Goal: Task Accomplishment & Management: Manage account settings

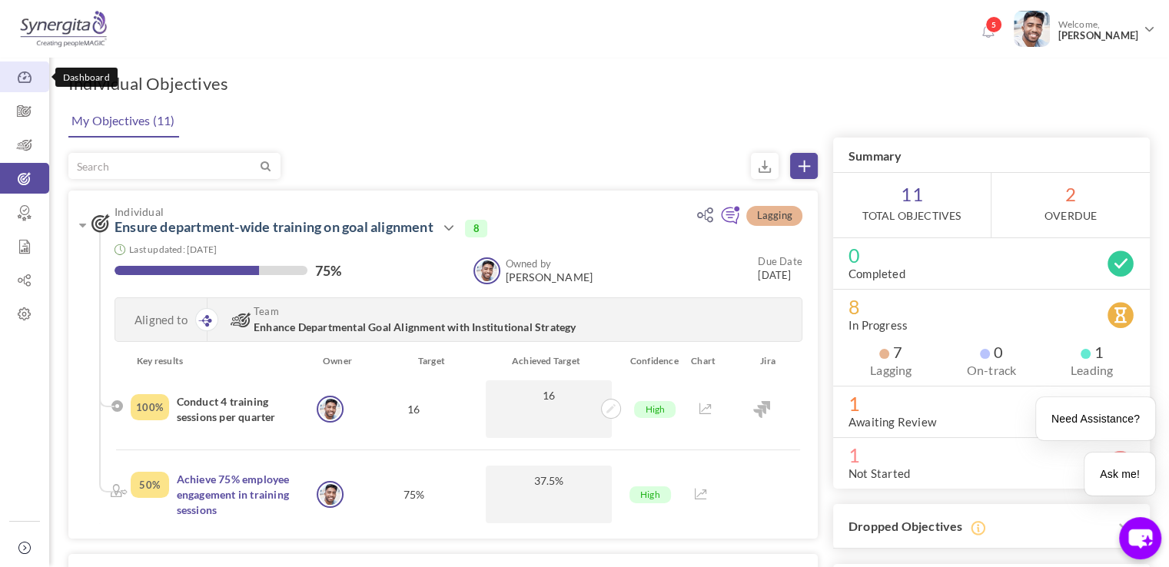
click at [40, 85] on link "Dashboard" at bounding box center [24, 76] width 49 height 31
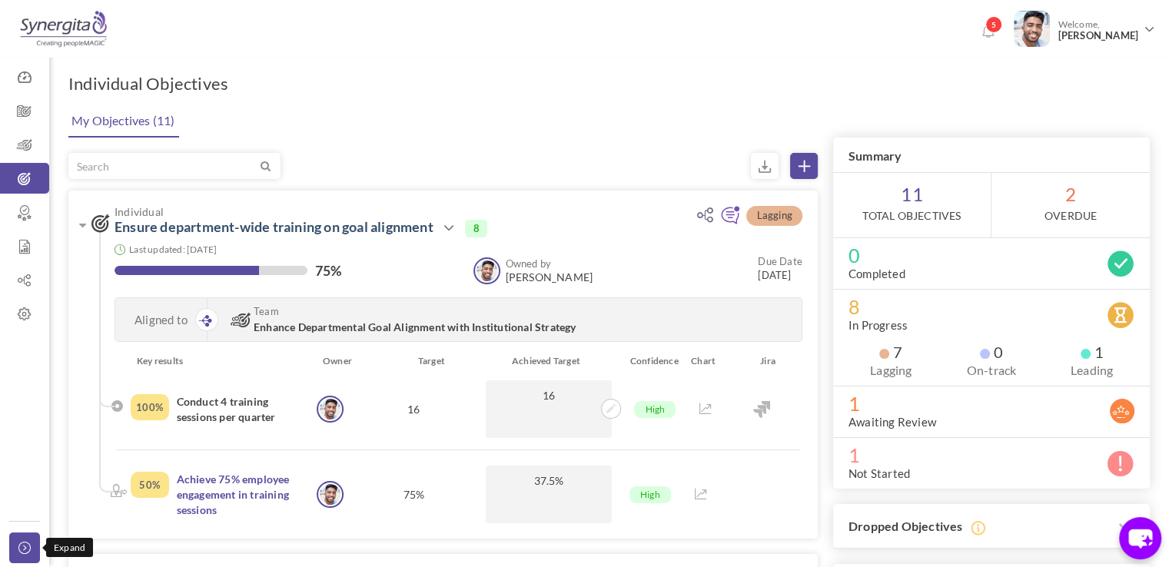
click at [22, 557] on link "Collapse" at bounding box center [24, 548] width 31 height 31
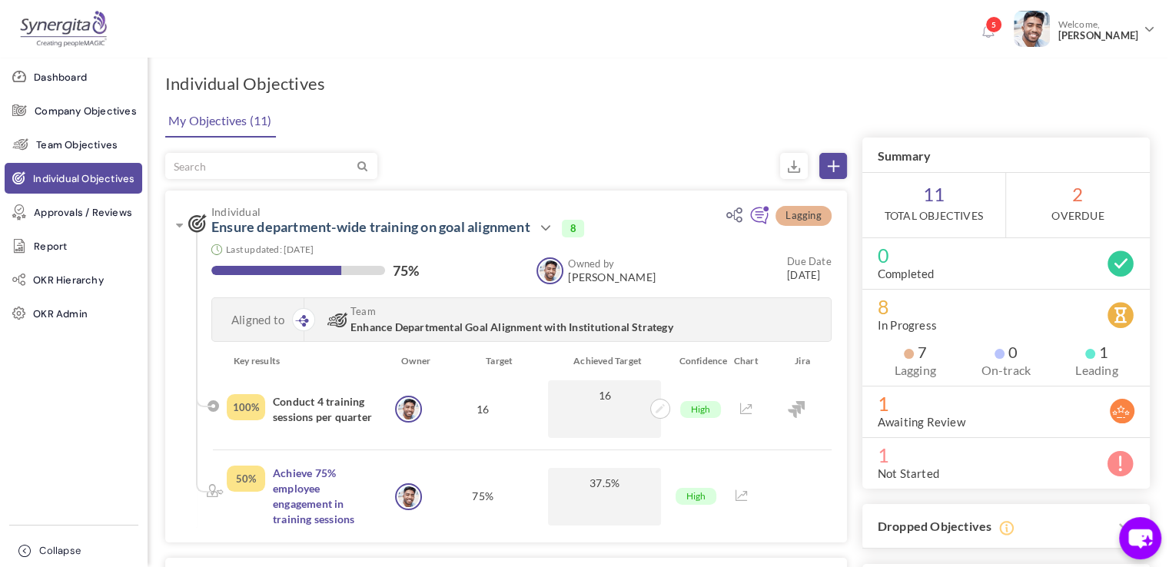
click at [22, 550] on icon at bounding box center [27, 551] width 18 height 12
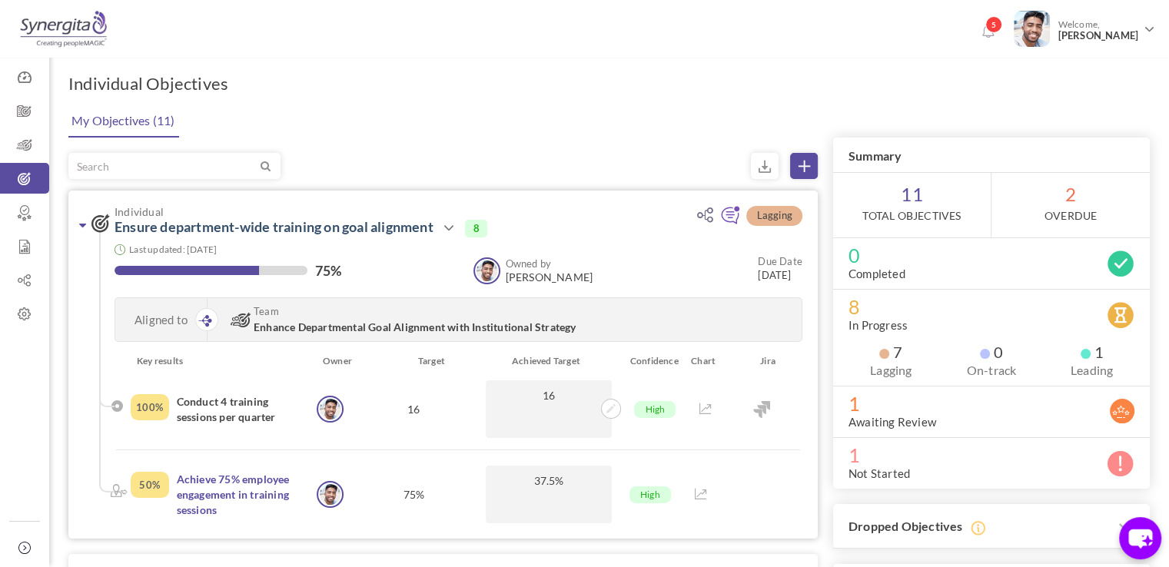
click at [80, 221] on icon at bounding box center [82, 225] width 7 height 12
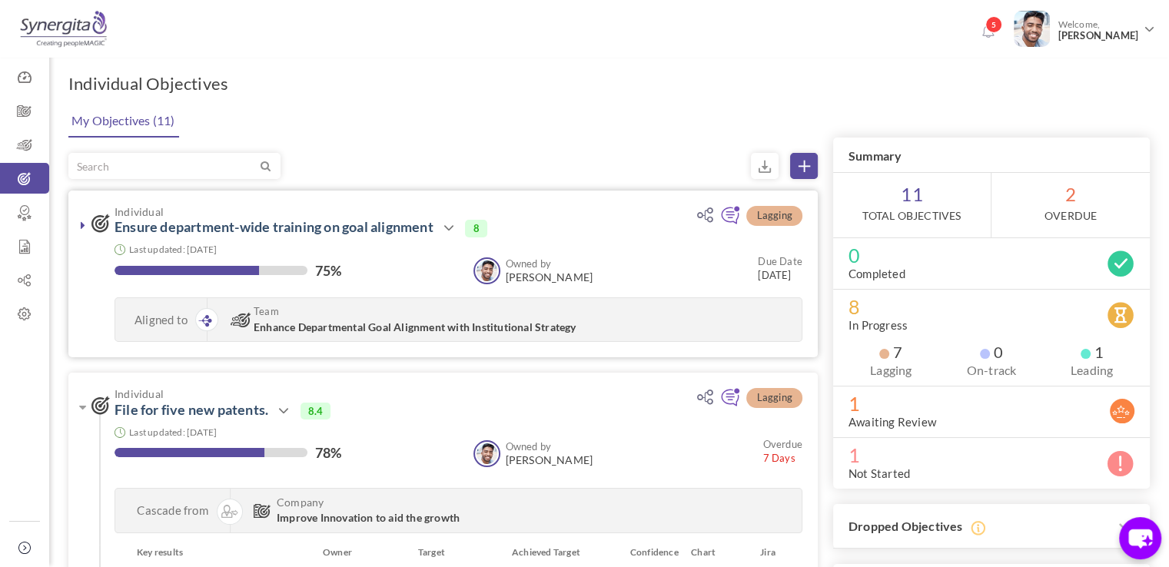
click at [81, 221] on icon at bounding box center [83, 225] width 5 height 12
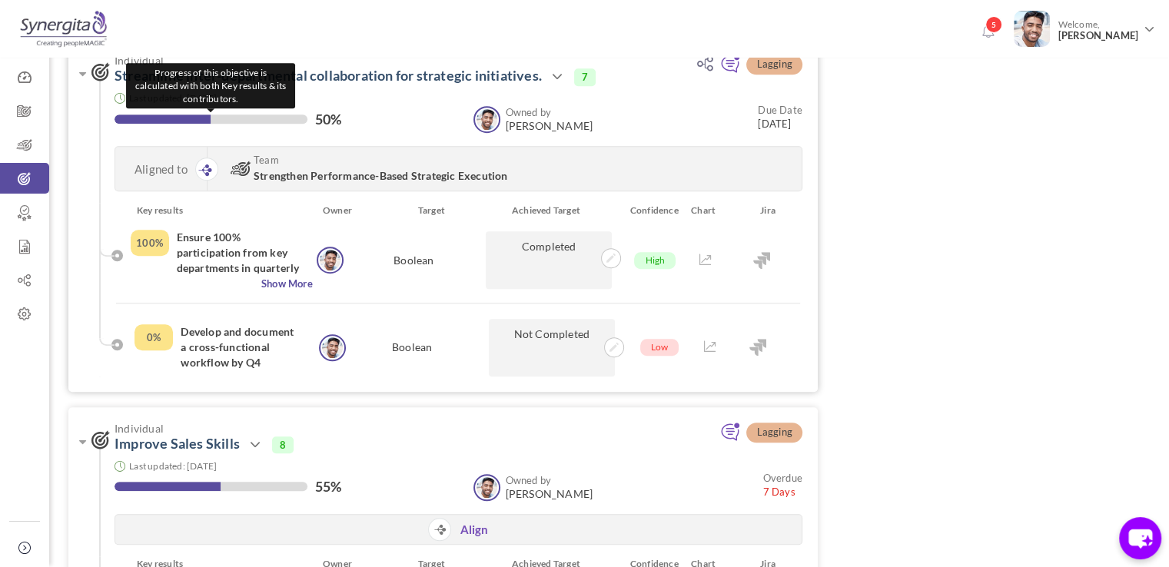
scroll to position [1143, 0]
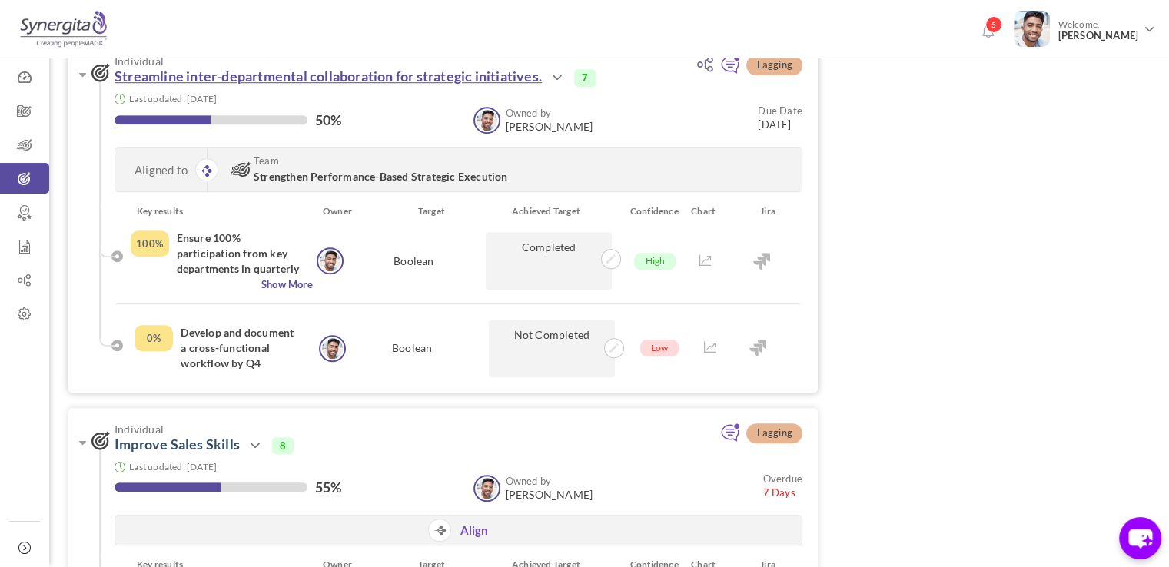
click at [241, 79] on link "Streamline inter-departmental collaboration for strategic initiatives." at bounding box center [328, 76] width 427 height 17
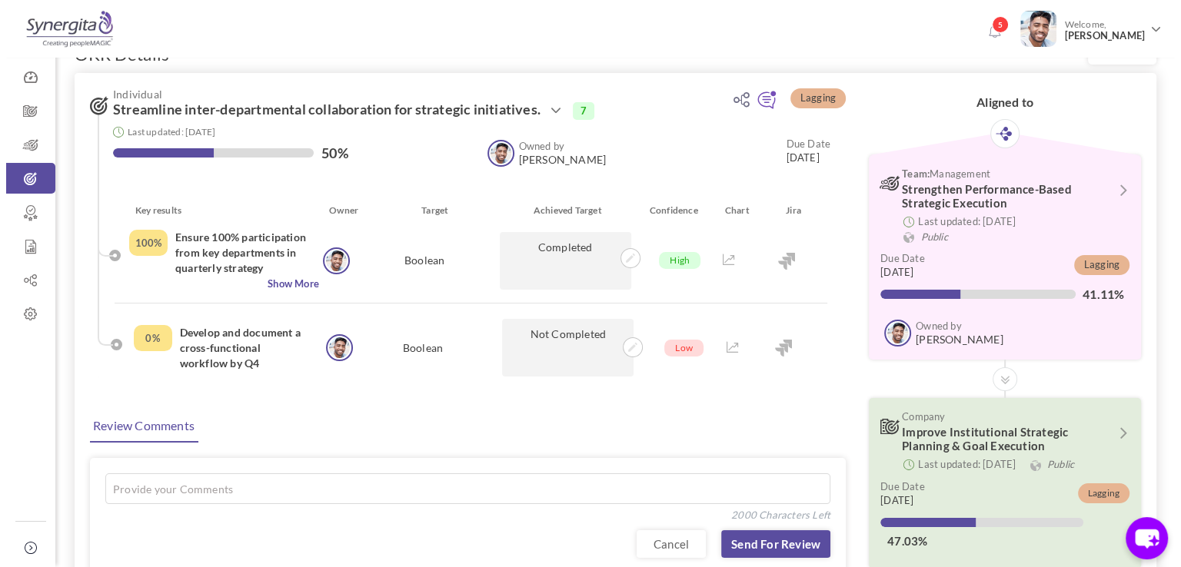
scroll to position [28, 0]
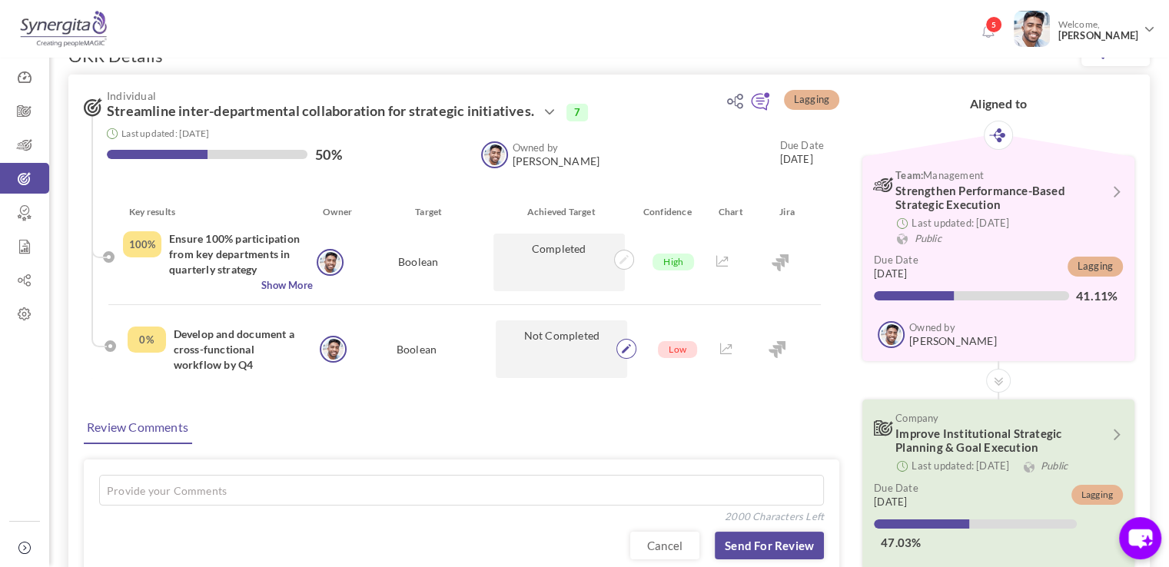
click at [630, 347] on icon at bounding box center [626, 348] width 9 height 9
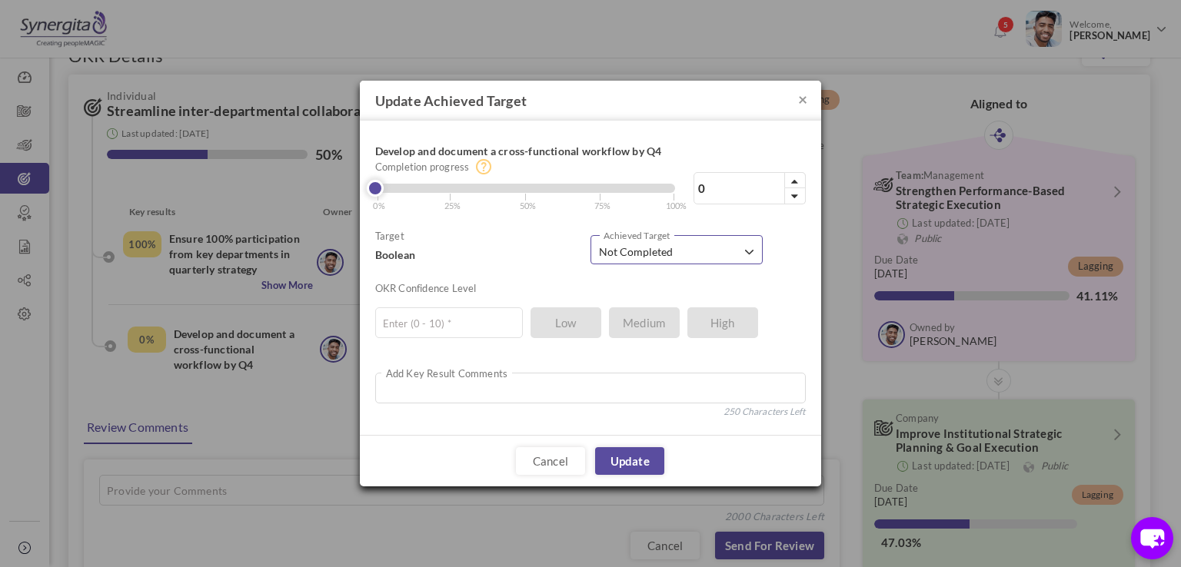
click at [683, 246] on span "Not Completed" at bounding box center [671, 251] width 144 height 15
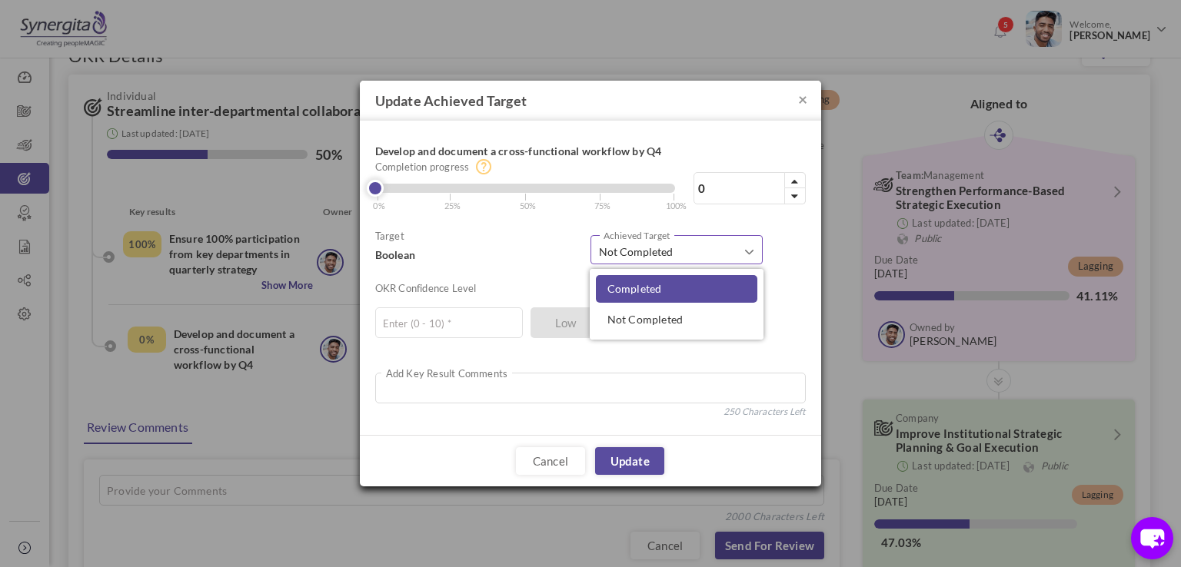
click at [647, 282] on span "Completed" at bounding box center [634, 288] width 55 height 13
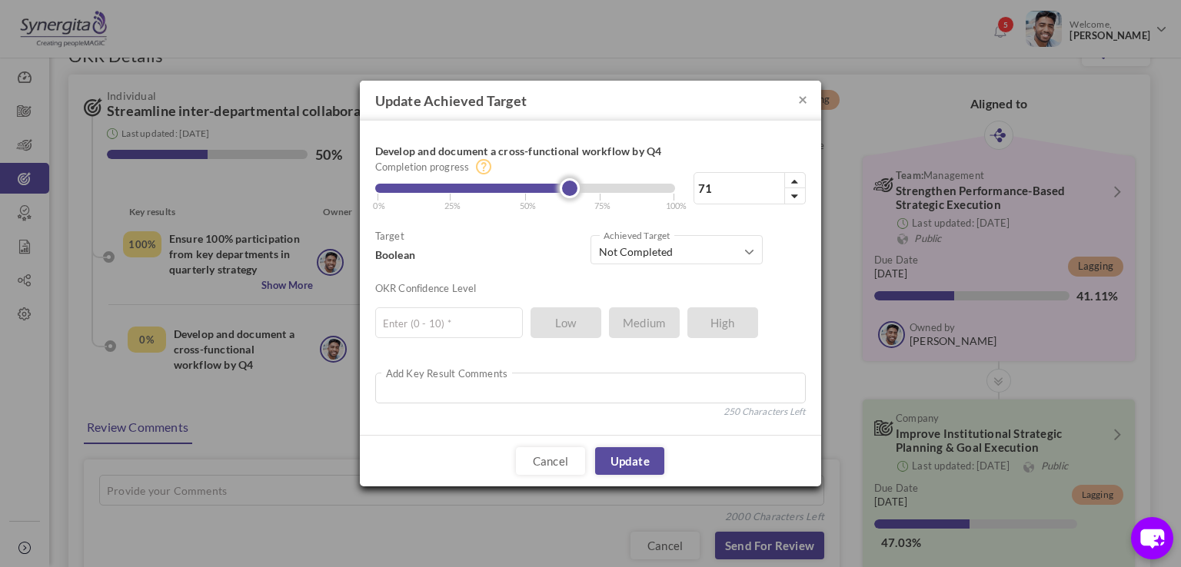
drag, startPoint x: 666, startPoint y: 191, endPoint x: 581, endPoint y: 191, distance: 84.6
click at [580, 191] on link at bounding box center [570, 188] width 20 height 20
drag, startPoint x: 762, startPoint y: 185, endPoint x: 695, endPoint y: 188, distance: 66.9
click at [695, 188] on input "71" at bounding box center [749, 188] width 112 height 32
type input "80"
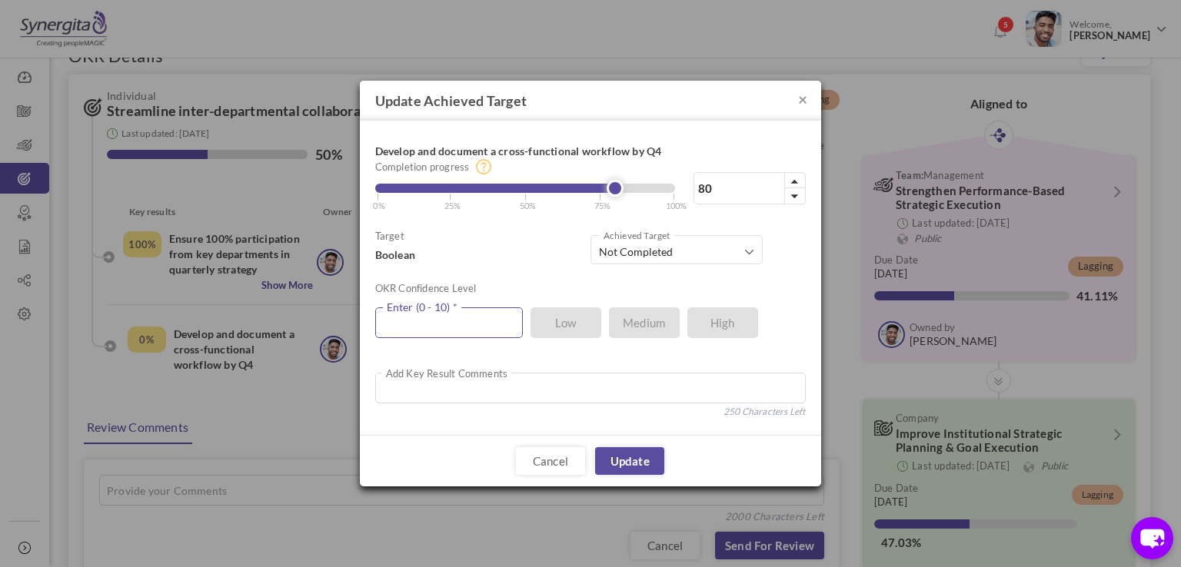
click at [492, 314] on input "text" at bounding box center [449, 322] width 148 height 31
type input "8"
click at [622, 453] on link "Update" at bounding box center [629, 461] width 69 height 28
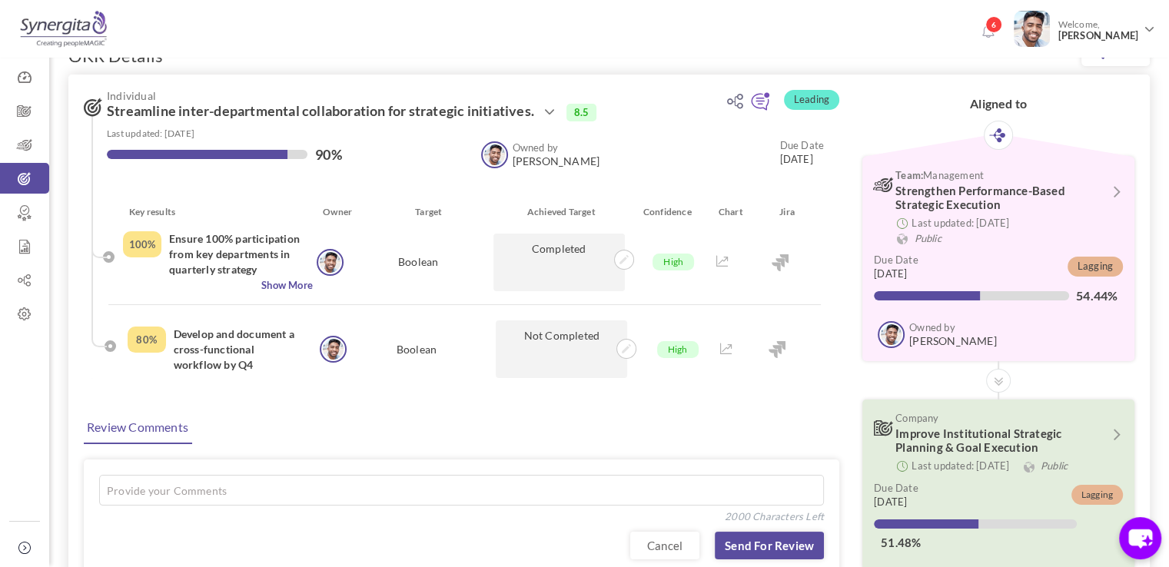
click at [978, 202] on span "Strengthen Performance-Based Strategic Execution" at bounding box center [980, 198] width 170 height 28
click at [1119, 194] on icon at bounding box center [1116, 190] width 20 height 13
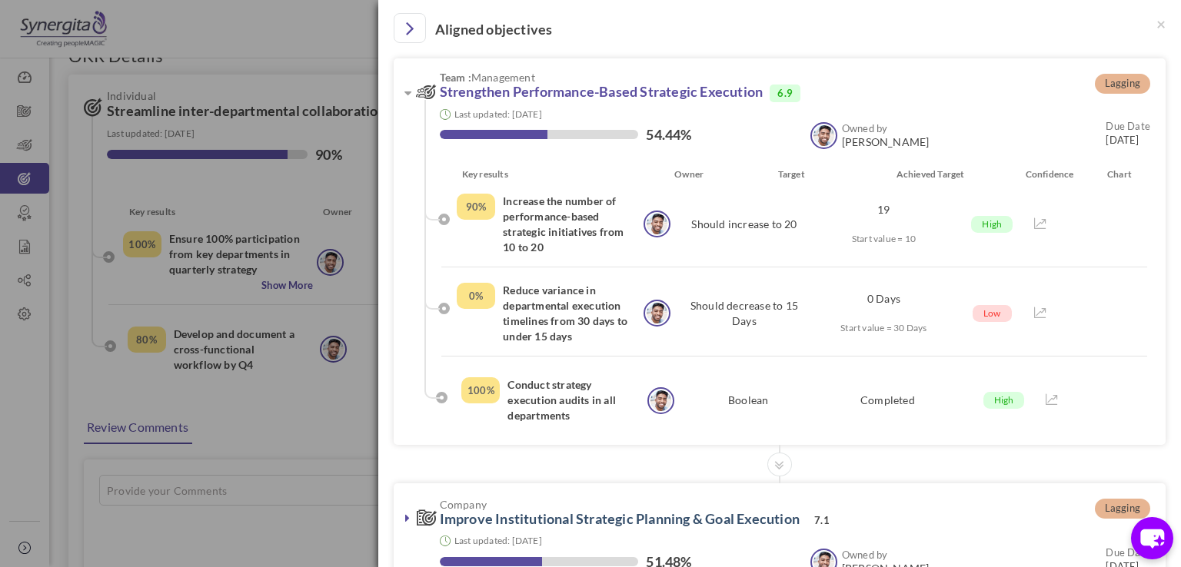
click at [523, 91] on link "Strengthen Performance-Based Strategic Execution" at bounding box center [602, 91] width 324 height 17
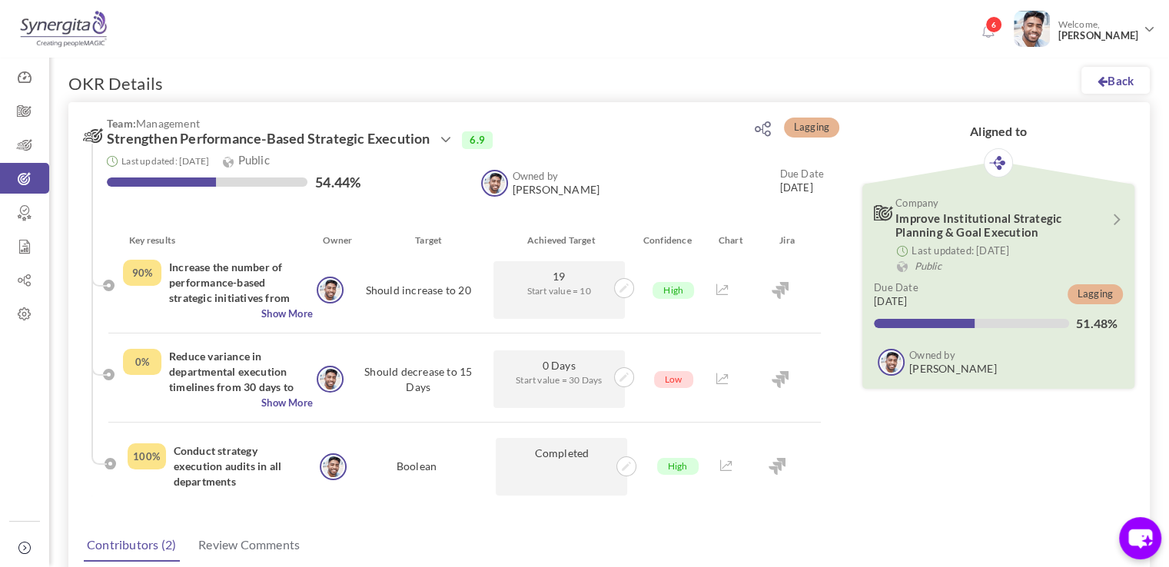
scroll to position [20, 0]
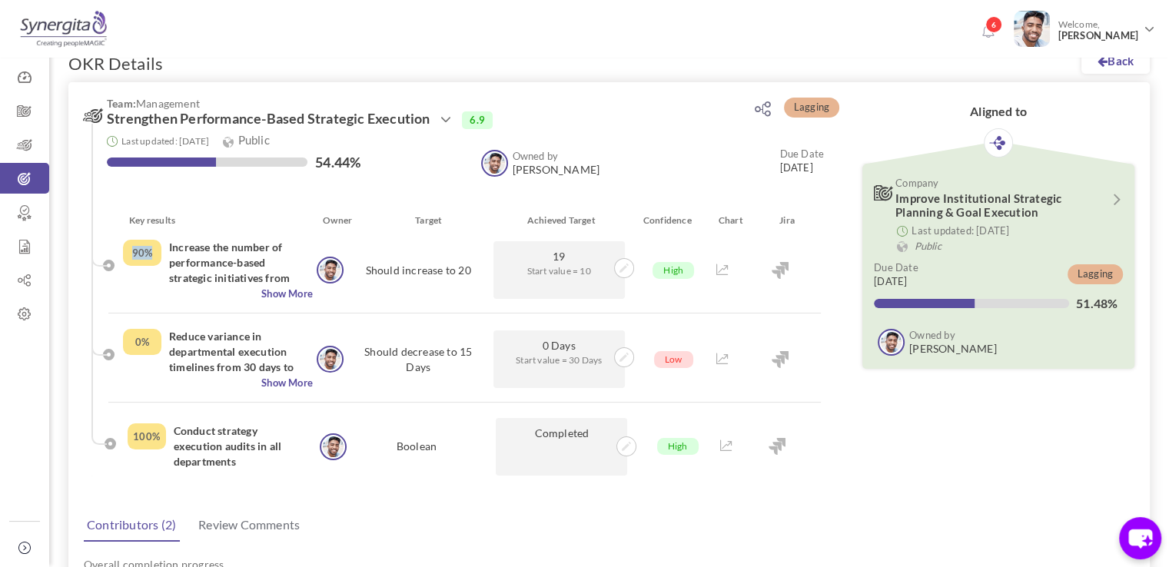
drag, startPoint x: 129, startPoint y: 257, endPoint x: 157, endPoint y: 259, distance: 27.7
click at [157, 259] on div "90%" at bounding box center [142, 253] width 38 height 26
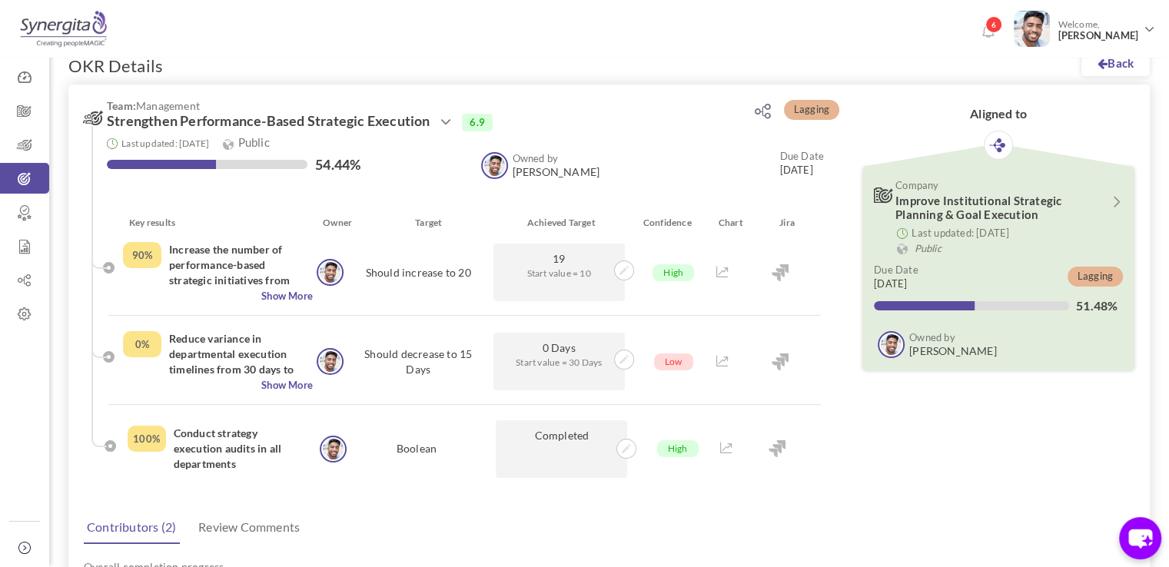
click at [232, 181] on div "Last updated: 07-Oct-2025 Public 54.44% Owned by Frank N Junior Executive Owned…" at bounding box center [454, 166] width 740 height 71
drag, startPoint x: 316, startPoint y: 164, endPoint x: 368, endPoint y: 164, distance: 52.3
click at [368, 164] on div "54.44%" at bounding box center [286, 166] width 359 height 18
drag, startPoint x: 366, startPoint y: 164, endPoint x: 341, endPoint y: 164, distance: 24.6
click at [341, 164] on div "54.44%" at bounding box center [286, 166] width 359 height 18
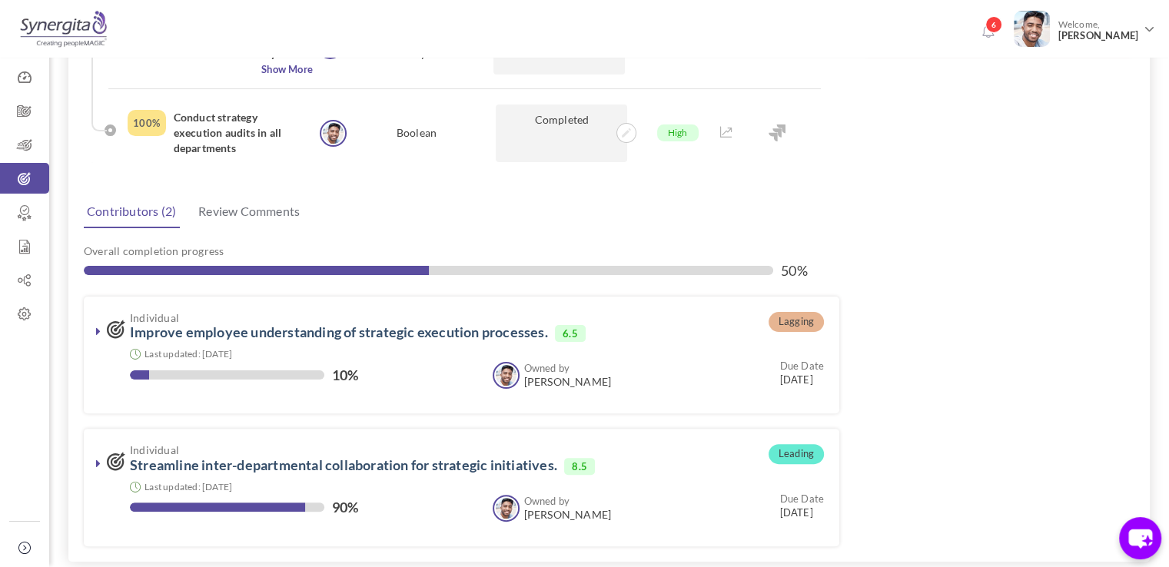
scroll to position [334, 0]
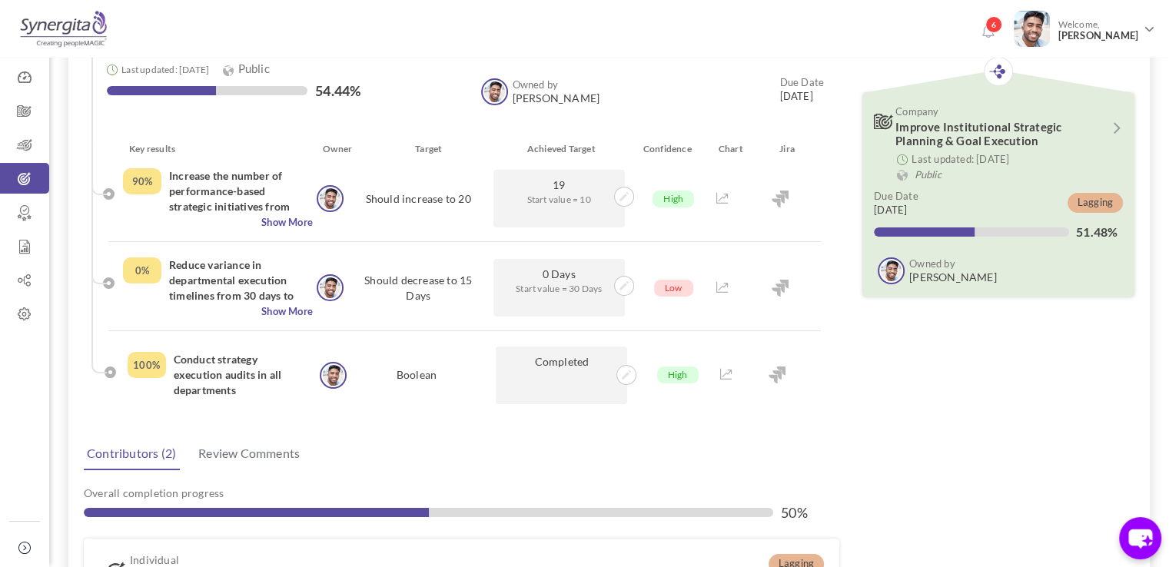
click at [387, 91] on div "54.44%" at bounding box center [286, 92] width 359 height 18
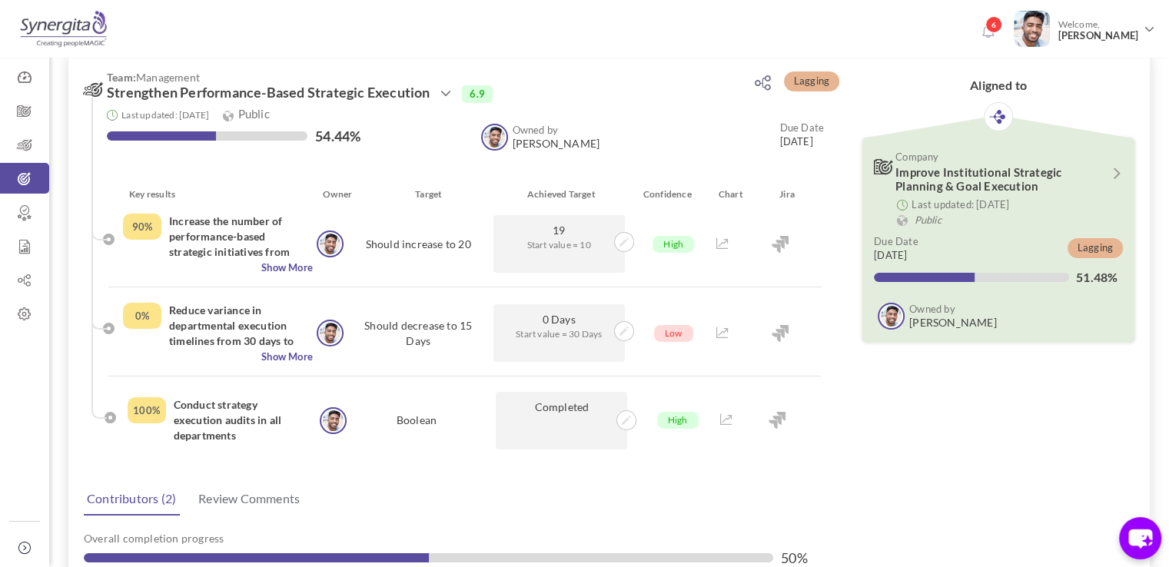
scroll to position [0, 0]
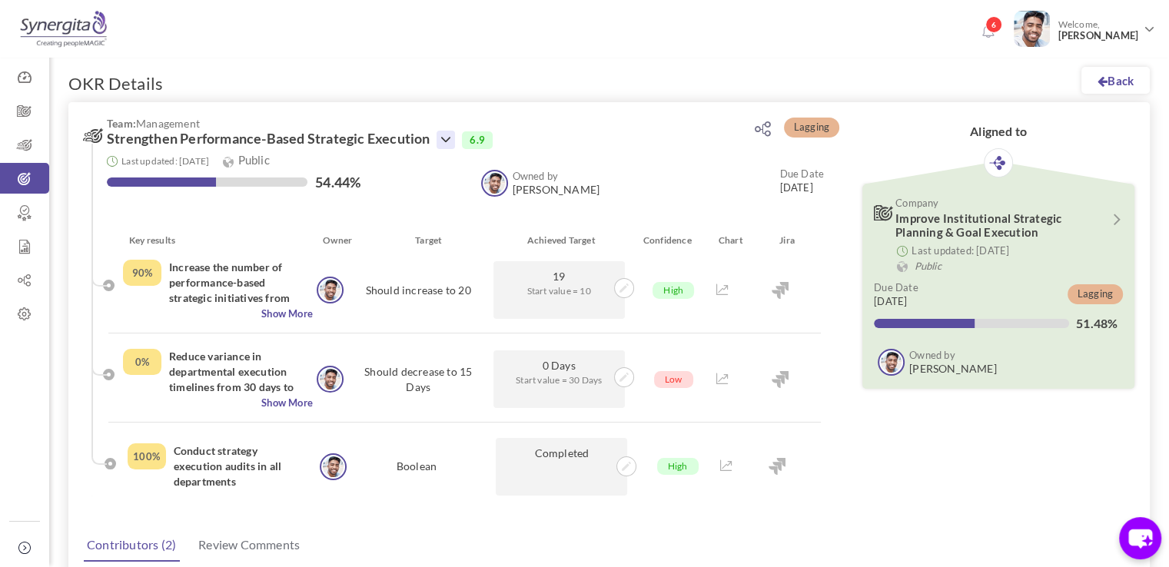
click at [446, 147] on icon at bounding box center [446, 140] width 18 height 18
click at [449, 140] on icon at bounding box center [446, 140] width 18 height 18
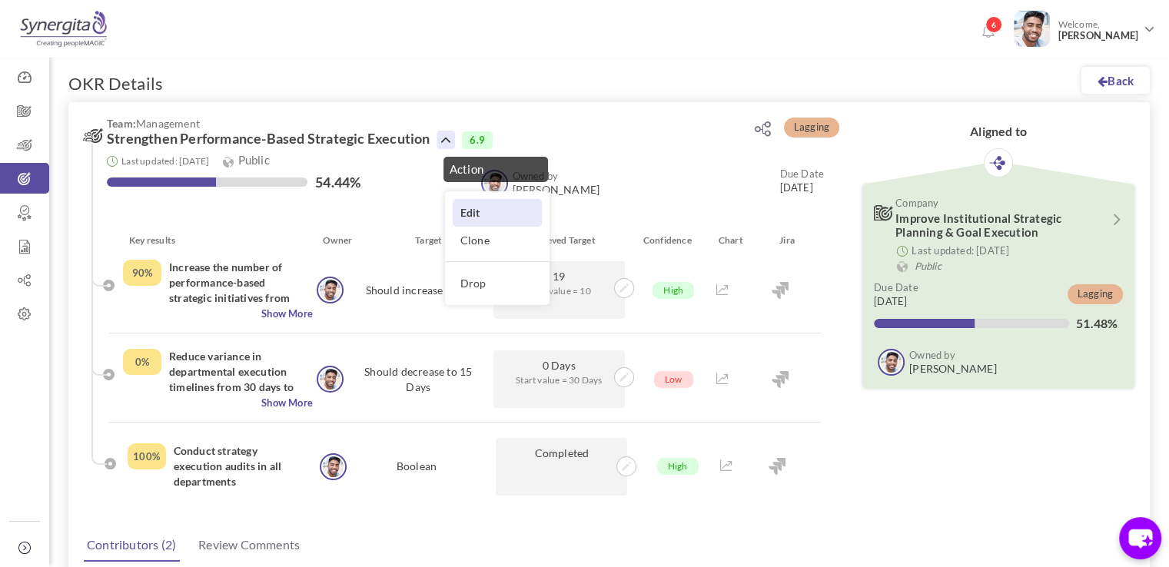
click at [498, 205] on link "Edit" at bounding box center [497, 212] width 89 height 27
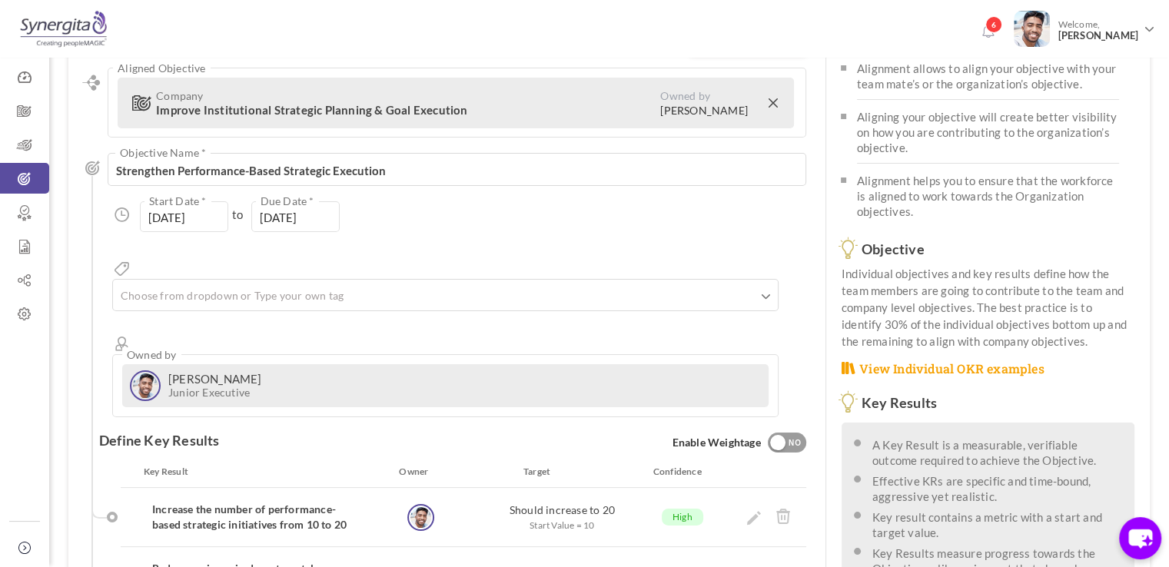
scroll to position [135, 0]
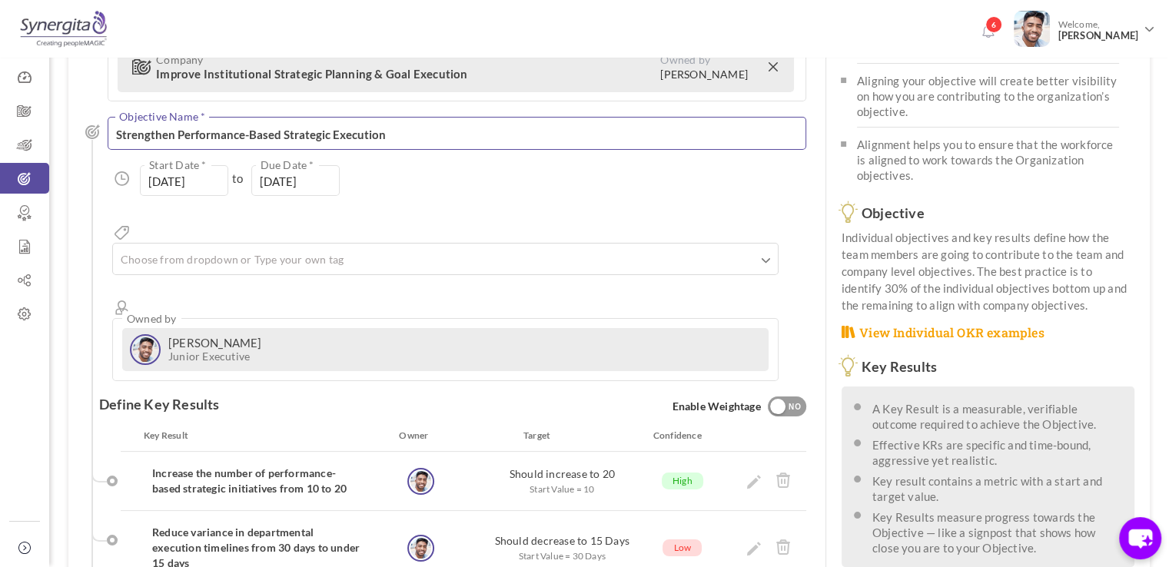
click at [442, 135] on textarea "Strengthen Performance-Based Strategic Execution" at bounding box center [457, 133] width 699 height 33
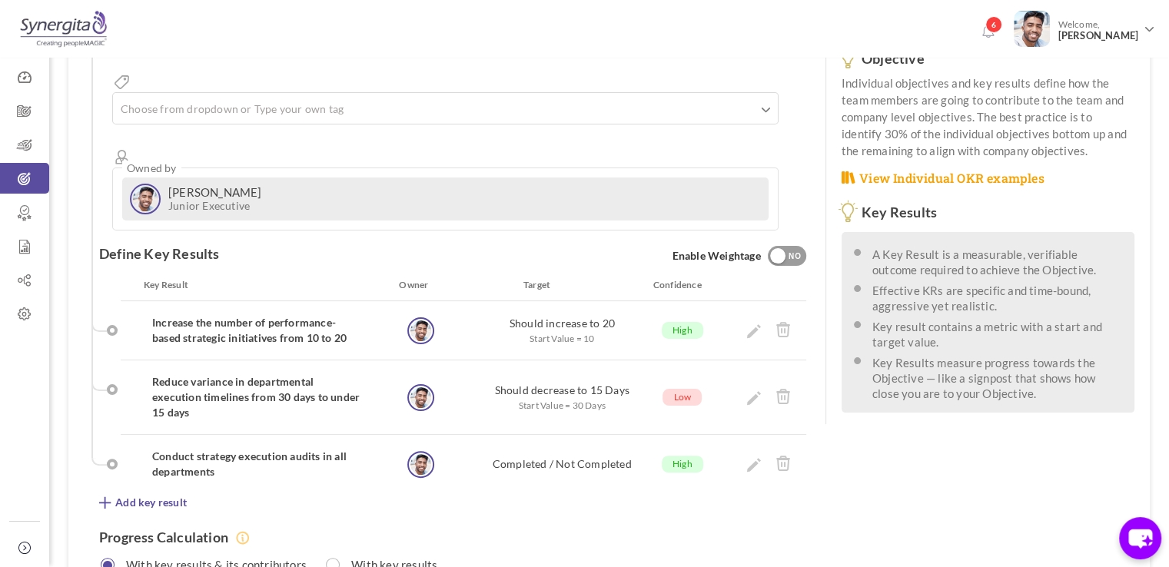
scroll to position [307, 0]
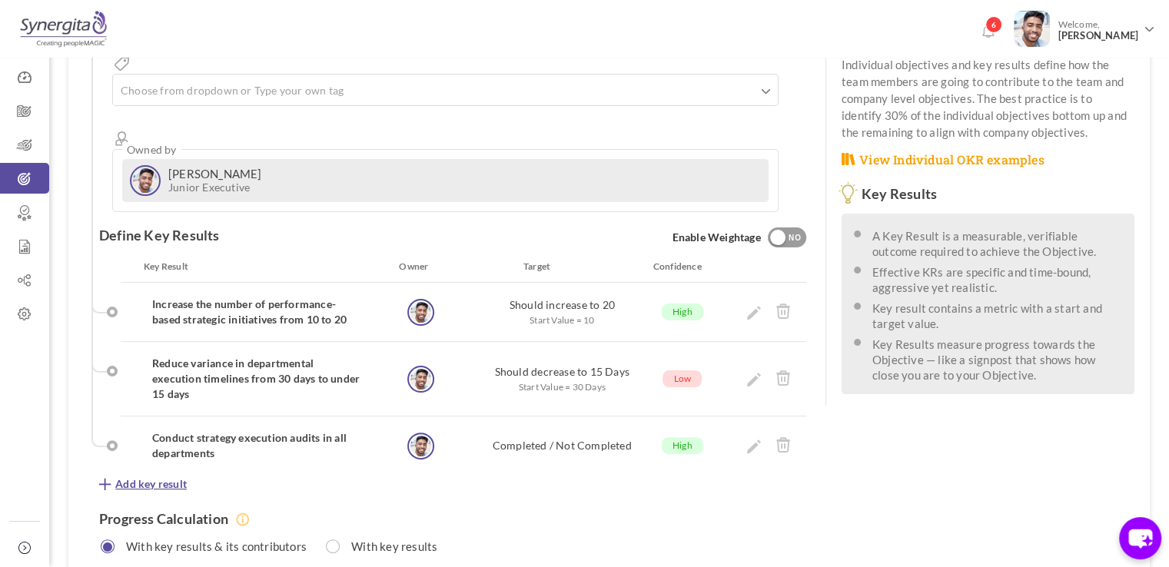
click at [144, 477] on span "Add key result" at bounding box center [150, 484] width 71 height 15
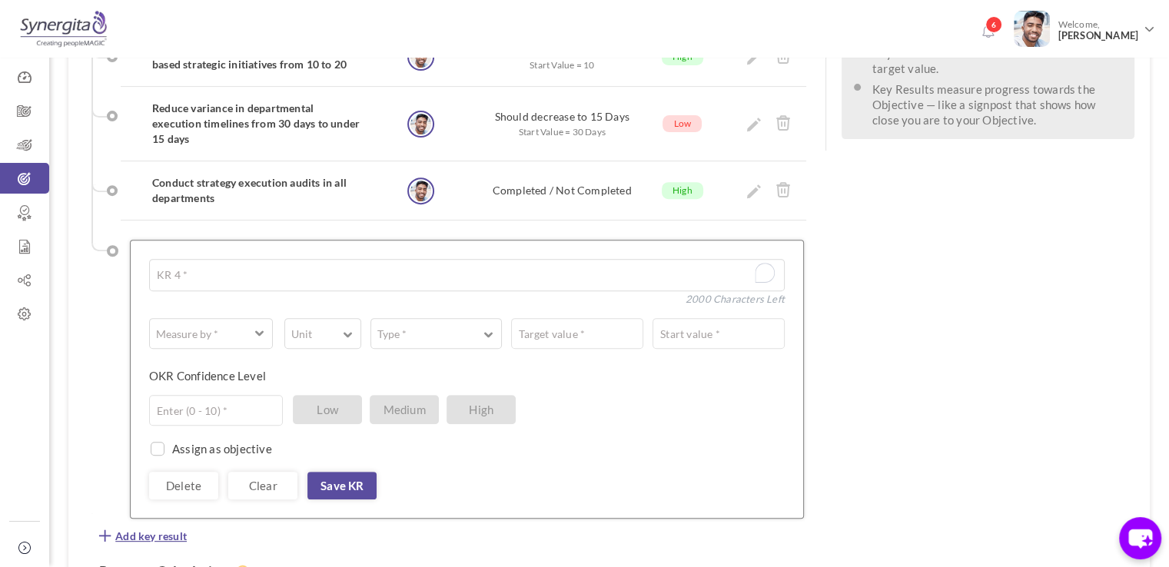
scroll to position [565, 0]
click at [224, 257] on textarea "To enrich screen reader interactions, please activate Accessibility in Grammarl…" at bounding box center [467, 273] width 636 height 32
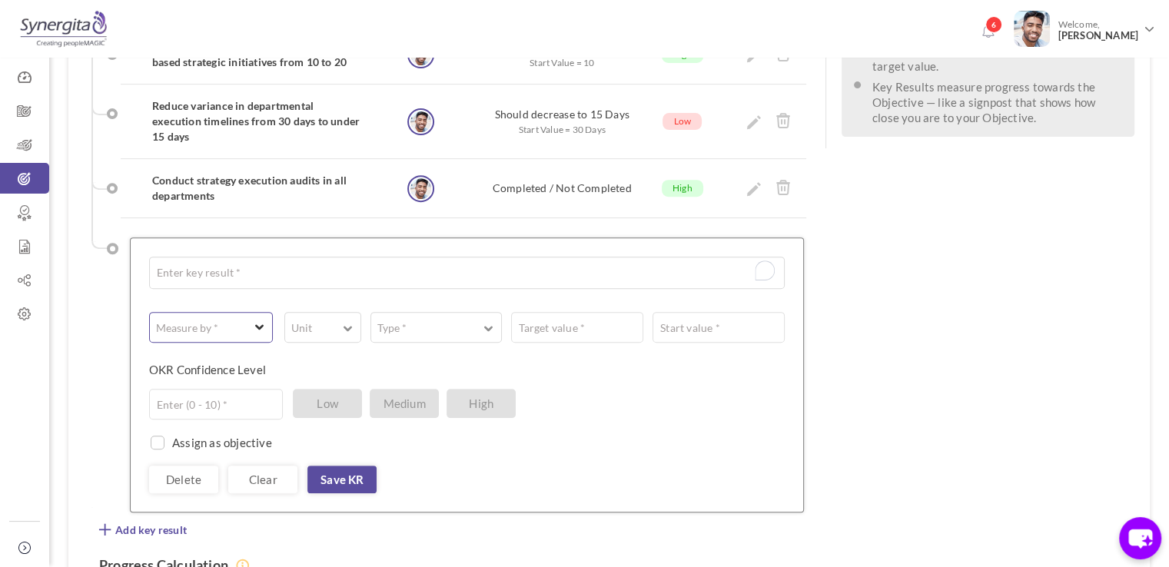
click at [234, 312] on button "Measure by *" at bounding box center [211, 327] width 124 height 31
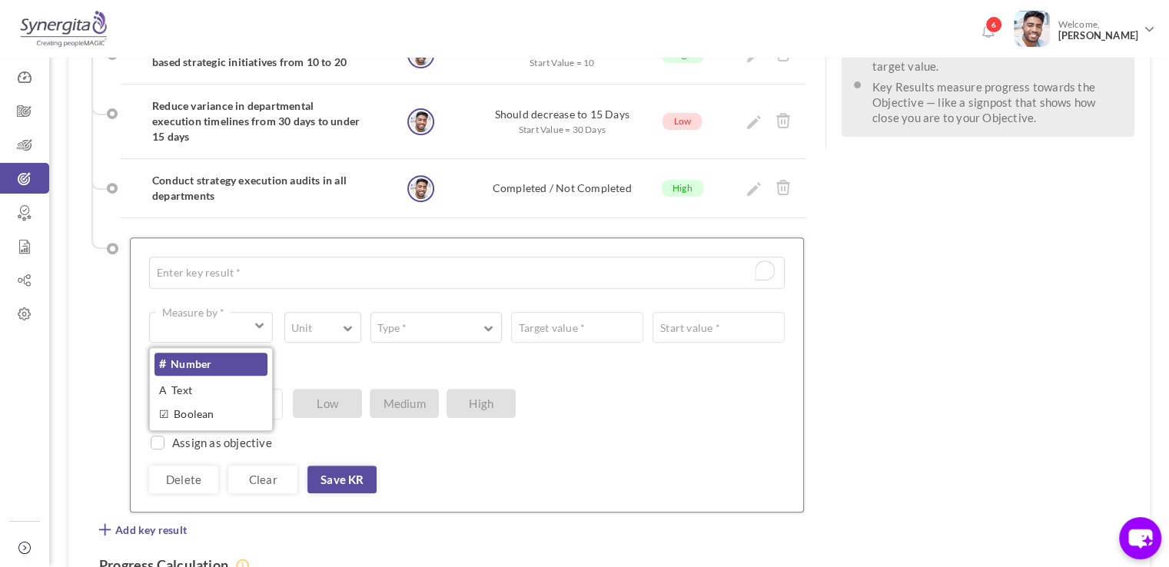
click at [217, 353] on link "# Number" at bounding box center [210, 364] width 113 height 23
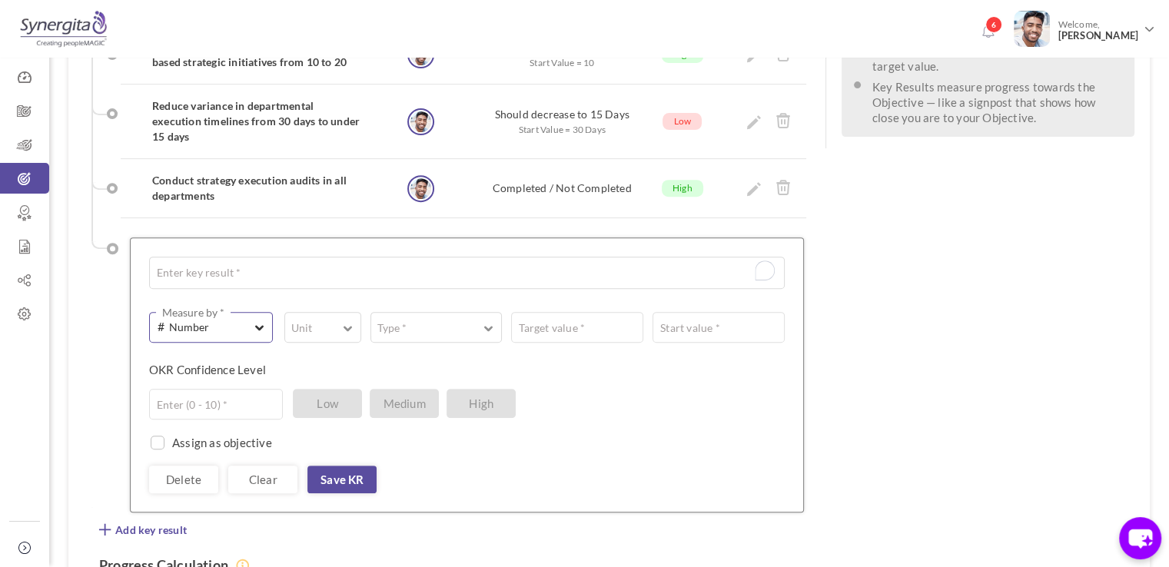
click at [229, 312] on button "# Number Measure by *" at bounding box center [211, 327] width 124 height 31
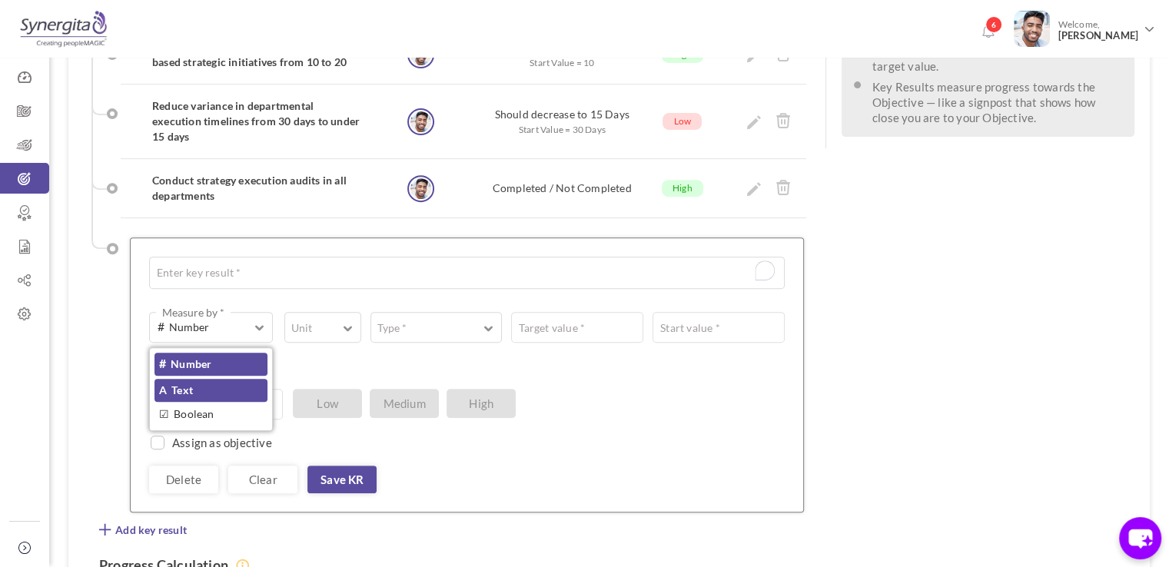
click at [197, 379] on link "A Text" at bounding box center [210, 390] width 113 height 23
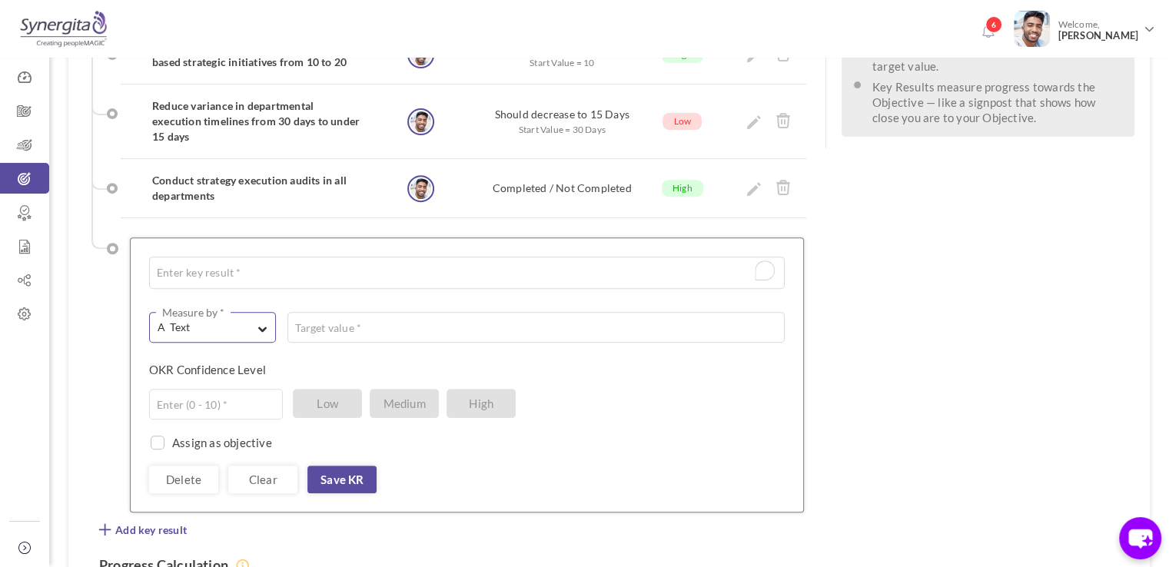
click at [254, 312] on button "A Text Measure by *" at bounding box center [212, 327] width 127 height 31
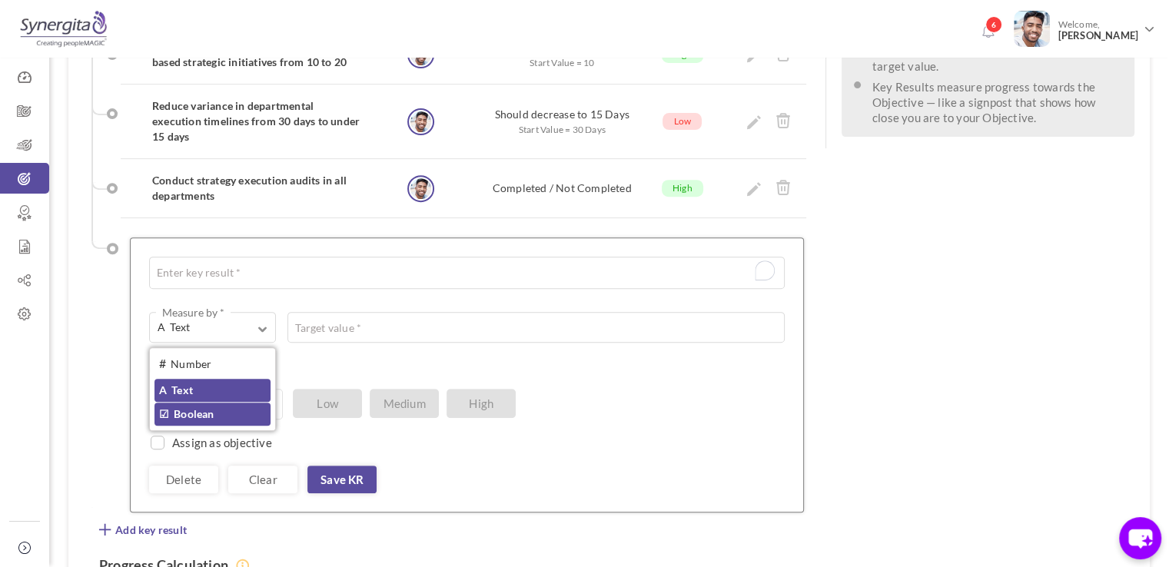
click at [234, 403] on link "☑ Boolean" at bounding box center [212, 414] width 116 height 23
type input "Completed / Not Completed"
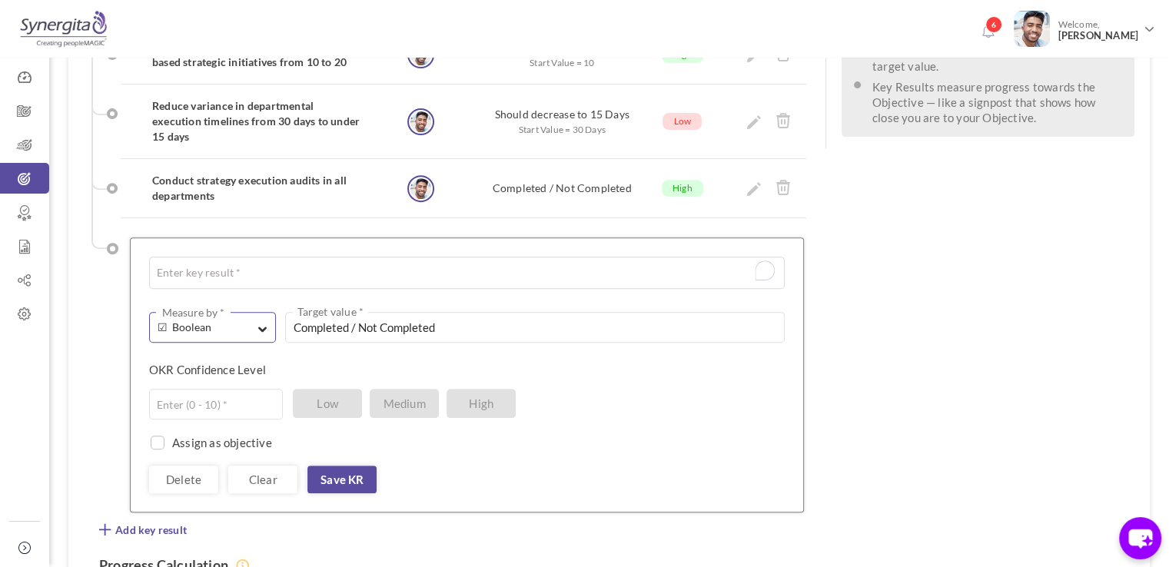
click at [250, 320] on span "☑ Boolean" at bounding box center [205, 327] width 95 height 15
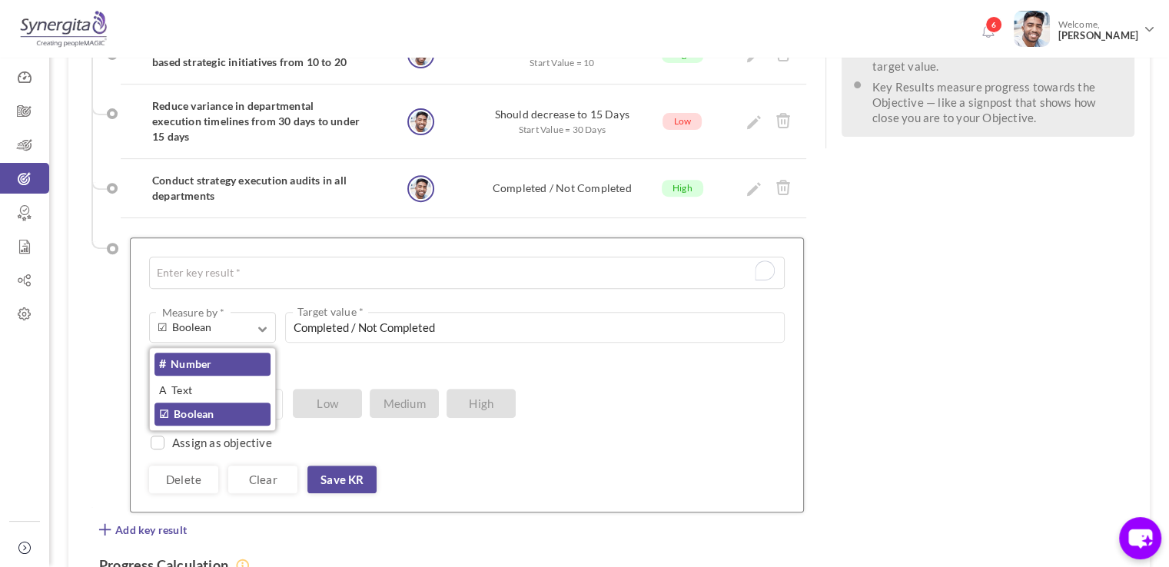
click at [232, 353] on link "# Number" at bounding box center [212, 364] width 116 height 23
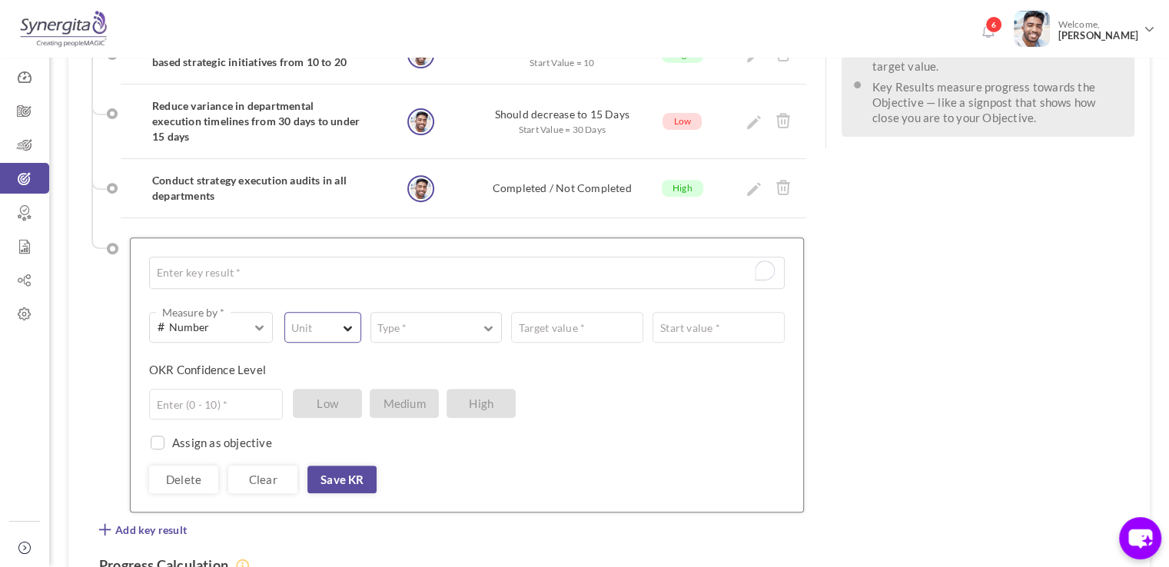
click at [308, 321] on label "Unit" at bounding box center [301, 328] width 33 height 15
click at [322, 490] on link "Custom" at bounding box center [323, 504] width 66 height 28
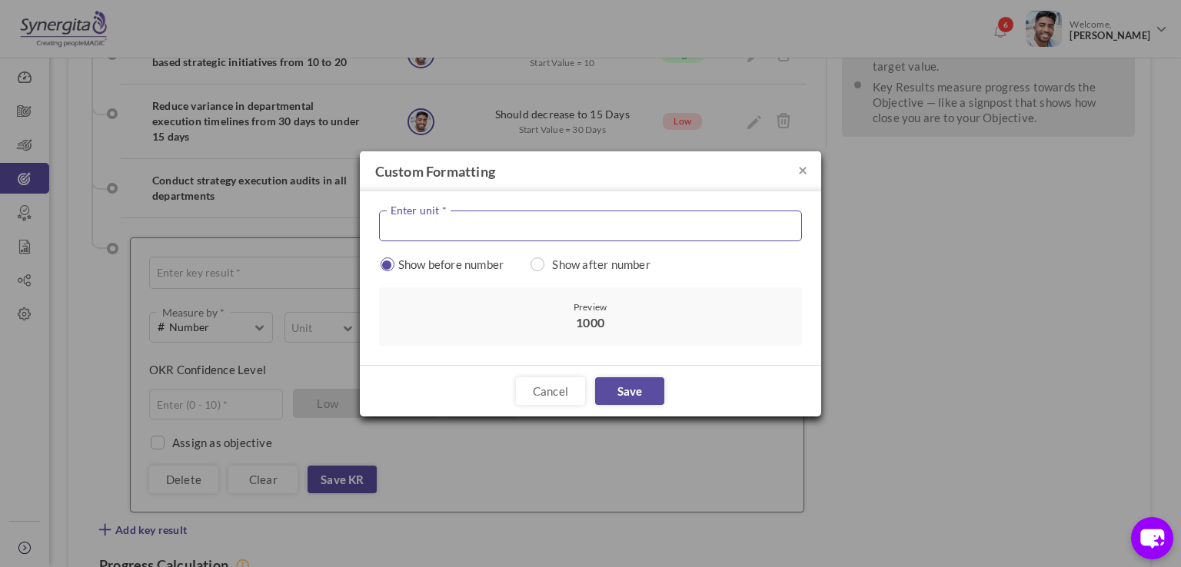
click at [559, 233] on input "text" at bounding box center [590, 226] width 423 height 31
type input "USD"
click at [541, 257] on input "radio" at bounding box center [538, 264] width 14 height 14
radio input "true"
click at [630, 400] on link "Save" at bounding box center [629, 391] width 69 height 28
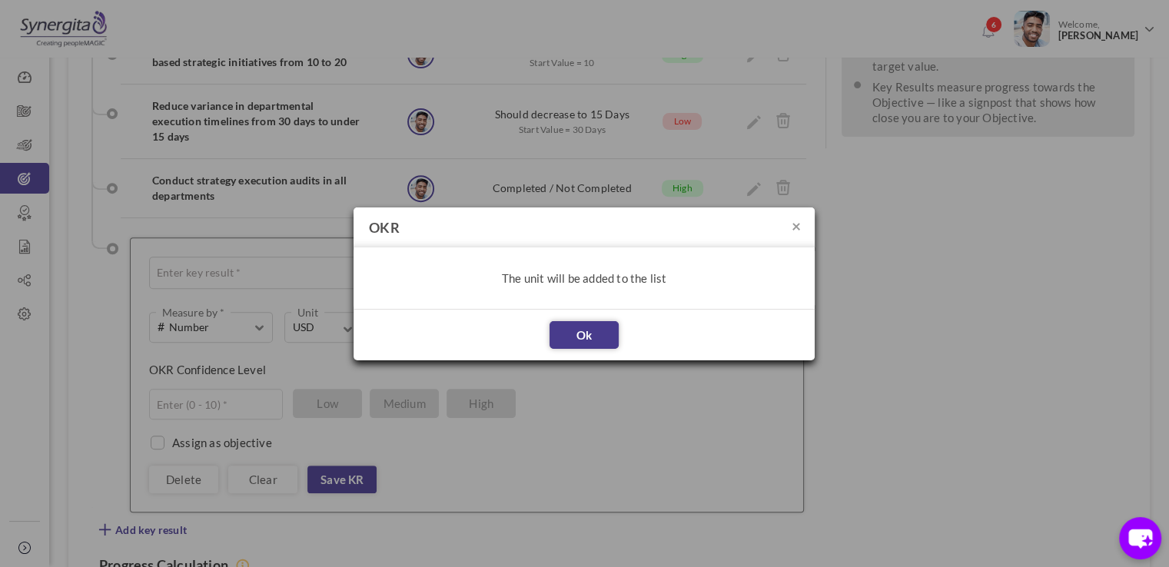
click at [558, 327] on link "Ok" at bounding box center [584, 335] width 69 height 28
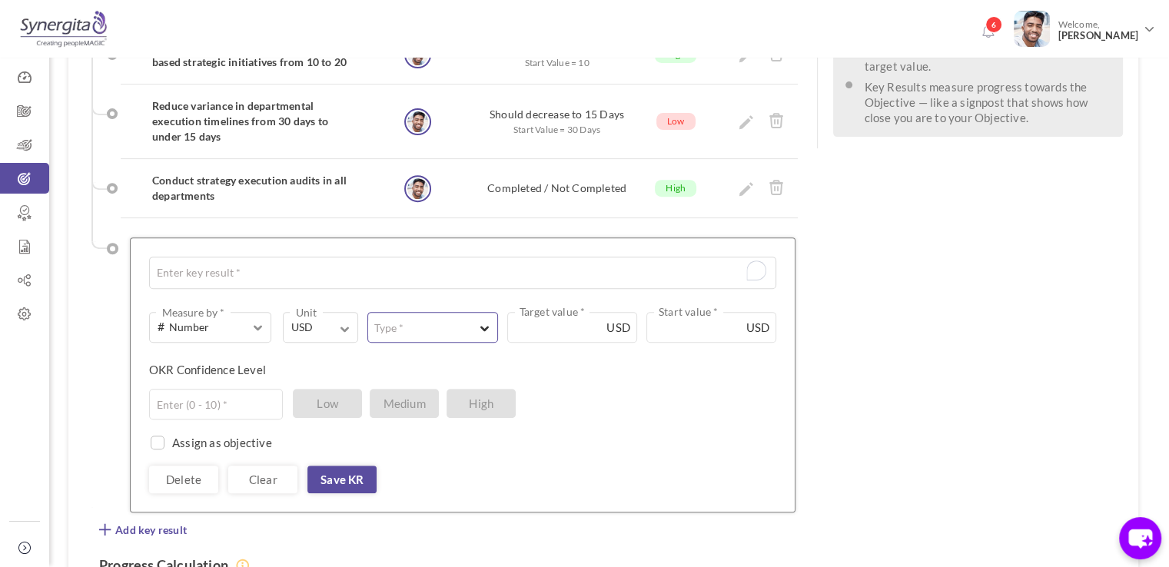
click at [452, 312] on button "Type *" at bounding box center [432, 327] width 130 height 31
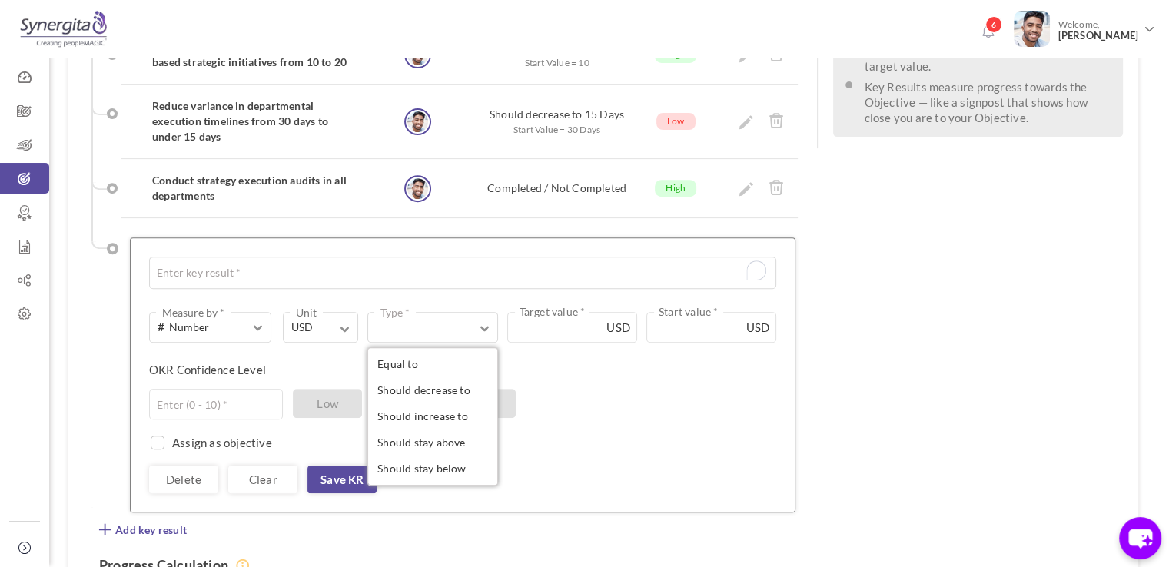
click at [522, 362] on div "OKR Confidence Level Enter (0 - 10) * Low Medium High" at bounding box center [457, 375] width 616 height 27
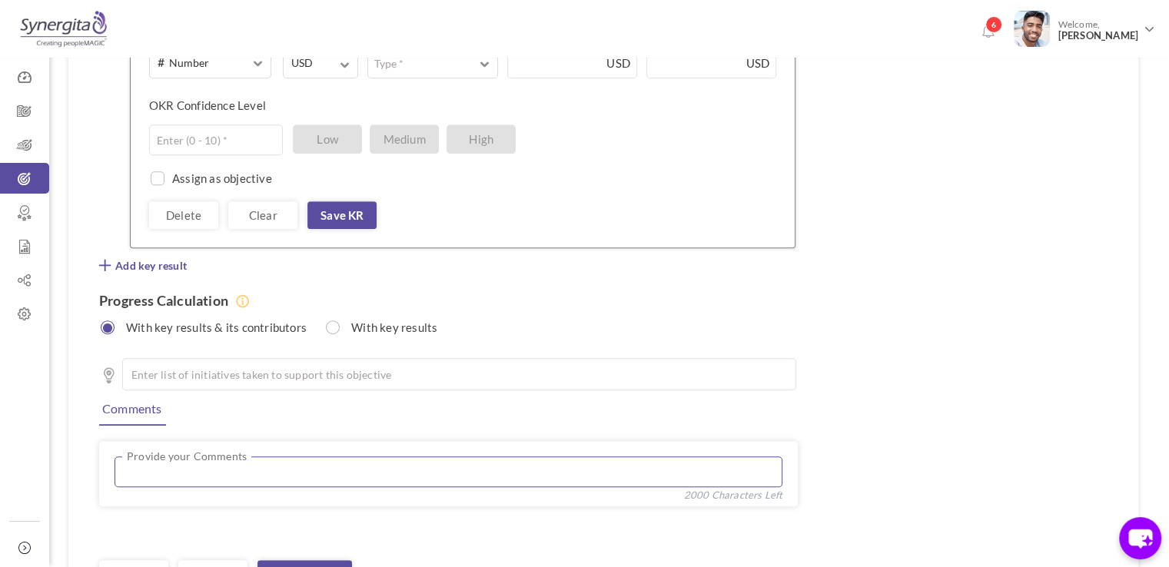
scroll to position [836, 0]
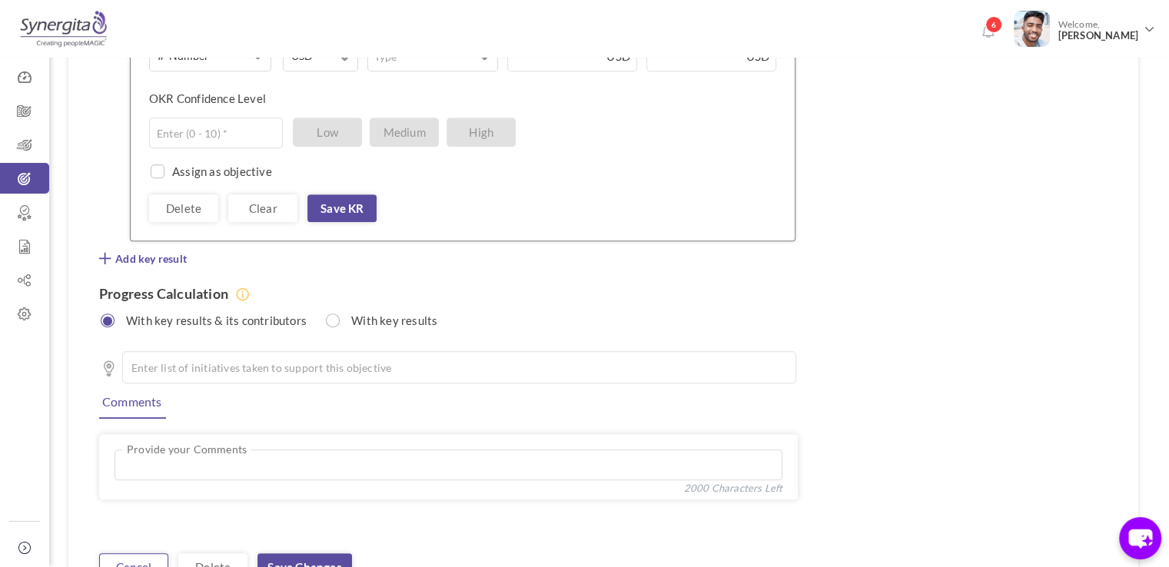
click at [119, 553] on link "Cancel" at bounding box center [133, 567] width 69 height 28
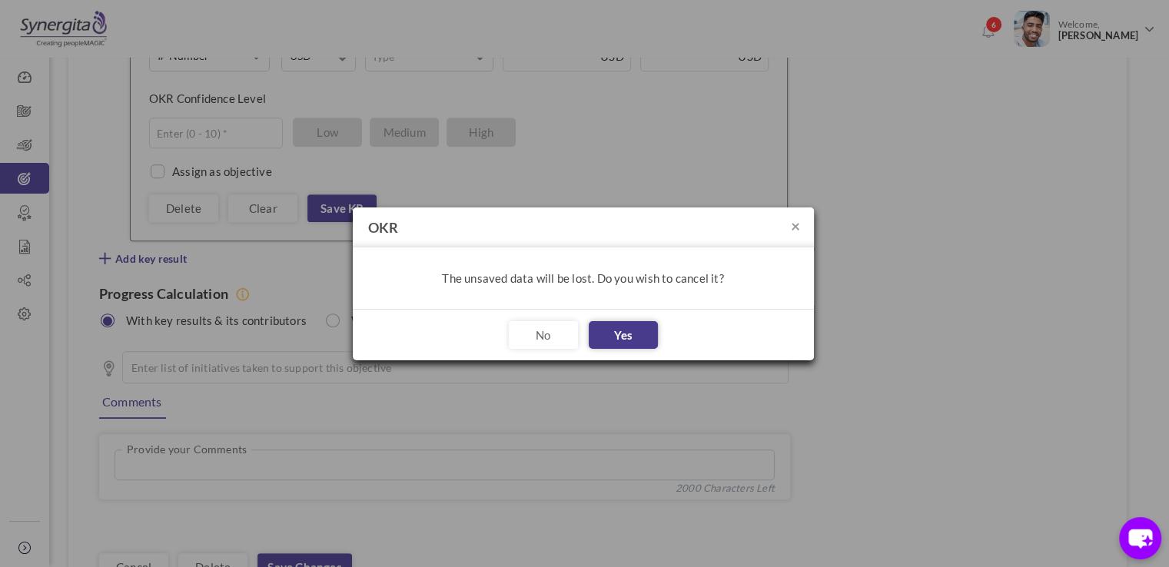
click at [610, 324] on button "Yes" at bounding box center [623, 335] width 69 height 28
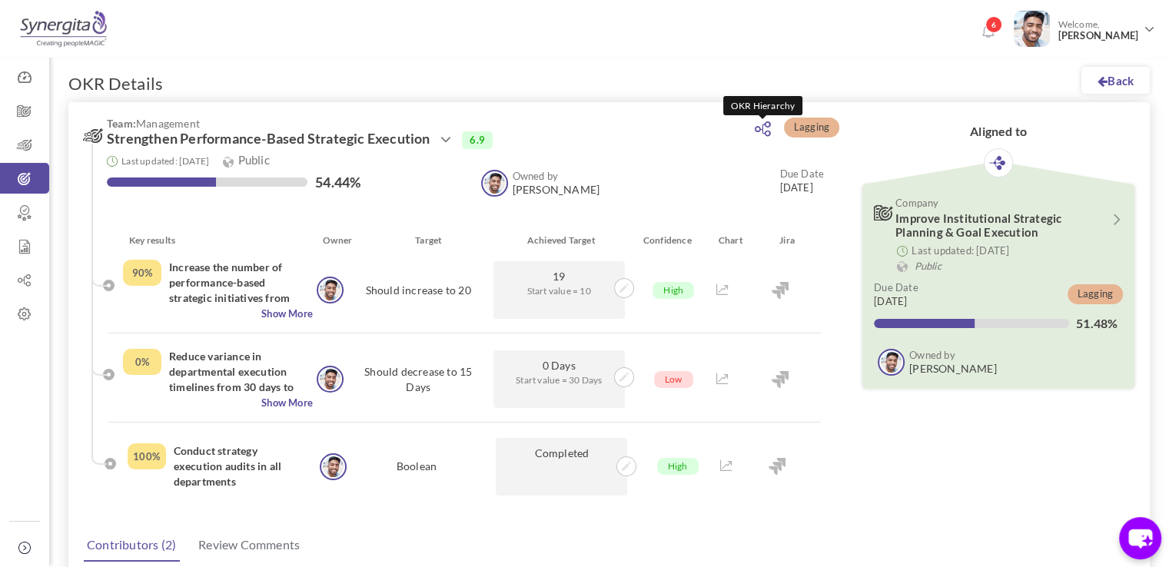
click at [768, 124] on icon at bounding box center [763, 128] width 16 height 15
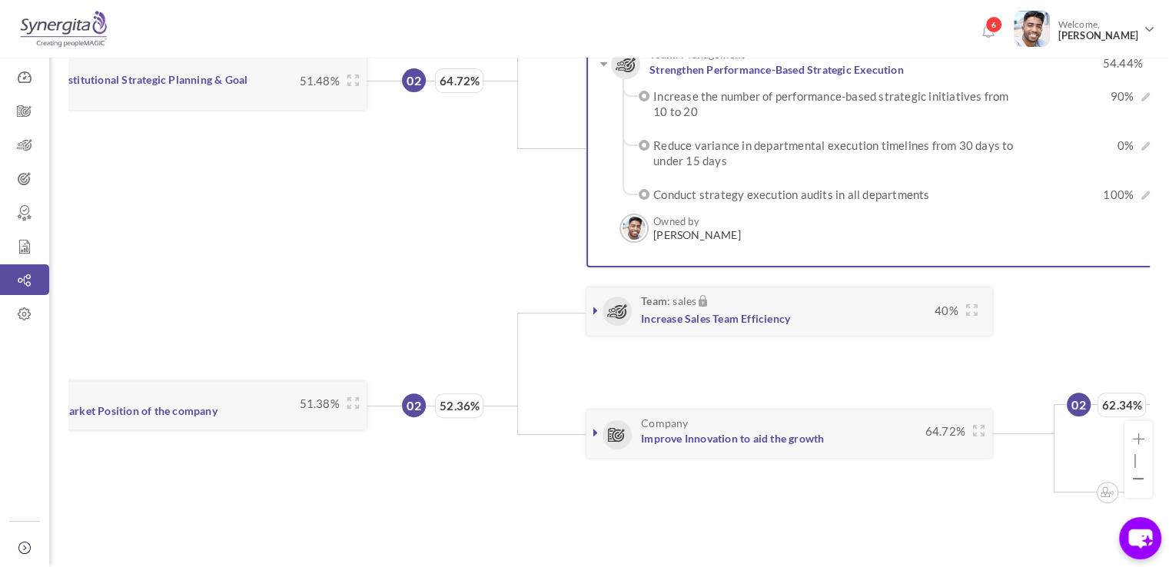
scroll to position [0, 71]
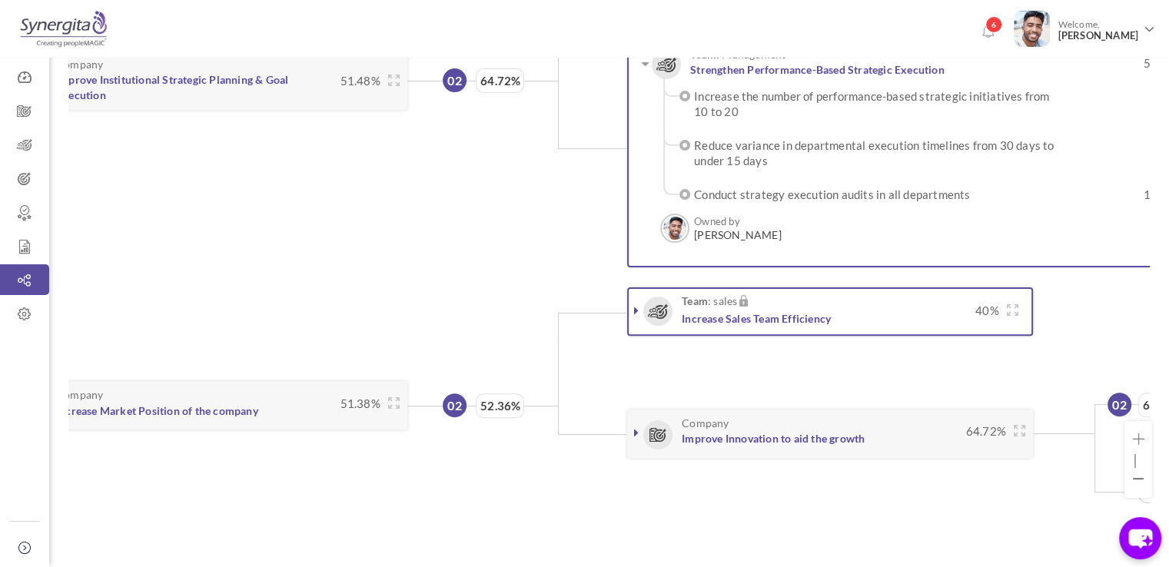
click at [631, 303] on link at bounding box center [636, 310] width 15 height 15
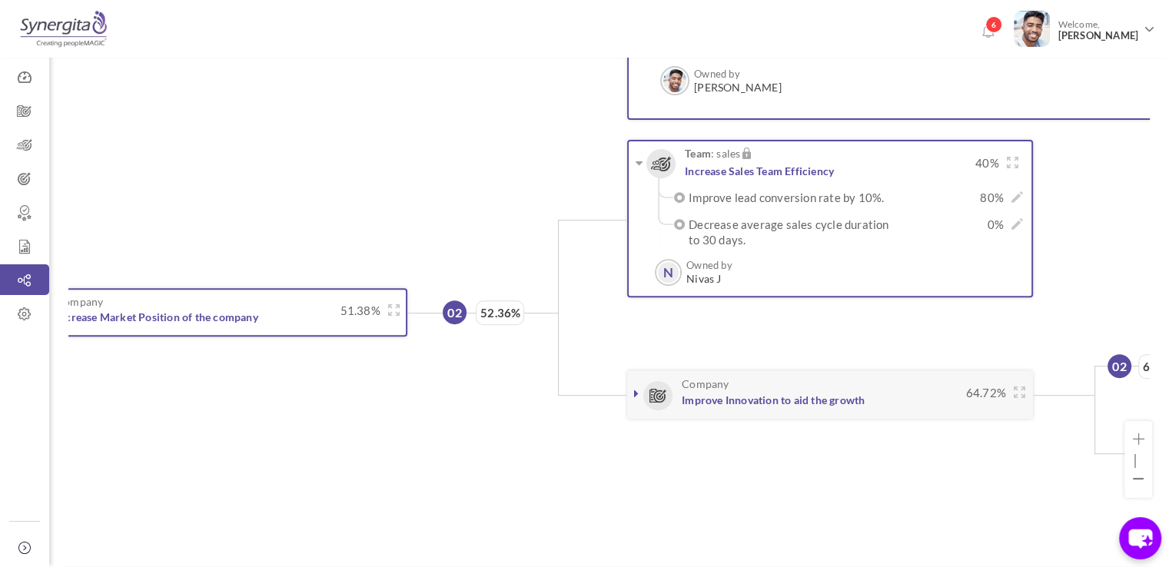
scroll to position [0, 0]
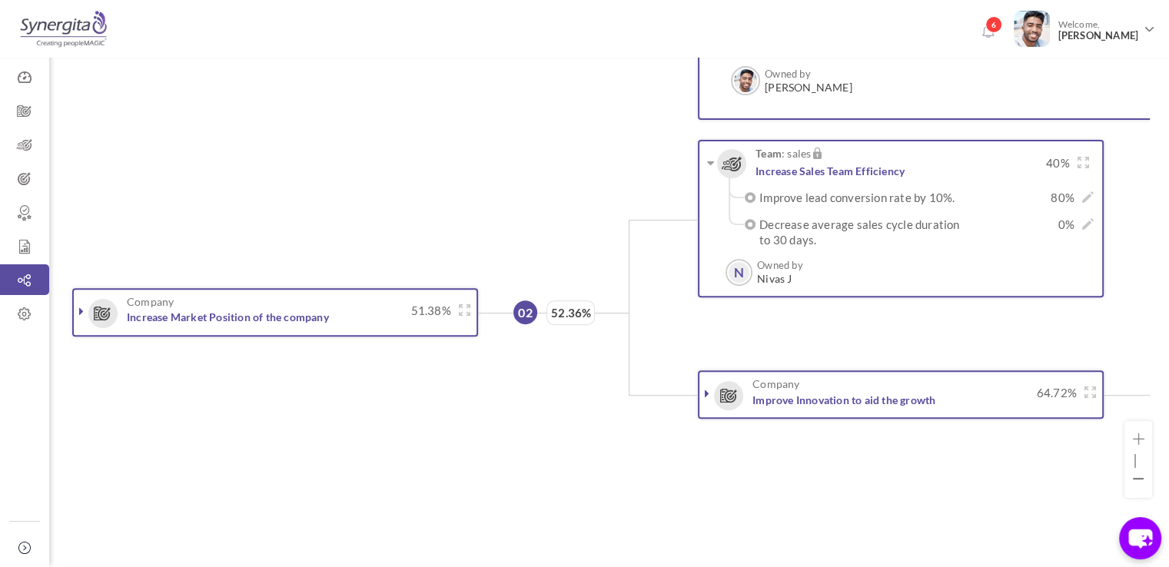
click at [77, 304] on link at bounding box center [81, 311] width 15 height 15
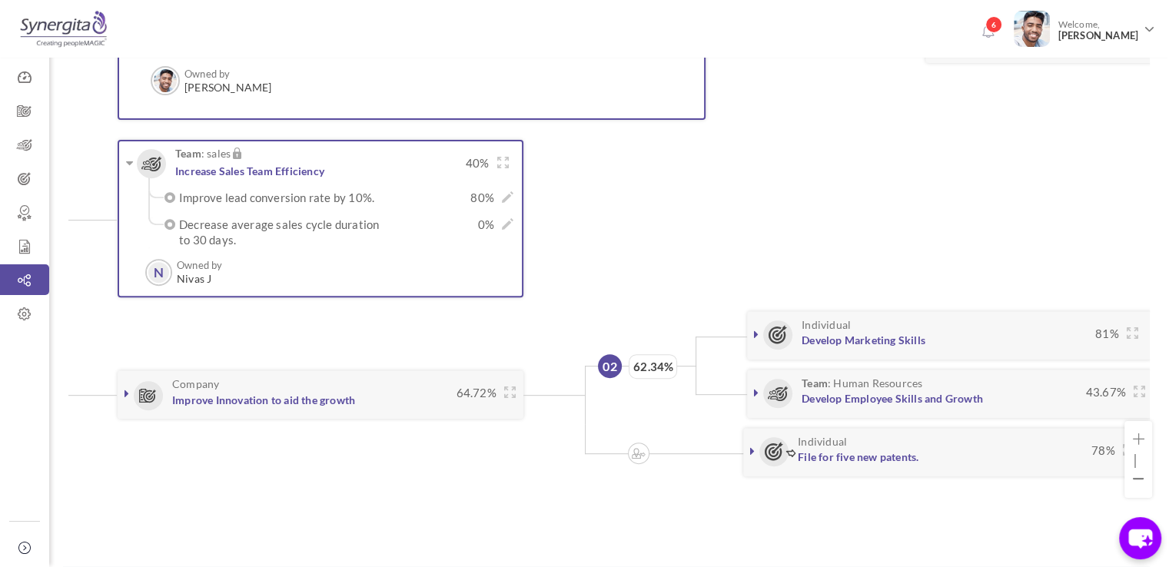
scroll to position [0, 563]
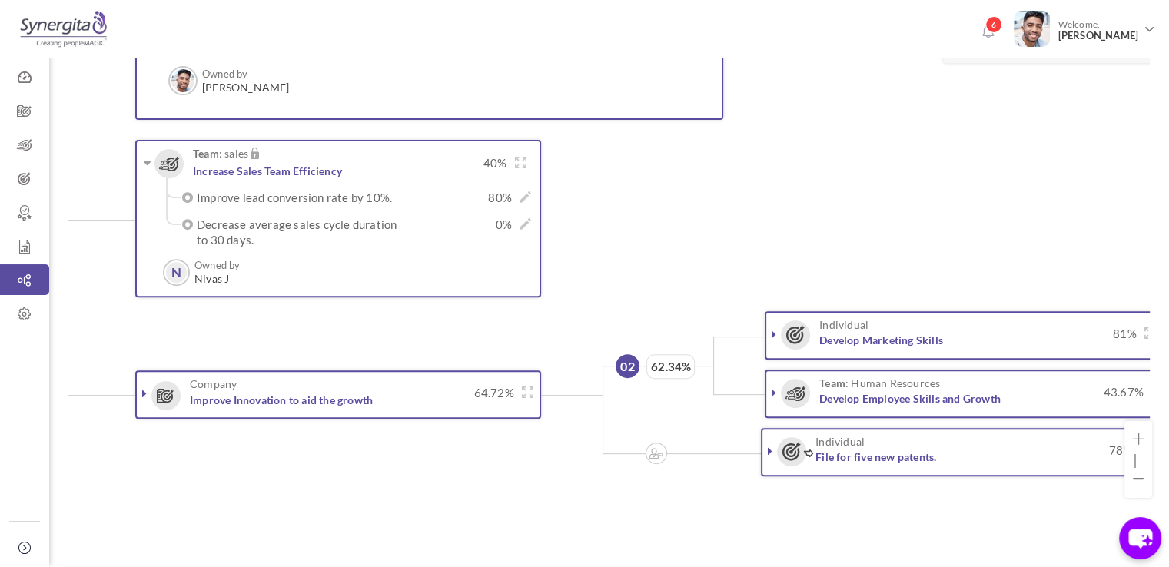
click at [141, 394] on link at bounding box center [144, 393] width 15 height 15
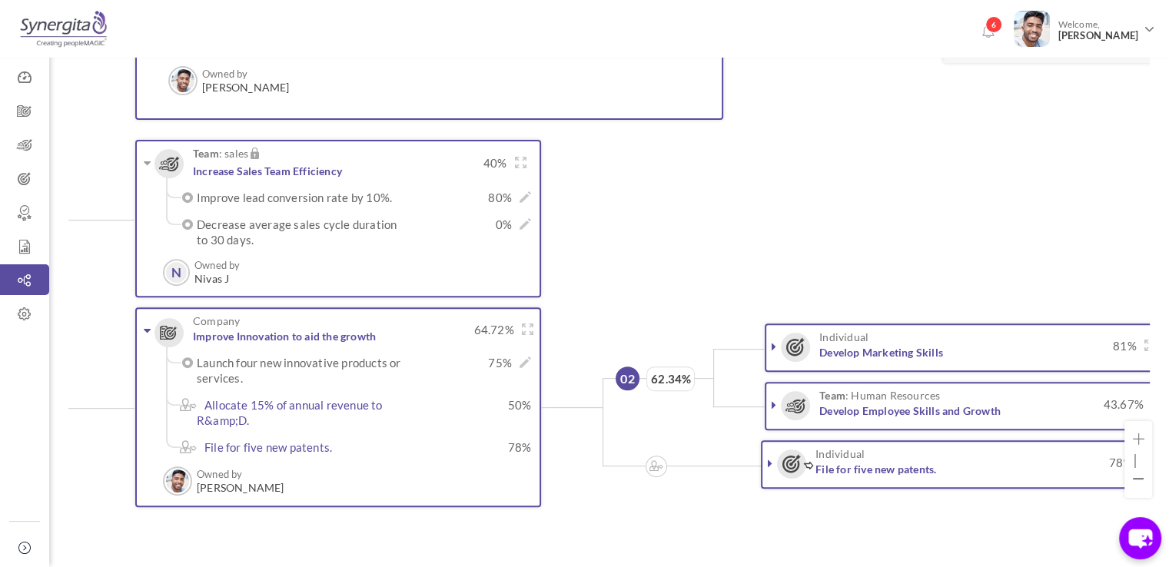
scroll to position [652, 0]
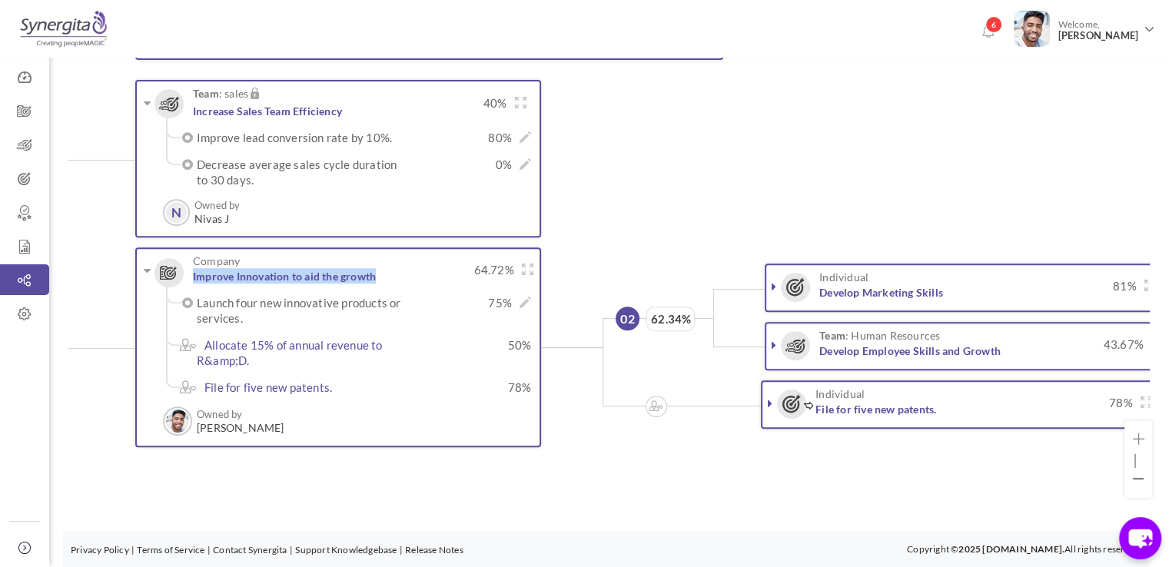
drag, startPoint x: 189, startPoint y: 271, endPoint x: 386, endPoint y: 273, distance: 196.8
click at [386, 273] on div "Company Improve Innovation to aid the growth 64.72%" at bounding box center [338, 275] width 390 height 40
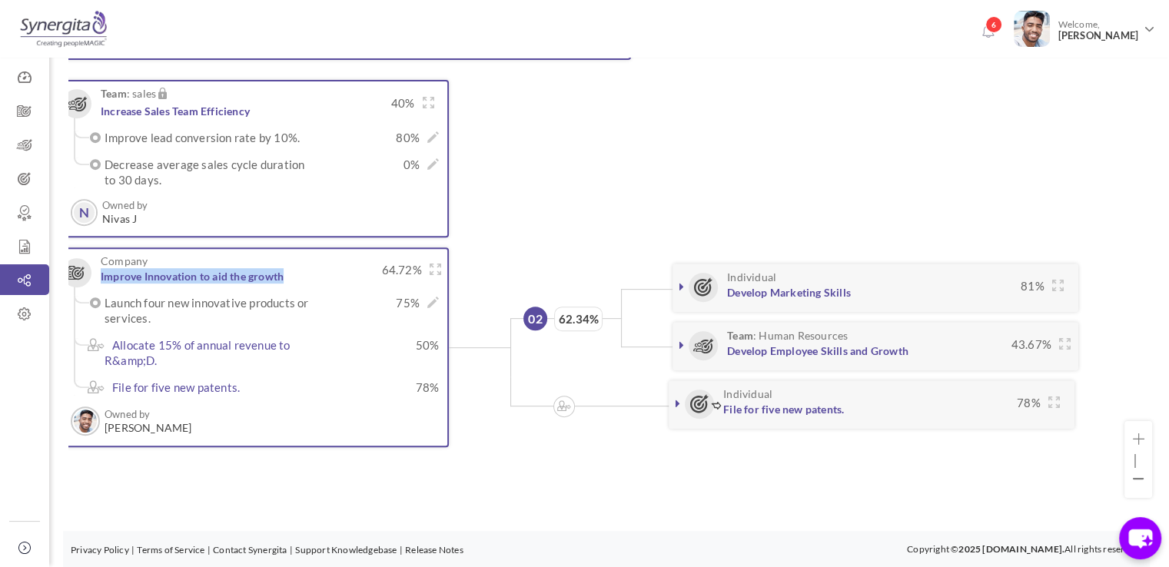
scroll to position [0, 661]
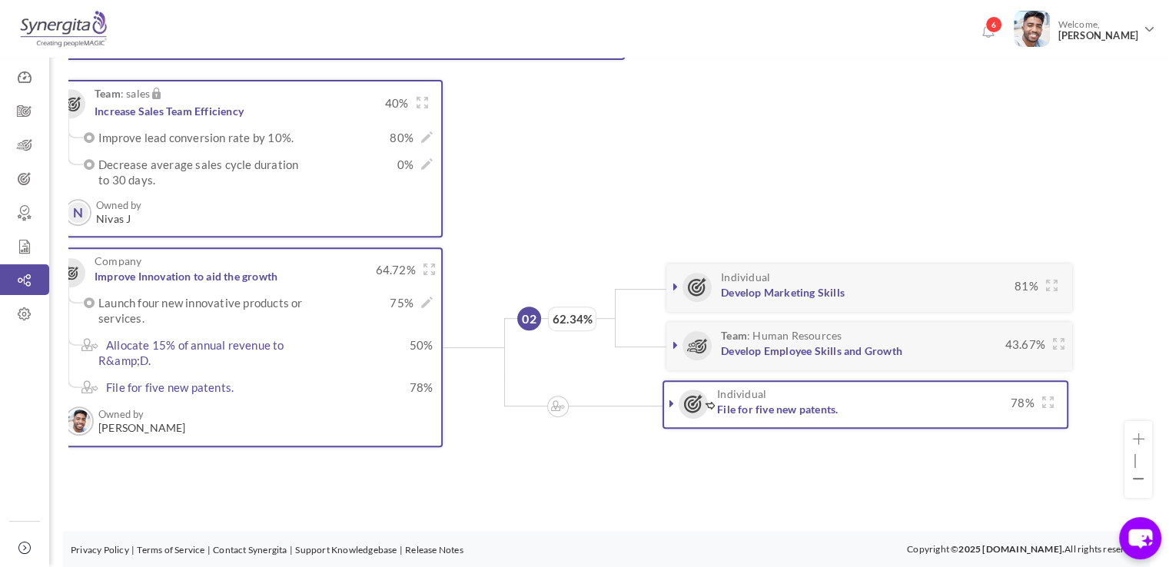
click at [673, 397] on icon at bounding box center [671, 403] width 5 height 12
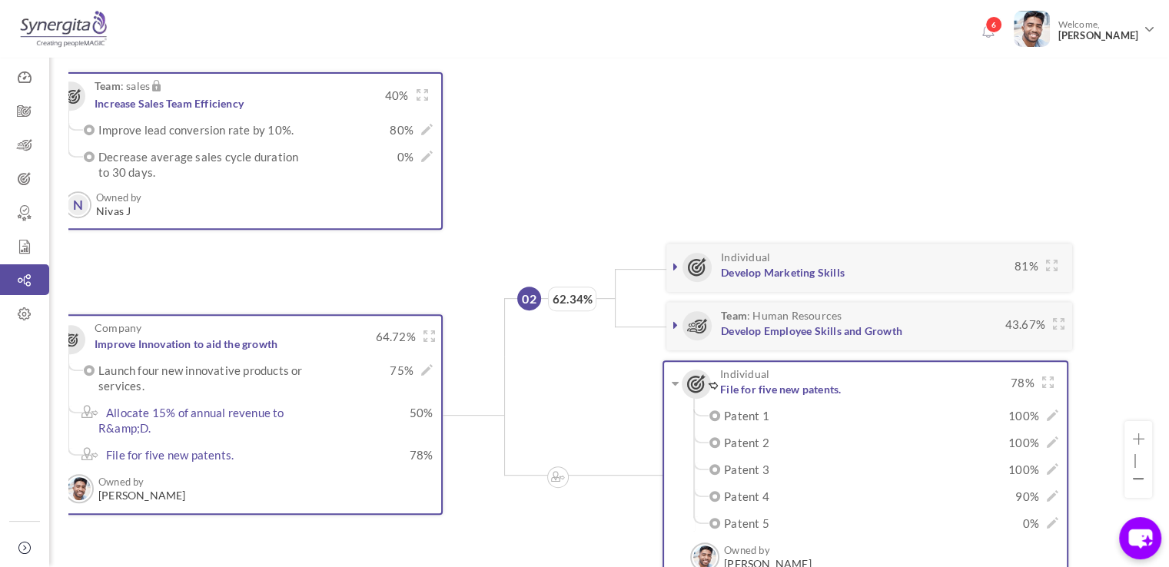
scroll to position [14, 661]
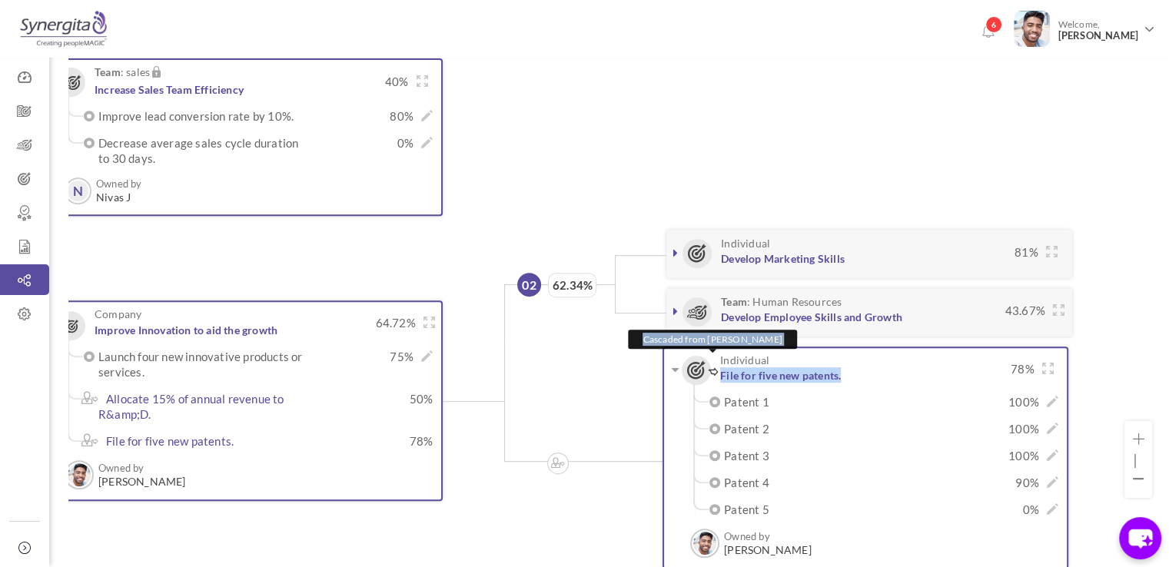
drag, startPoint x: 864, startPoint y: 367, endPoint x: 713, endPoint y: 367, distance: 150.7
click at [713, 367] on h3 "Individual Cascaded from Frank N File for five new patents." at bounding box center [844, 368] width 317 height 28
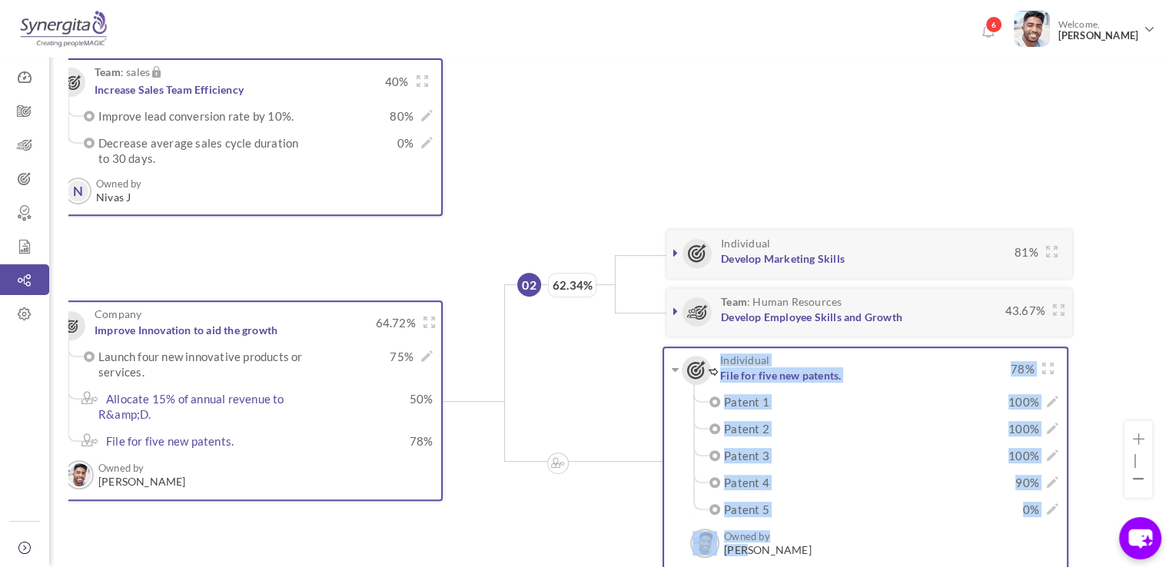
drag, startPoint x: 612, startPoint y: 408, endPoint x: 744, endPoint y: 545, distance: 190.3
click at [744, 545] on li "Individual File for five new patents. 78% 100% |" at bounding box center [832, 459] width 479 height 233
click at [639, 455] on li "Individual File for five new patents. 78% 100% |" at bounding box center [832, 459] width 479 height 233
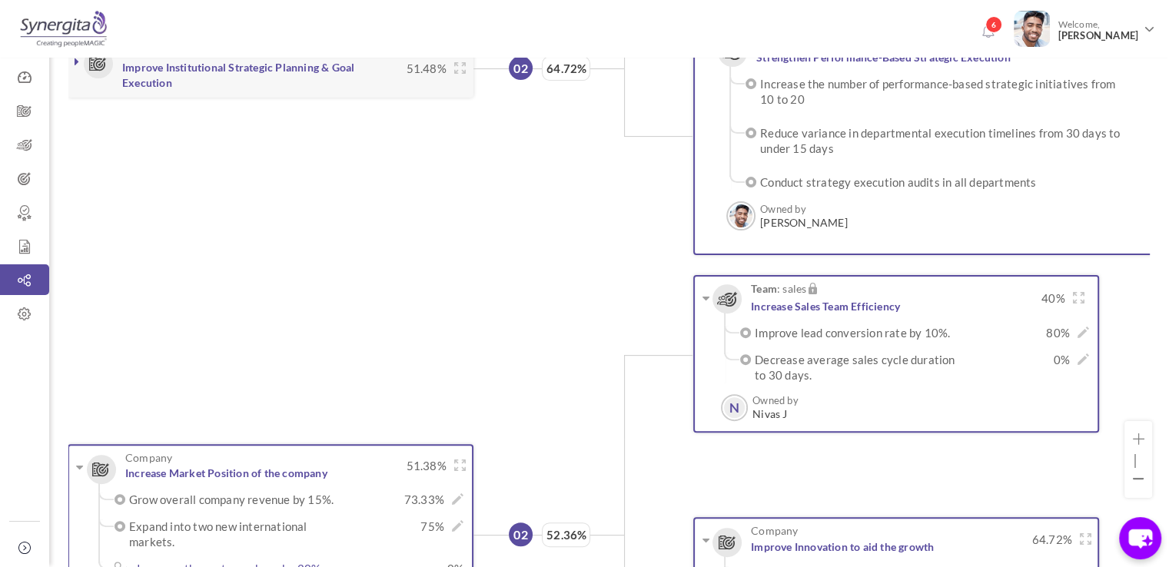
scroll to position [0, 0]
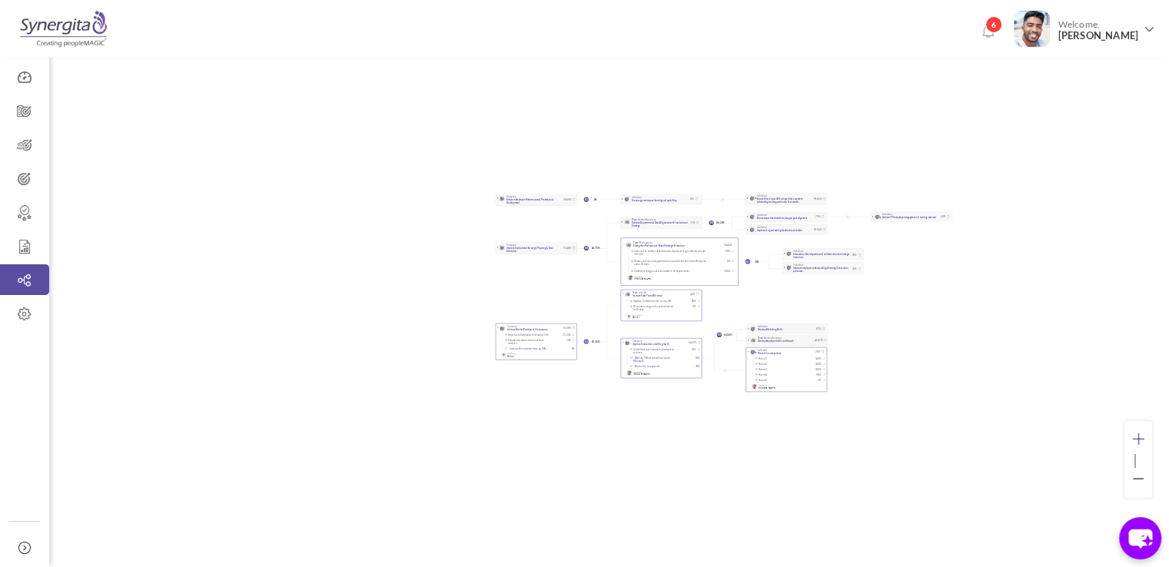
click at [1132, 436] on icon at bounding box center [1138, 440] width 12 height 12
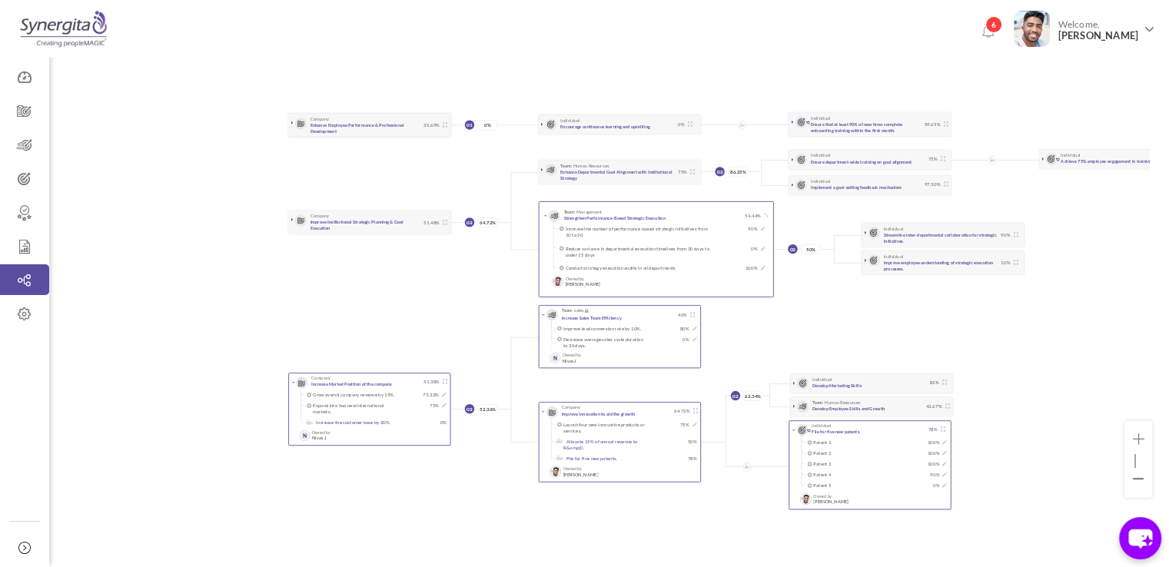
scroll to position [277, 0]
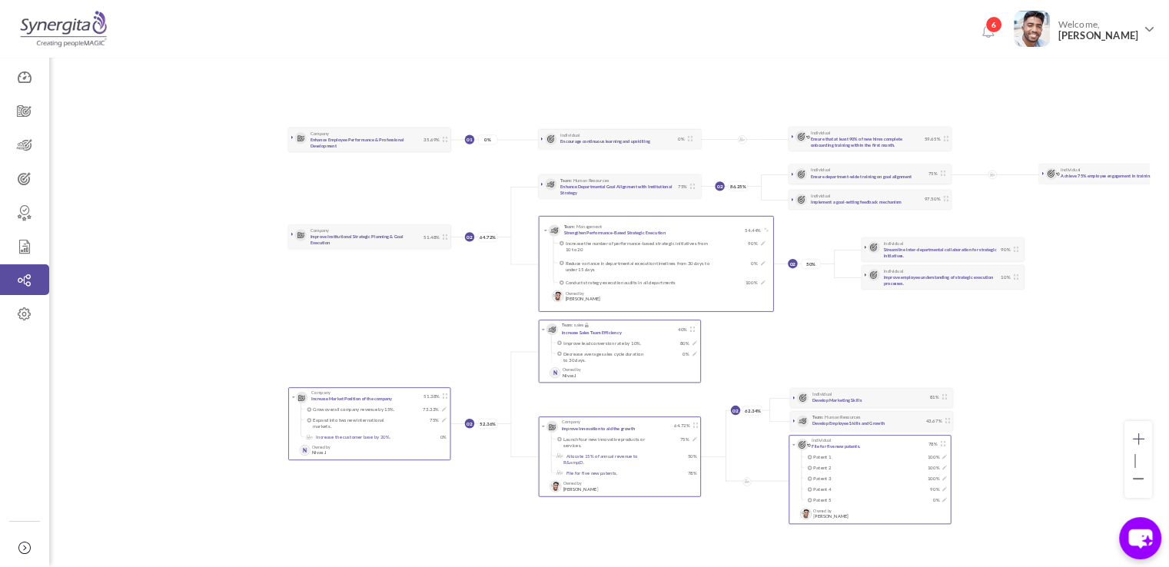
click at [1142, 440] on icon at bounding box center [1138, 440] width 12 height 12
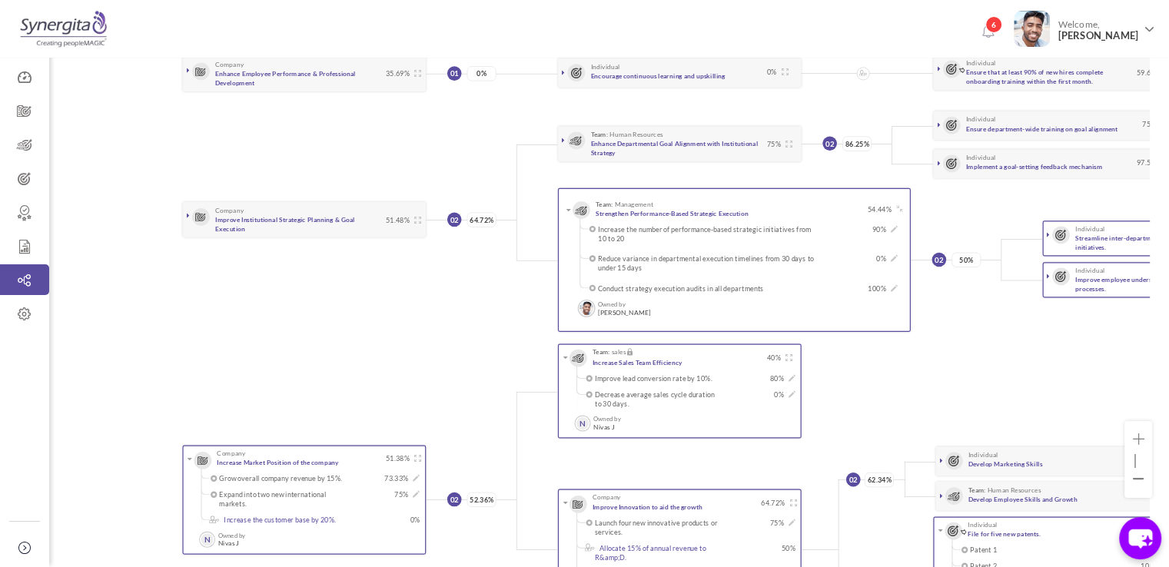
scroll to position [188, 0]
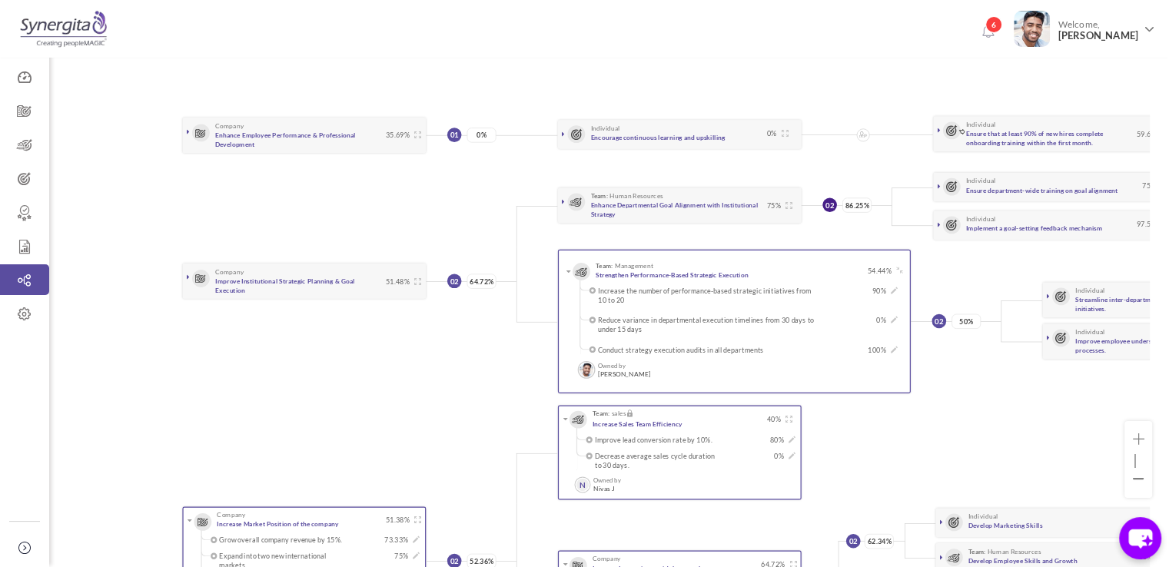
click at [831, 207] on span "02" at bounding box center [830, 205] width 8 height 9
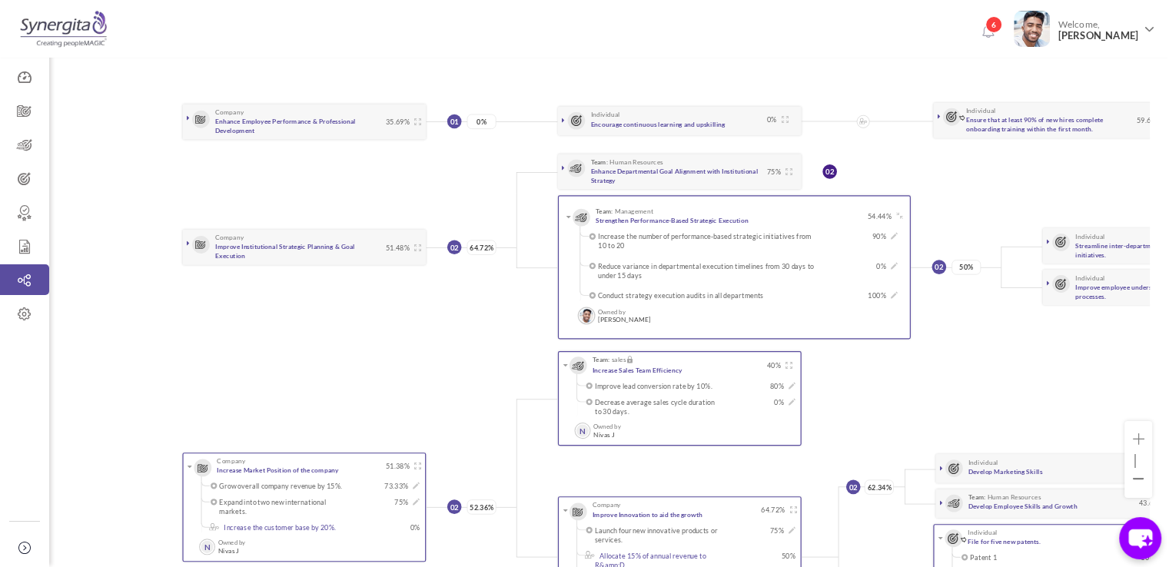
click at [828, 171] on span "02" at bounding box center [830, 172] width 8 height 9
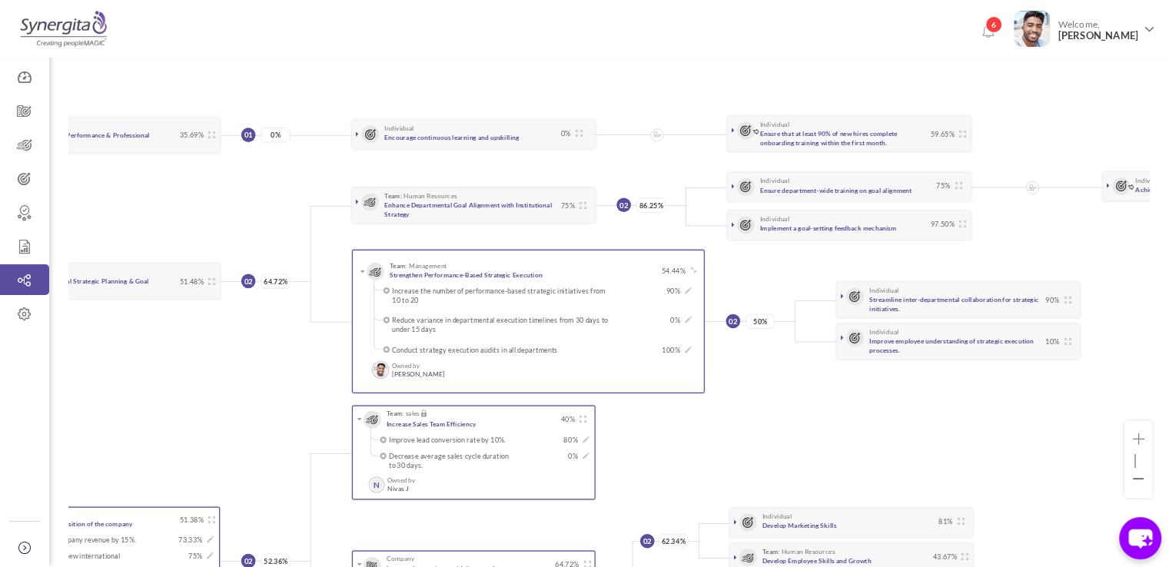
scroll to position [0, 208]
click at [731, 183] on icon at bounding box center [731, 187] width 3 height 8
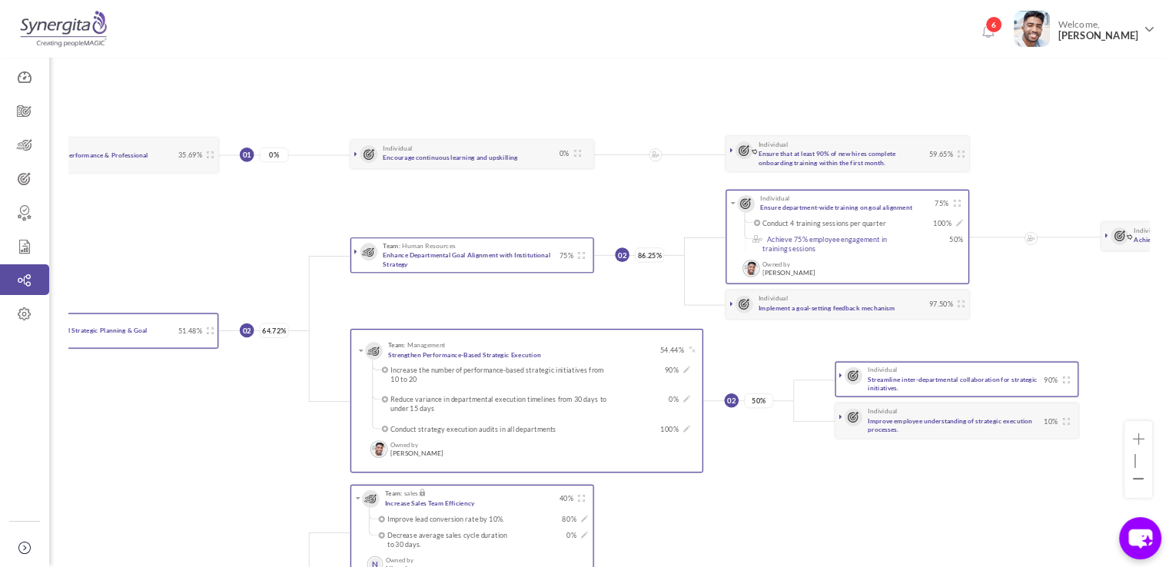
click at [839, 373] on icon at bounding box center [840, 376] width 3 height 8
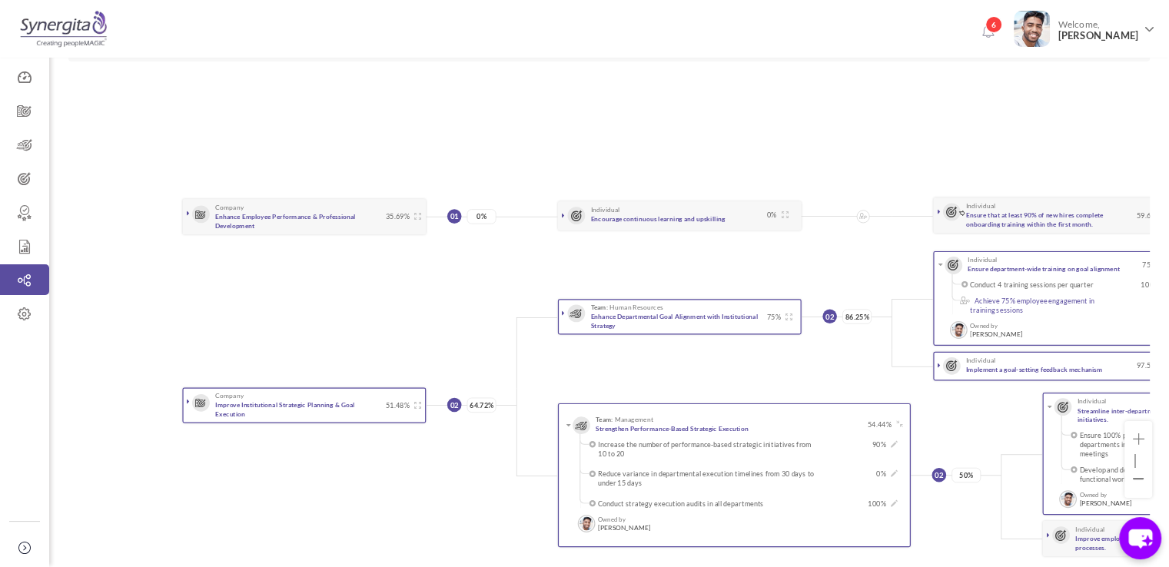
scroll to position [0, 0]
click at [26, 222] on link "Approvals / Reviews" at bounding box center [24, 212] width 49 height 31
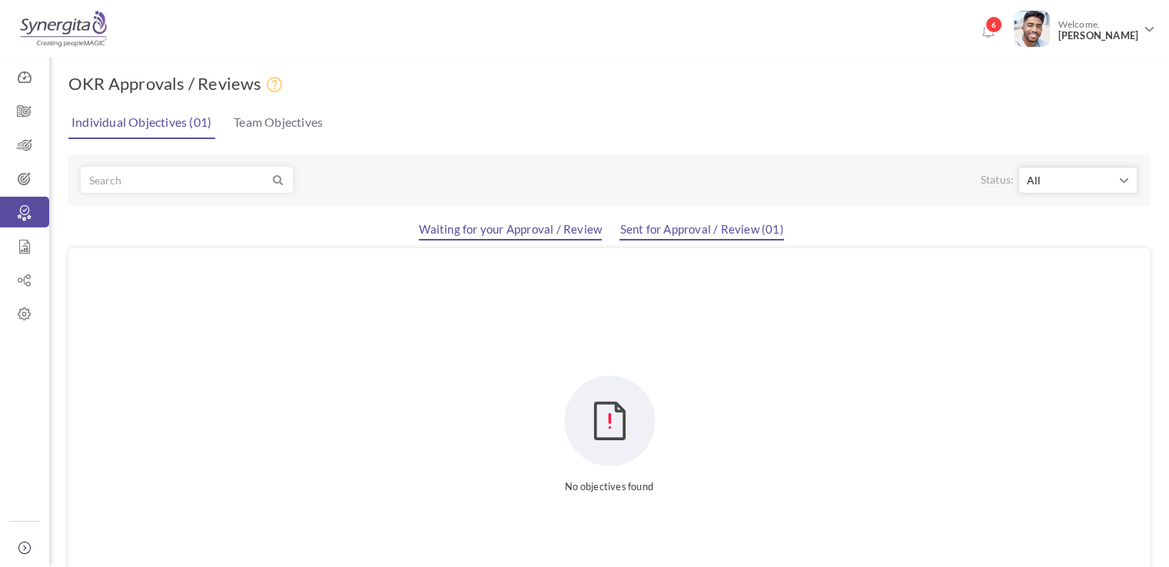
drag, startPoint x: 0, startPoint y: 0, endPoint x: 656, endPoint y: 227, distance: 693.8
click at [656, 227] on link "Sent for Approval / Review (01)" at bounding box center [702, 231] width 164 height 18
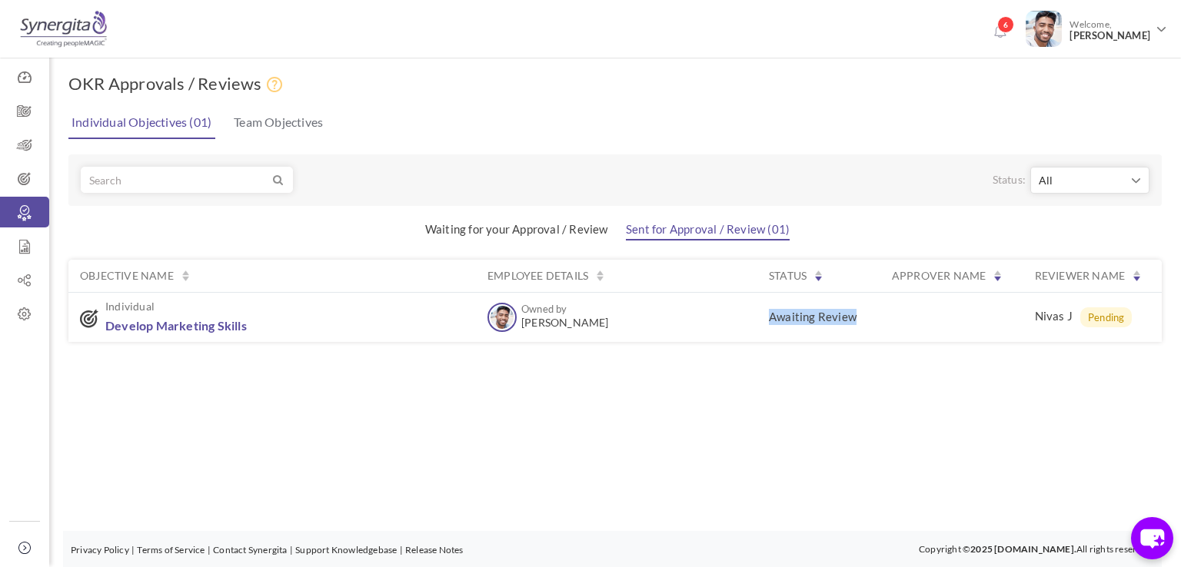
drag, startPoint x: 769, startPoint y: 317, endPoint x: 866, endPoint y: 321, distance: 96.9
click at [866, 321] on td "Awaiting Review" at bounding box center [818, 316] width 123 height 49
click at [796, 358] on div "OKR Approvals / Reviews Individual Objectives (01) Team Objectives Status: All …" at bounding box center [614, 238] width 1131 height 393
drag, startPoint x: 618, startPoint y: 229, endPoint x: 793, endPoint y: 230, distance: 175.3
click at [793, 230] on ul "Waiting for your Approval / Review Sent for Approval / Review (01)" at bounding box center [614, 230] width 1093 height 19
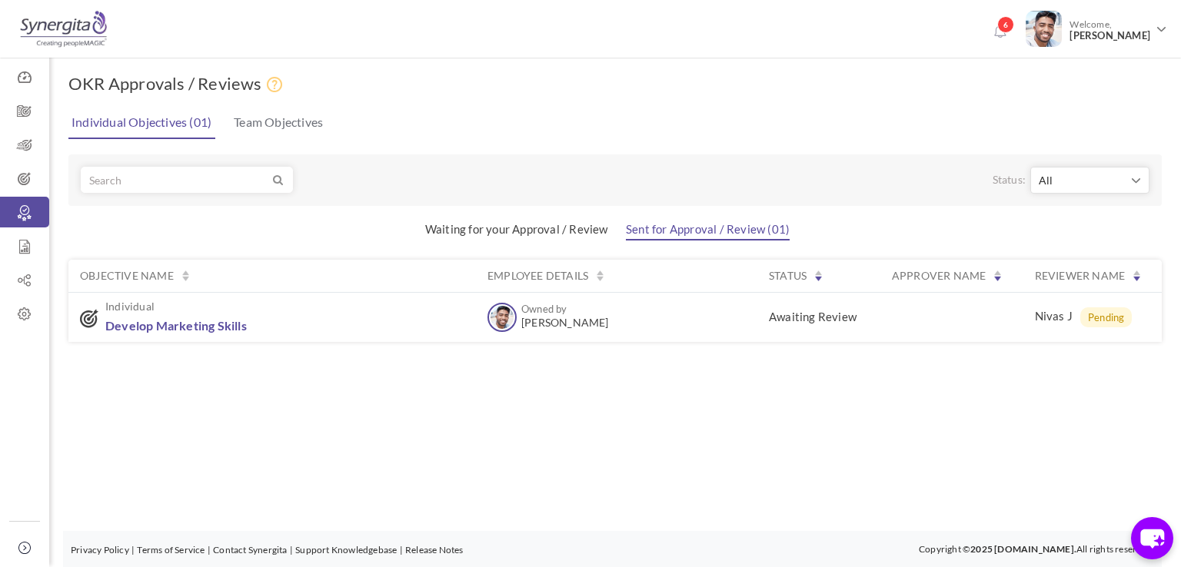
click at [690, 359] on div "OKR Approvals / Reviews Individual Objectives (01) Team Objectives Status: All …" at bounding box center [614, 238] width 1131 height 393
drag, startPoint x: 766, startPoint y: 321, endPoint x: 886, endPoint y: 330, distance: 121.0
click at [886, 330] on tr "Individual Develop Marketing Skills Owned by [PERSON_NAME] Owned by [PERSON_NAM…" at bounding box center [614, 316] width 1093 height 49
drag, startPoint x: 1033, startPoint y: 321, endPoint x: 1070, endPoint y: 321, distance: 36.9
click at [1070, 321] on span "Nivas J Pending" at bounding box center [1092, 317] width 115 height 20
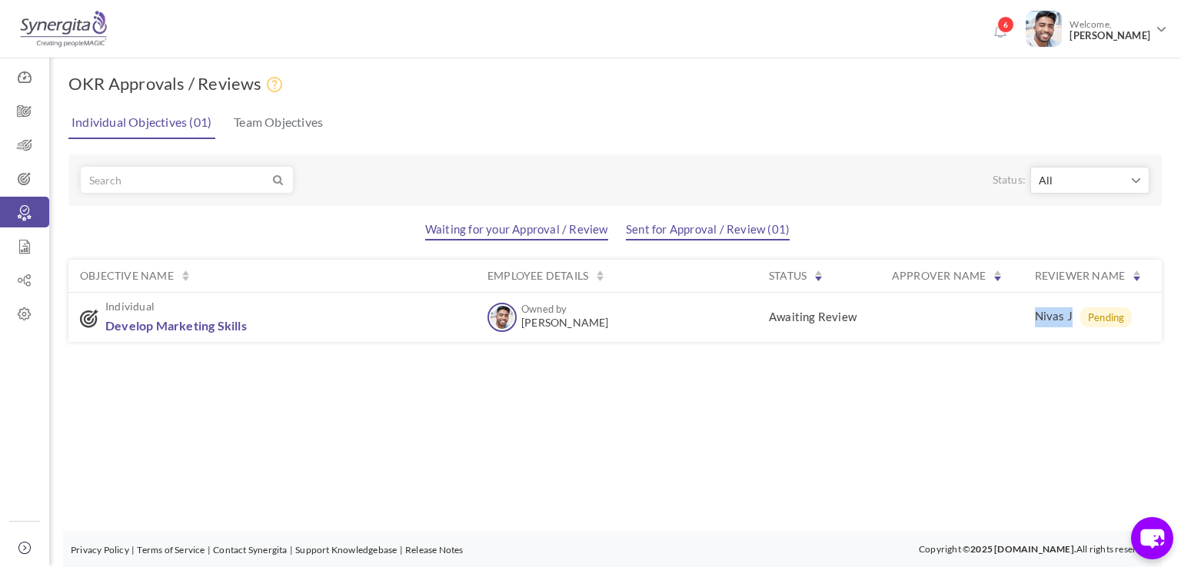
click at [550, 238] on link "Waiting for your Approval / Review" at bounding box center [516, 231] width 183 height 18
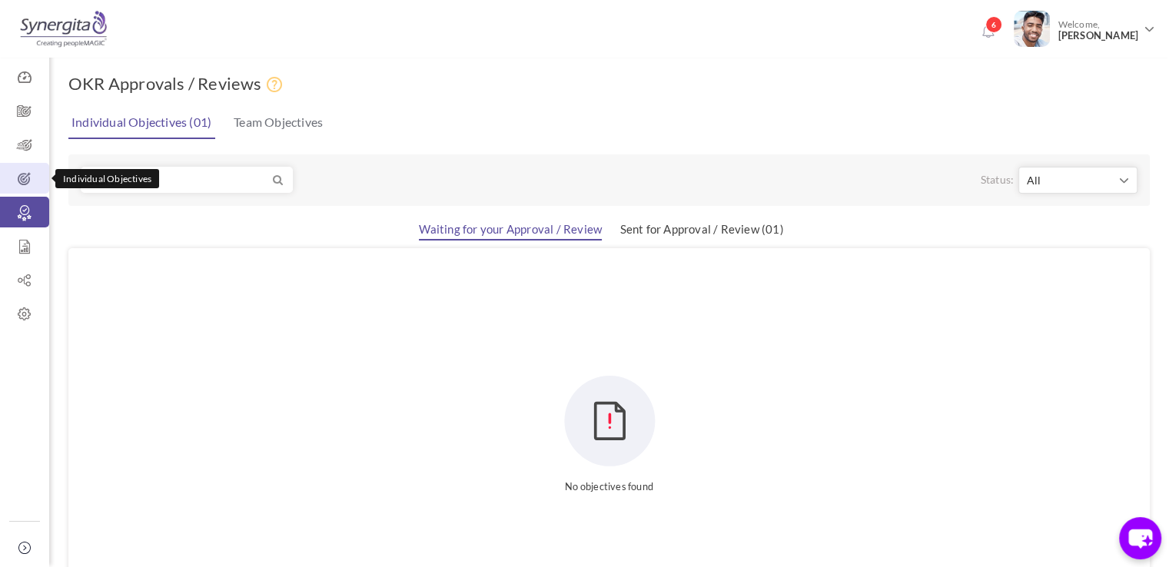
click at [18, 171] on icon at bounding box center [24, 178] width 49 height 15
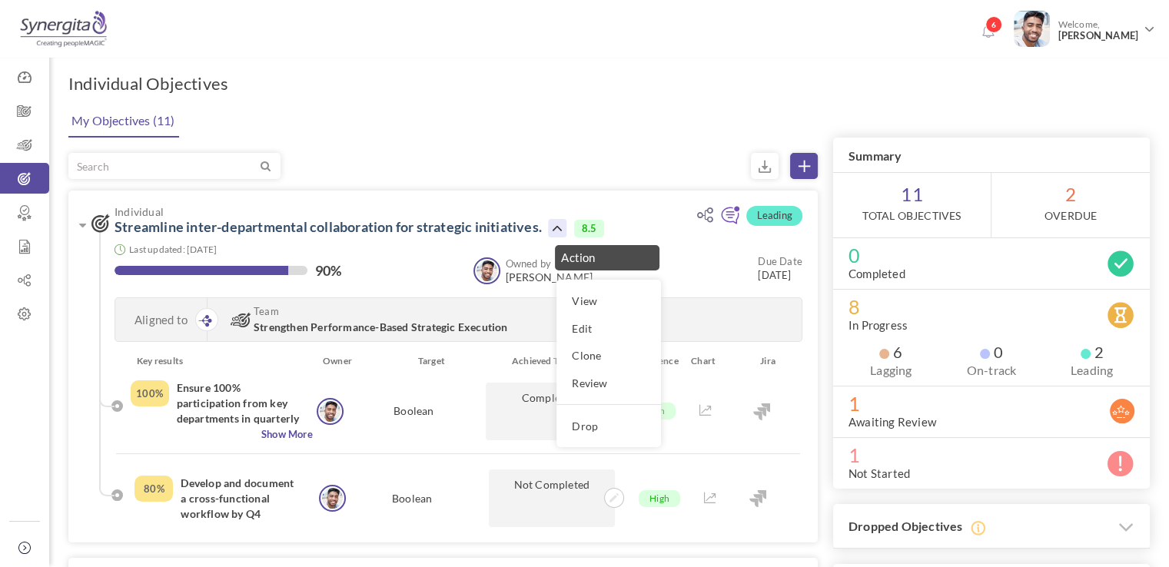
click at [612, 170] on div at bounding box center [442, 166] width 749 height 26
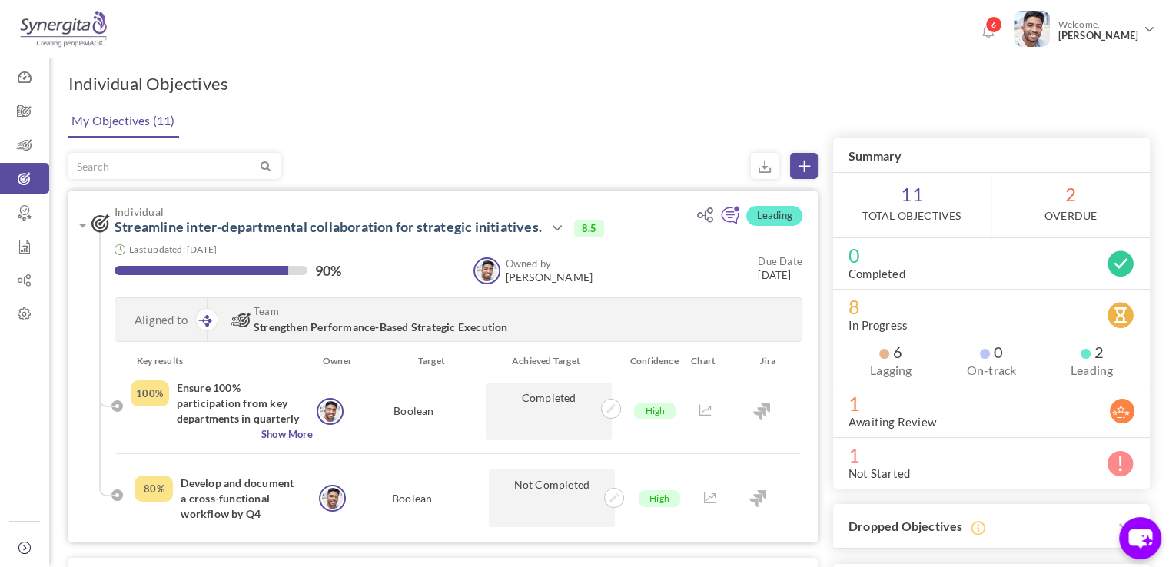
scroll to position [110, 0]
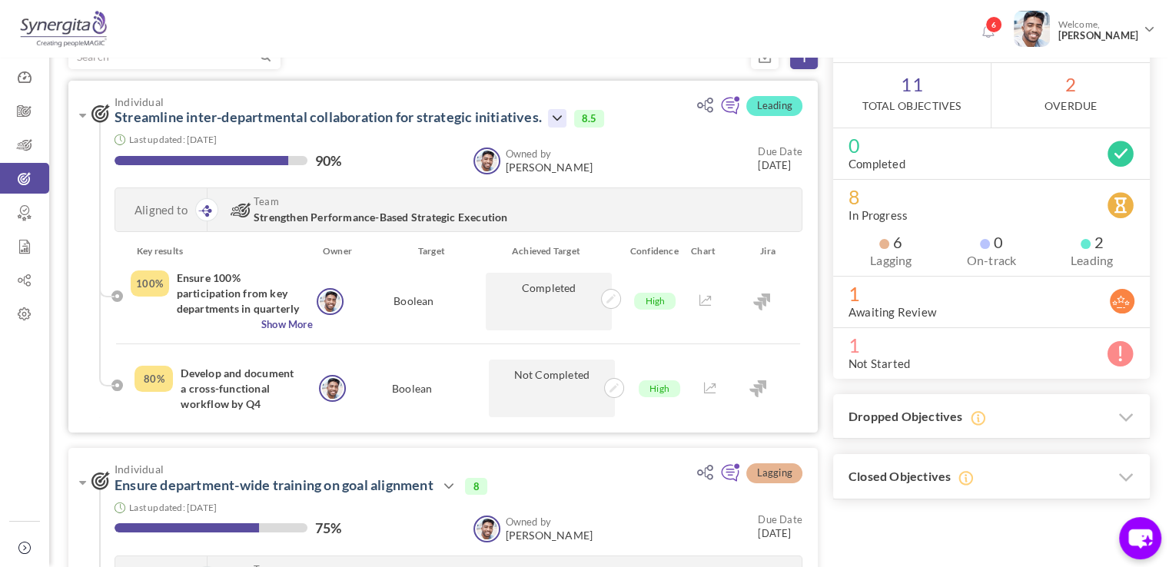
click at [557, 122] on icon at bounding box center [557, 118] width 18 height 18
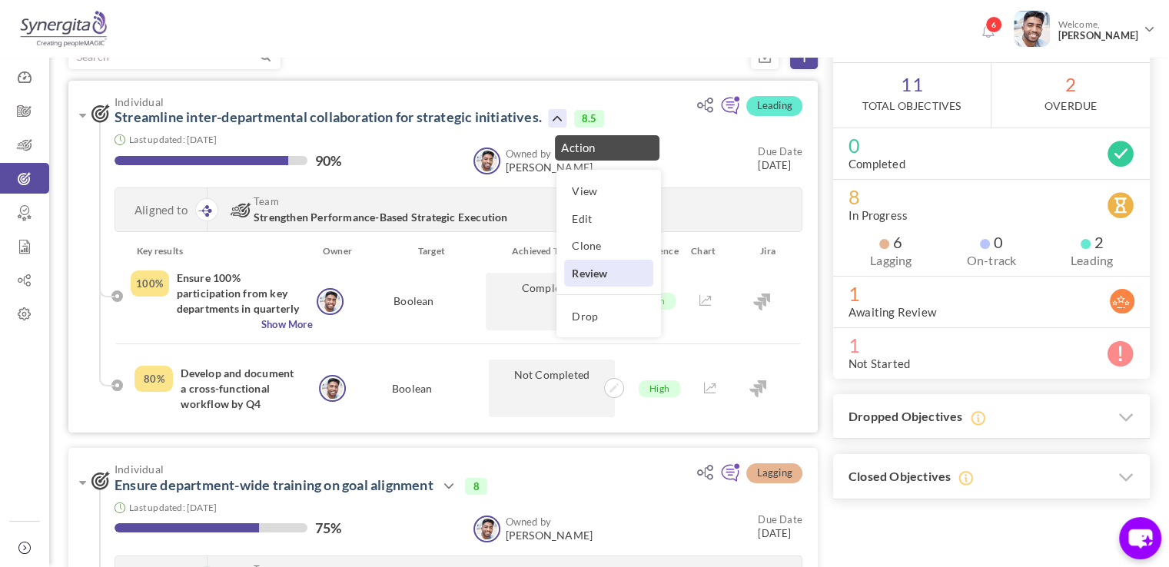
click at [596, 282] on link "Review" at bounding box center [608, 273] width 89 height 27
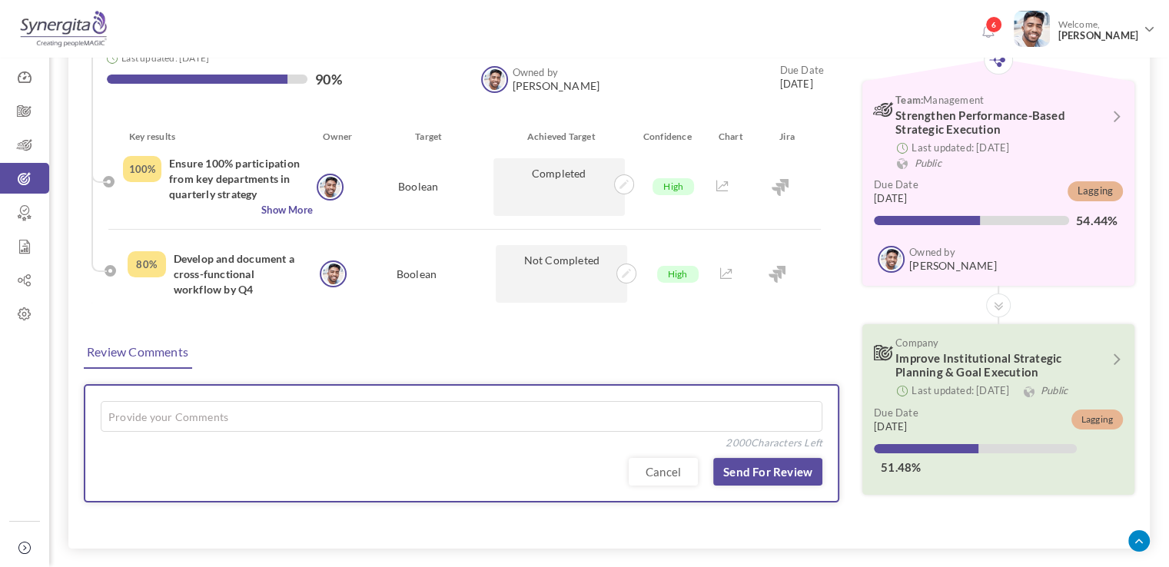
scroll to position [176, 0]
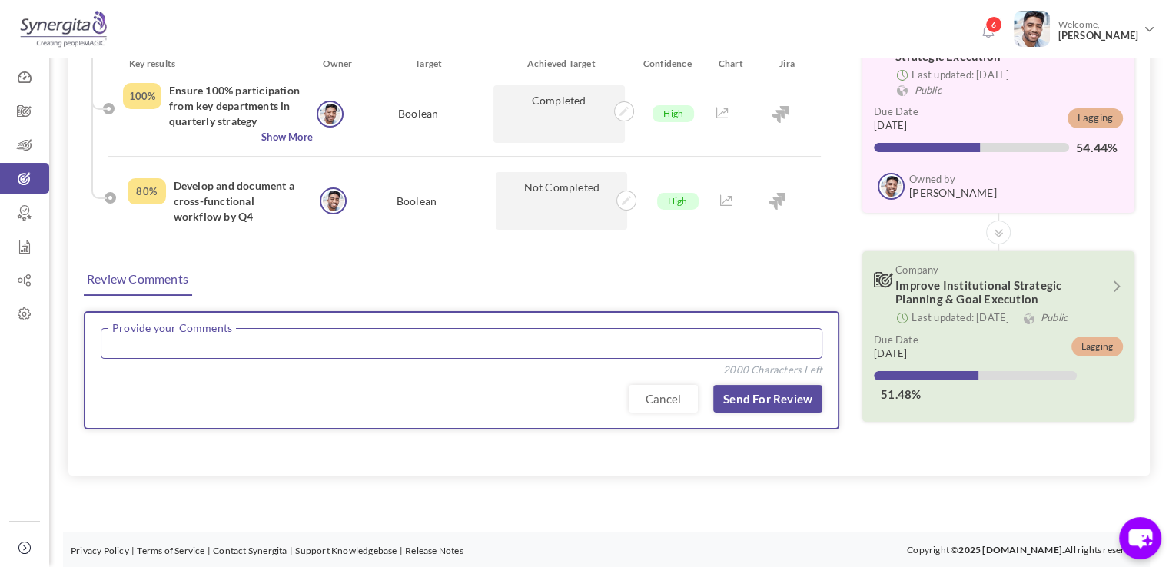
drag, startPoint x: 342, startPoint y: 347, endPoint x: 606, endPoint y: 367, distance: 265.2
click at [342, 347] on textarea at bounding box center [462, 343] width 722 height 31
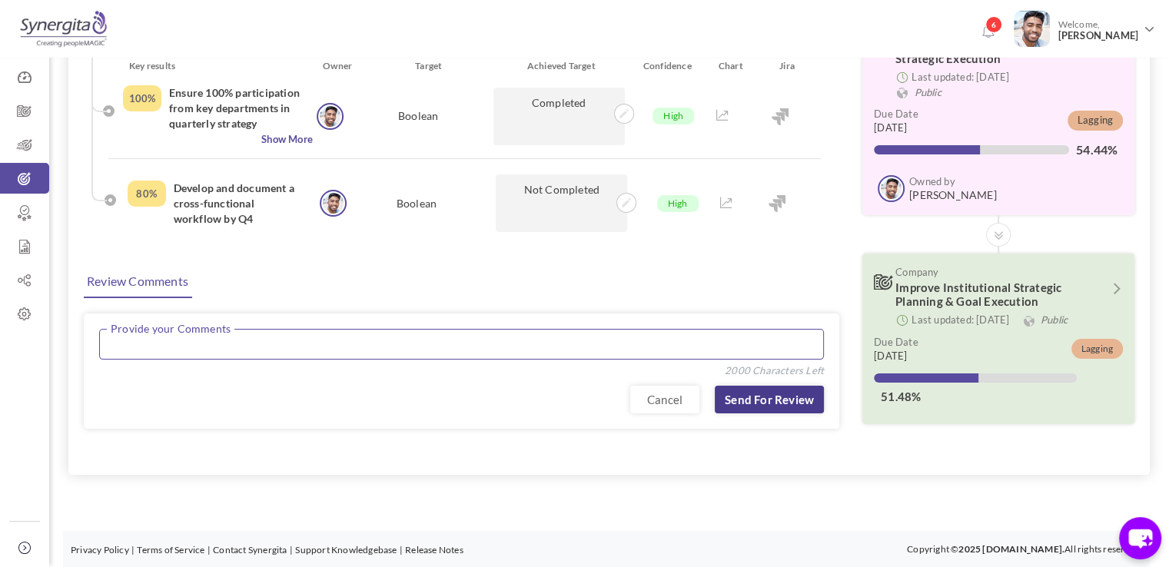
scroll to position [174, 0]
click at [561, 335] on textarea "To enrich screen reader interactions, please activate Accessibility in Grammarl…" at bounding box center [461, 344] width 725 height 31
type textarea "Please look into this"
click at [779, 394] on link "Send for Review" at bounding box center [769, 400] width 109 height 28
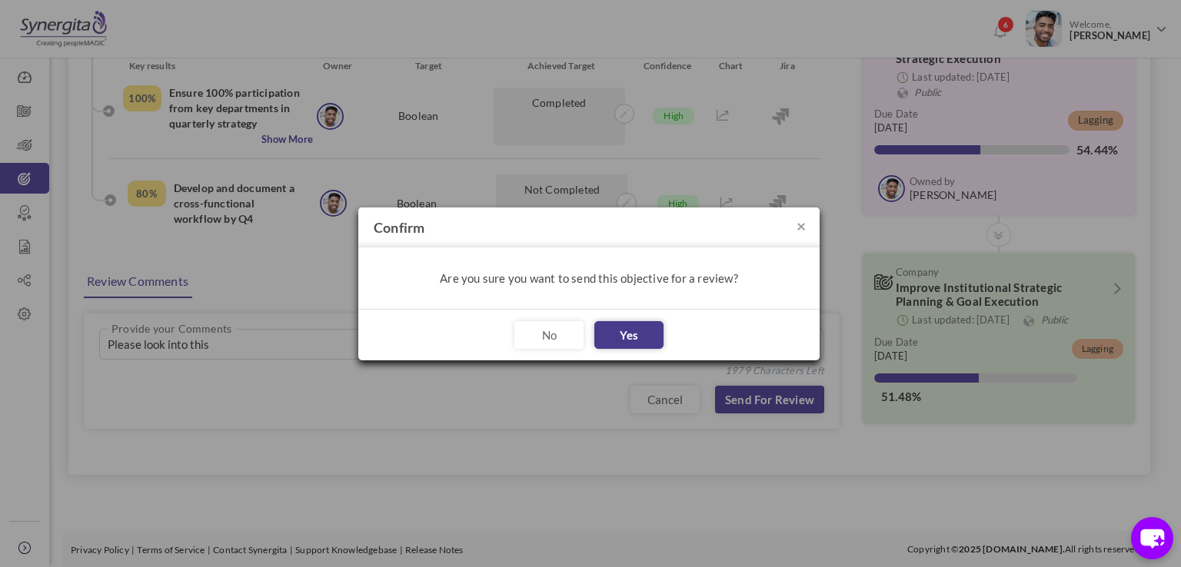
click at [615, 335] on button "Yes" at bounding box center [628, 335] width 69 height 28
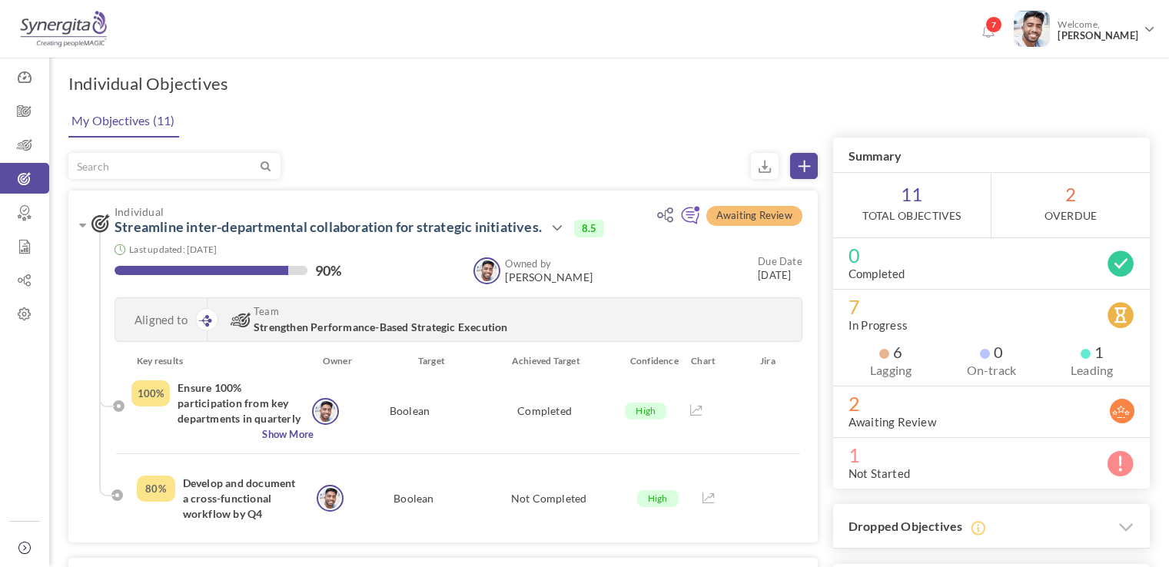
scroll to position [135, 0]
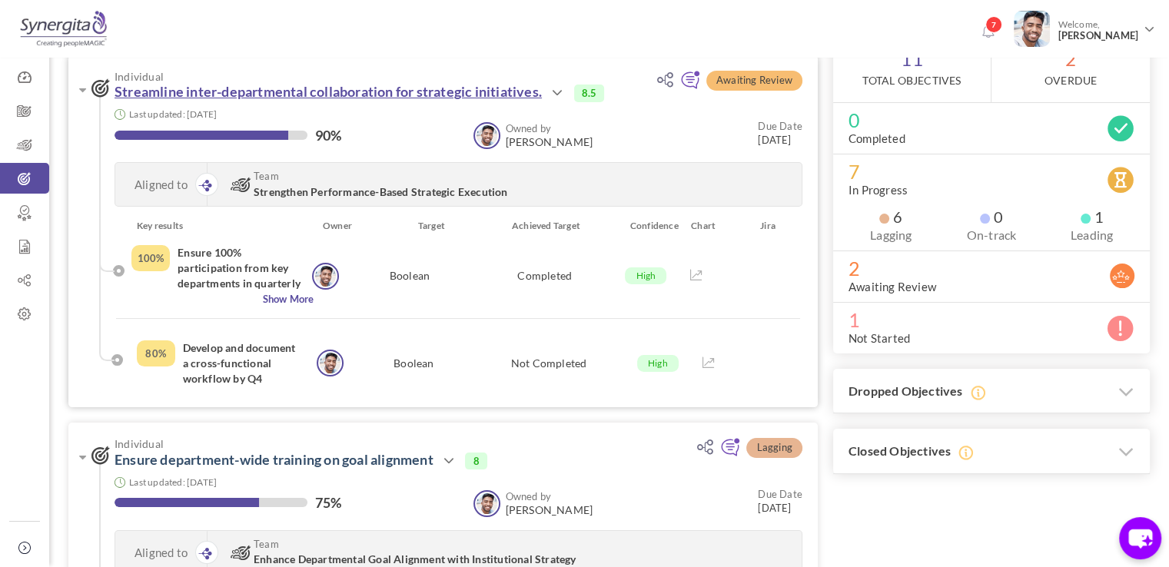
click at [300, 94] on link "Streamline inter-departmental collaboration for strategic initiatives." at bounding box center [328, 91] width 427 height 17
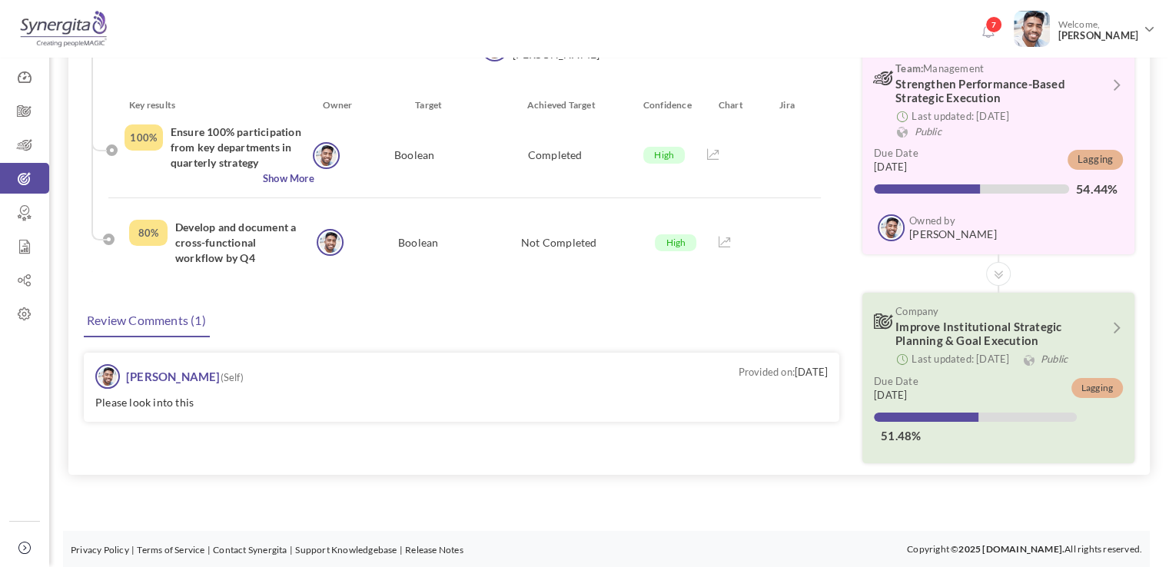
scroll to position [135, 0]
drag, startPoint x: 101, startPoint y: 401, endPoint x: 237, endPoint y: 414, distance: 135.8
click at [237, 414] on div "Provided on: [DATE] [PERSON_NAME] (Self) Please look into this" at bounding box center [462, 387] width 756 height 69
click at [214, 392] on div "Provided on: [DATE] [PERSON_NAME] (Self) Please look into this" at bounding box center [462, 387] width 756 height 69
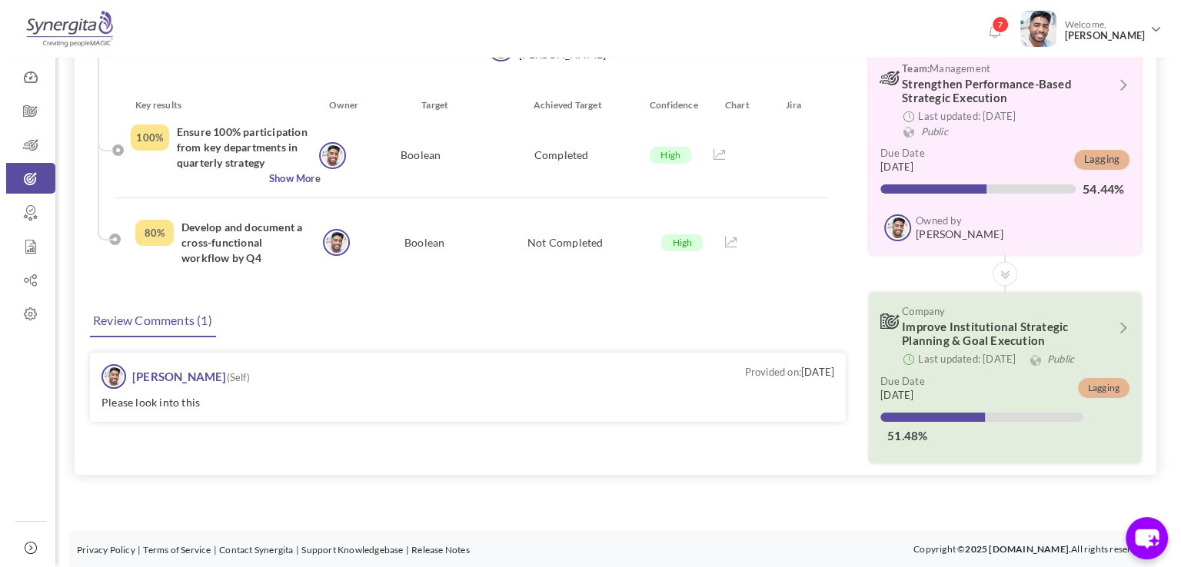
scroll to position [0, 0]
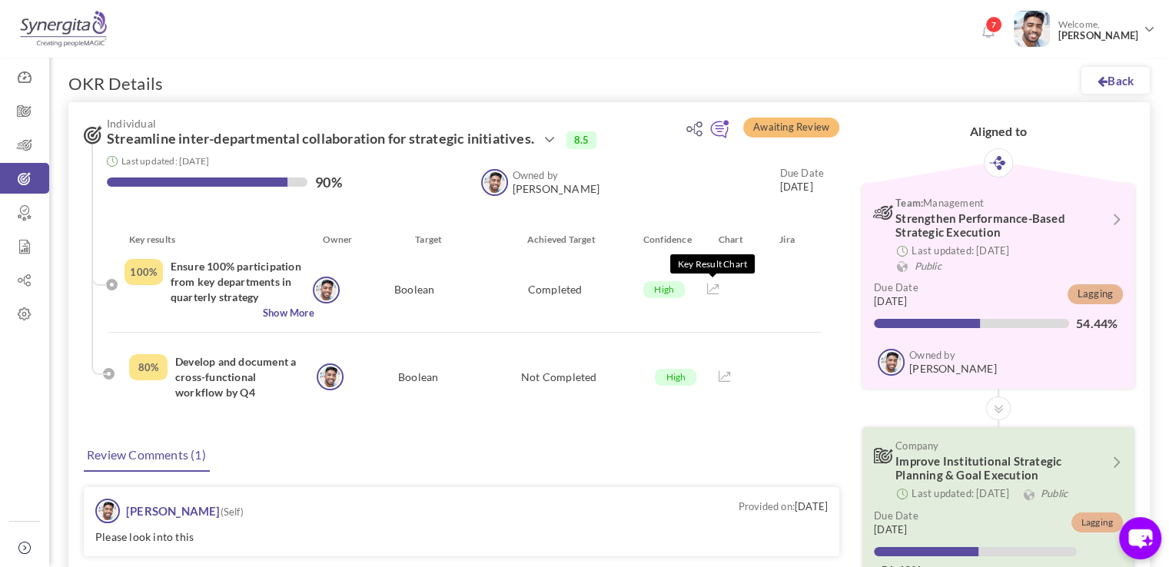
click at [710, 296] on link at bounding box center [713, 289] width 12 height 13
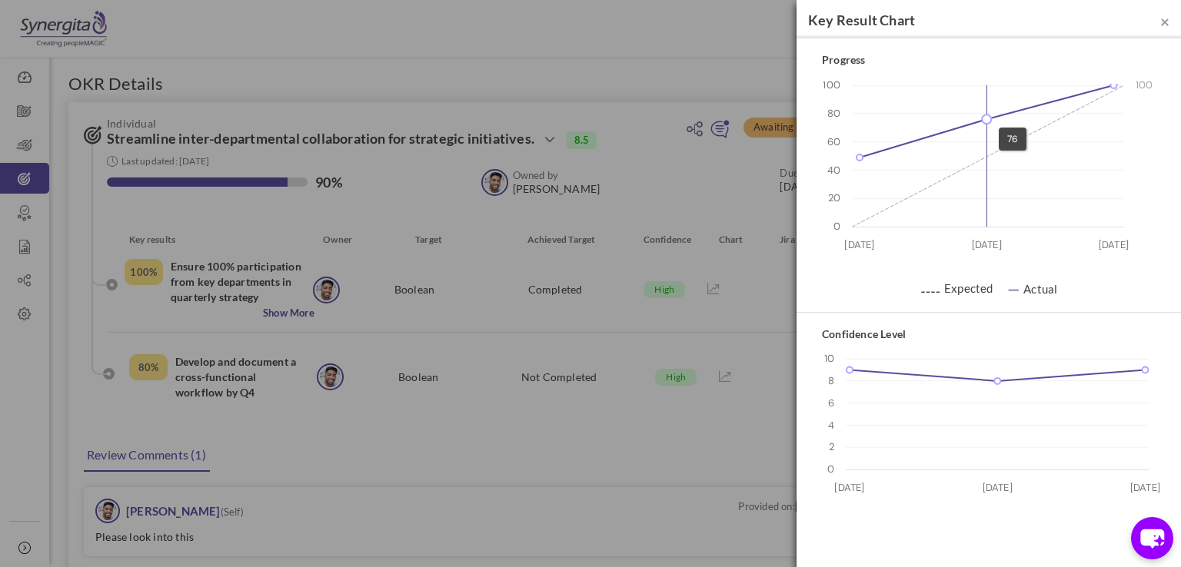
click at [990, 119] on icon at bounding box center [986, 119] width 9 height 9
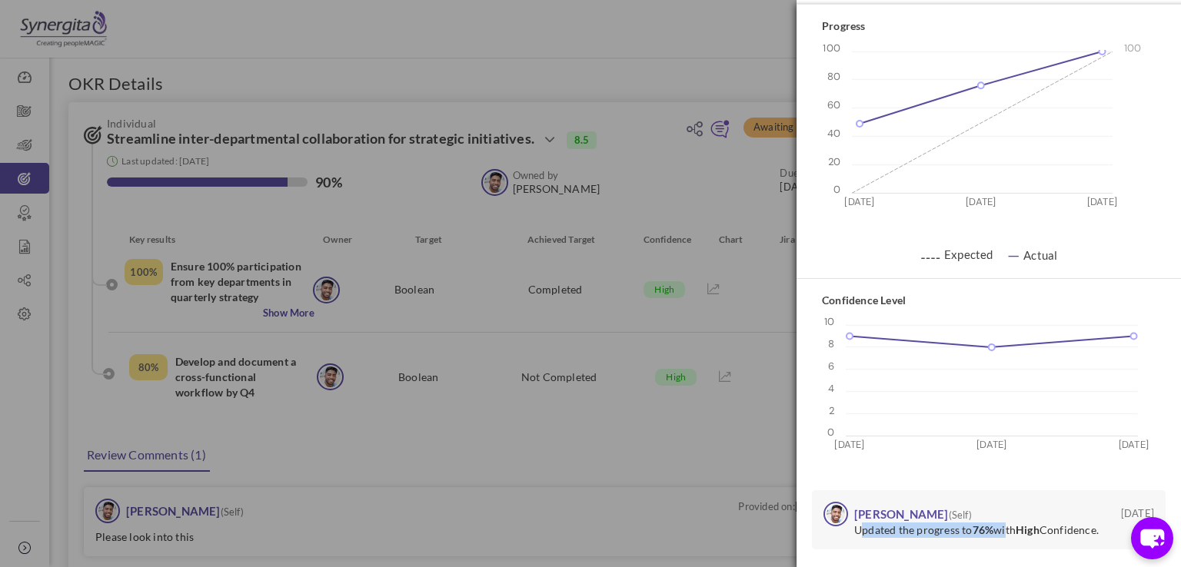
drag, startPoint x: 862, startPoint y: 533, endPoint x: 1012, endPoint y: 531, distance: 150.7
click at [1012, 531] on p "Updated the progress to 76% with High Confidence." at bounding box center [980, 530] width 252 height 15
click at [727, 86] on div "× Key Result Chart Progress 0 20 40 60 80 100 27 Mar 26 May 07 Aug 100 49 76 10…" at bounding box center [590, 283] width 1181 height 567
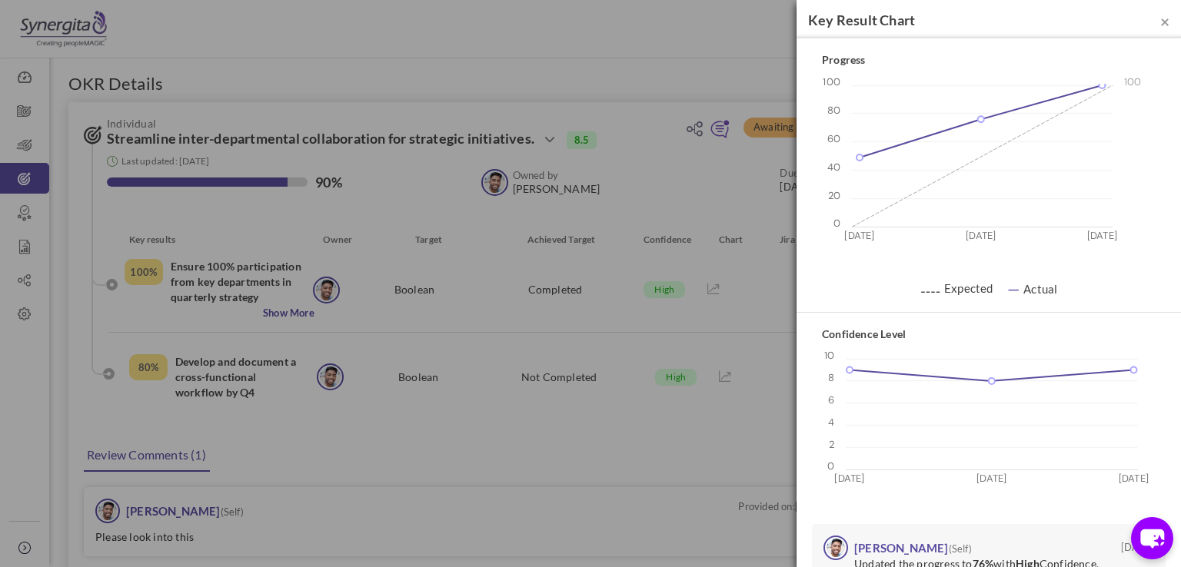
click at [1158, 20] on div "× Key Result Chart" at bounding box center [988, 19] width 384 height 38
click at [1160, 20] on span "×" at bounding box center [1164, 21] width 9 height 19
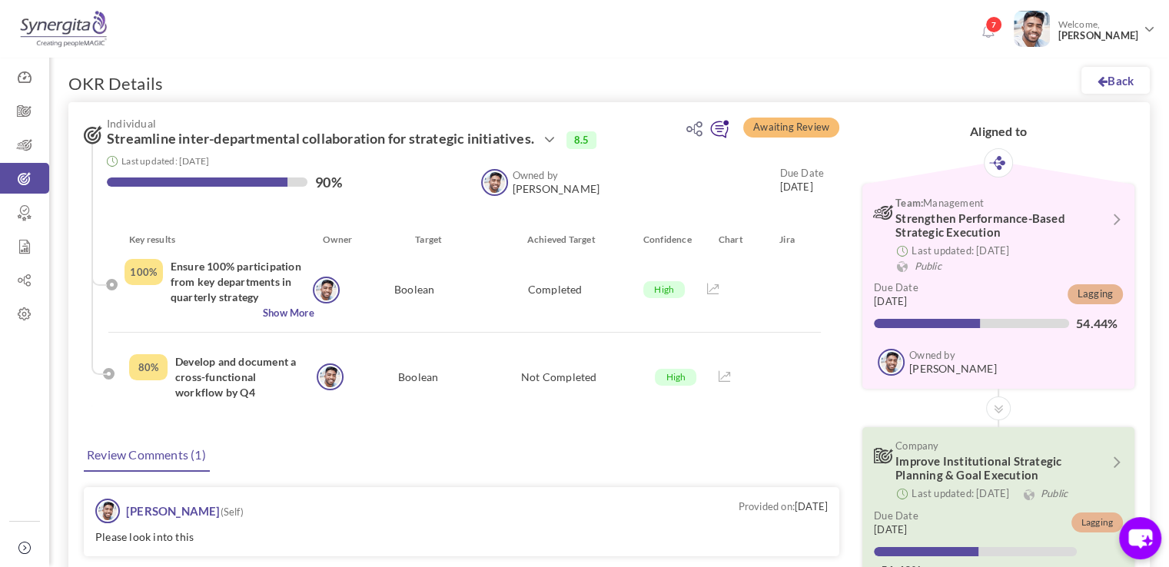
click at [719, 129] on icon at bounding box center [719, 130] width 20 height 20
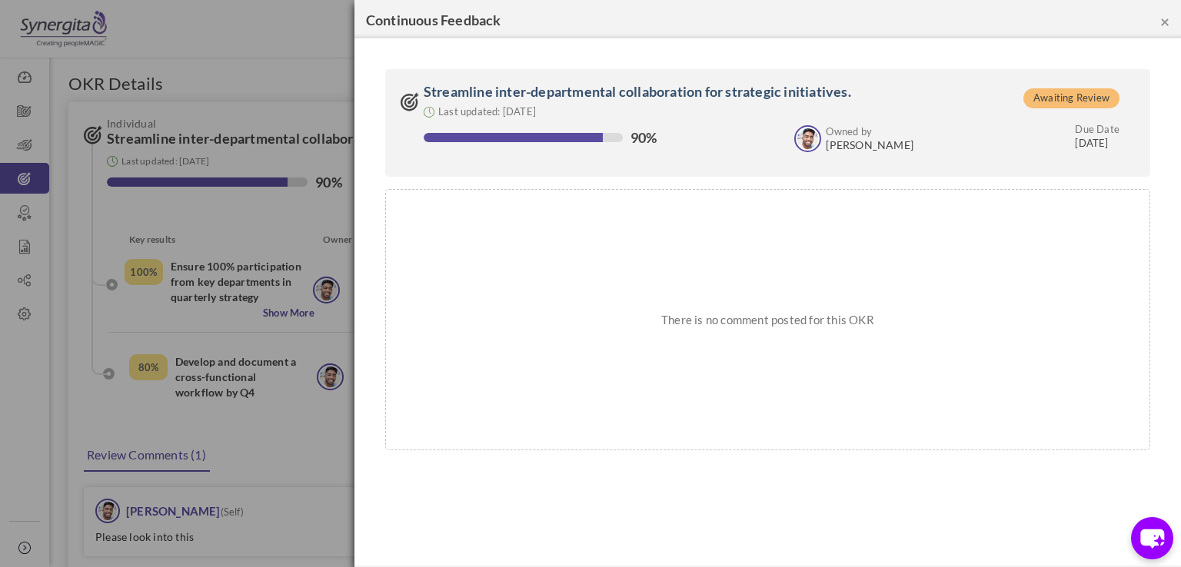
click at [690, 283] on p "There is no comment posted for this OKR" at bounding box center [767, 319] width 733 height 229
click at [1165, 23] on button "×" at bounding box center [1164, 21] width 9 height 16
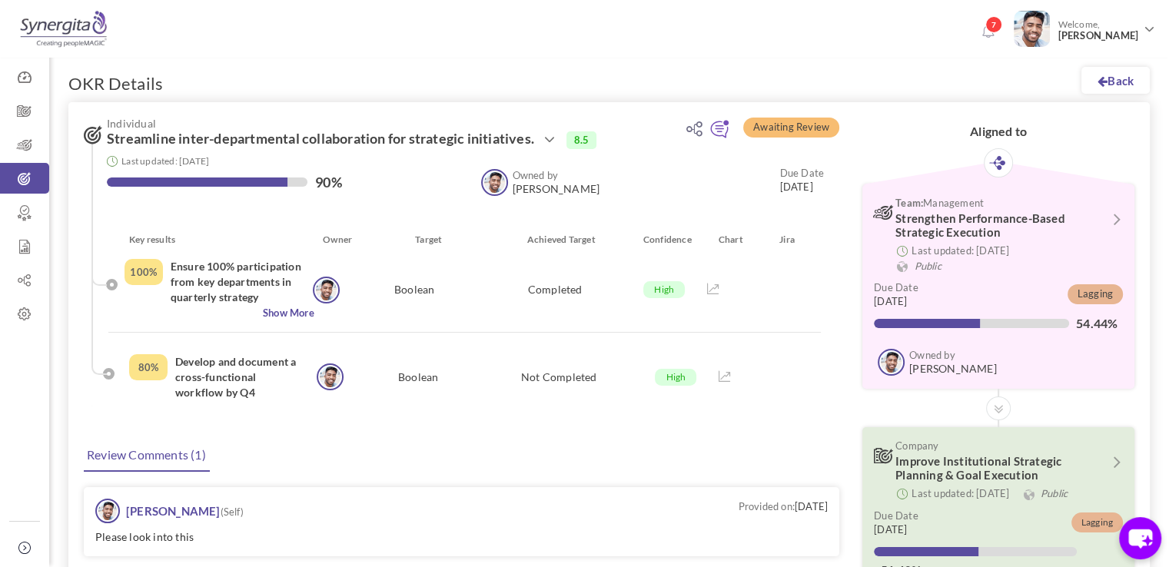
click at [937, 228] on span "Strengthen Performance-Based Strategic Execution" at bounding box center [980, 225] width 170 height 28
click at [1110, 221] on icon at bounding box center [1116, 218] width 20 height 13
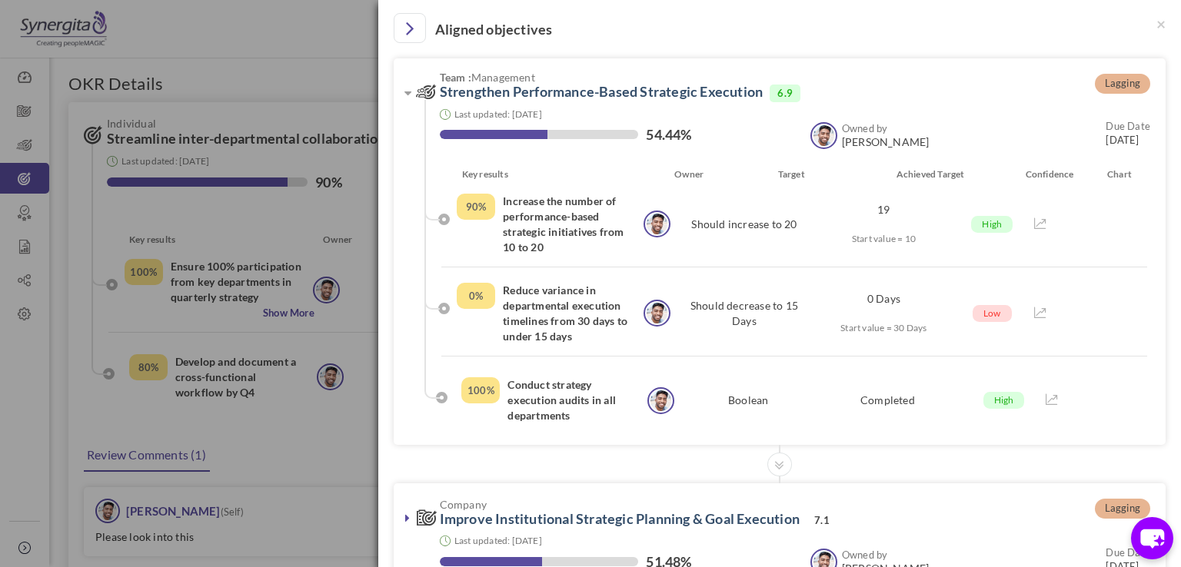
click at [490, 102] on div "Last updated: 07-Oct-2025 54.44% Owned by Frank N Junior Executive Owned by Fra…" at bounding box center [783, 130] width 733 height 56
click at [473, 90] on link "Strengthen Performance-Based Strategic Execution" at bounding box center [602, 91] width 324 height 17
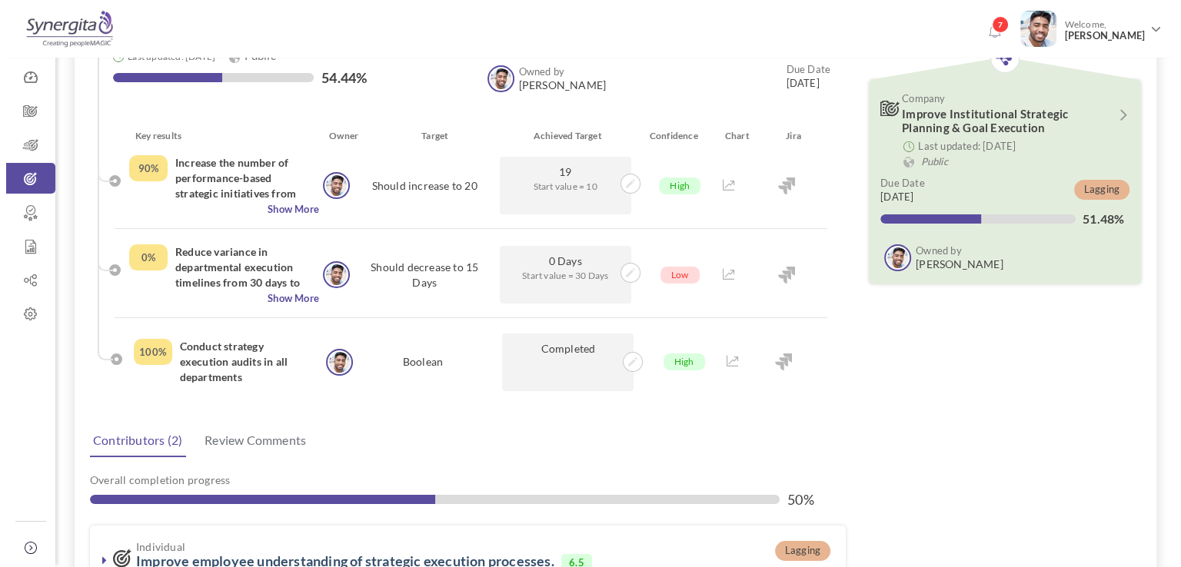
scroll to position [105, 0]
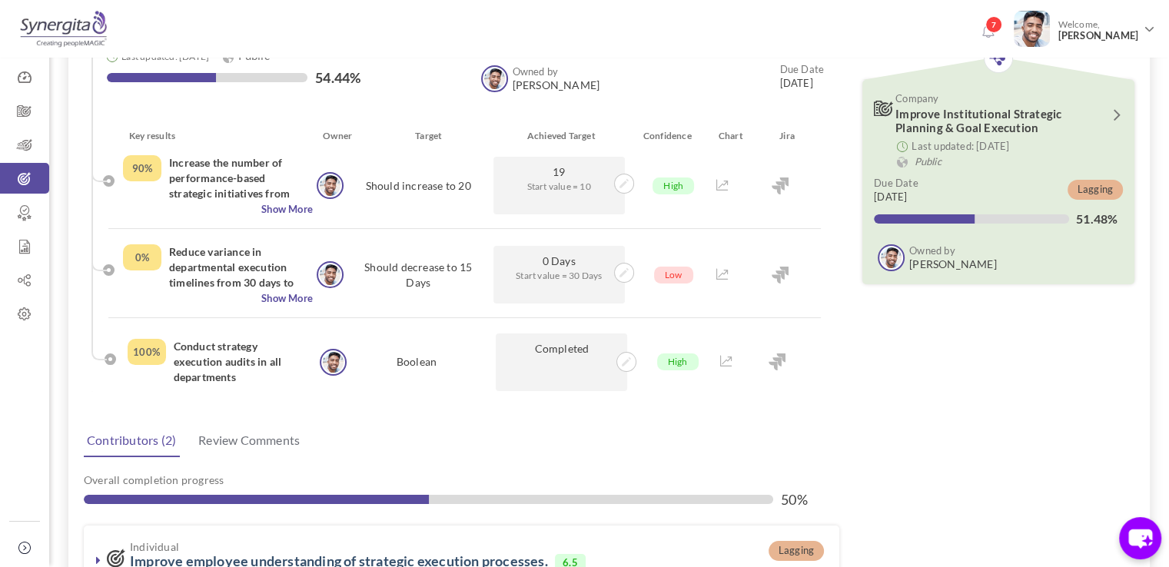
click at [1118, 115] on icon at bounding box center [1116, 114] width 20 height 13
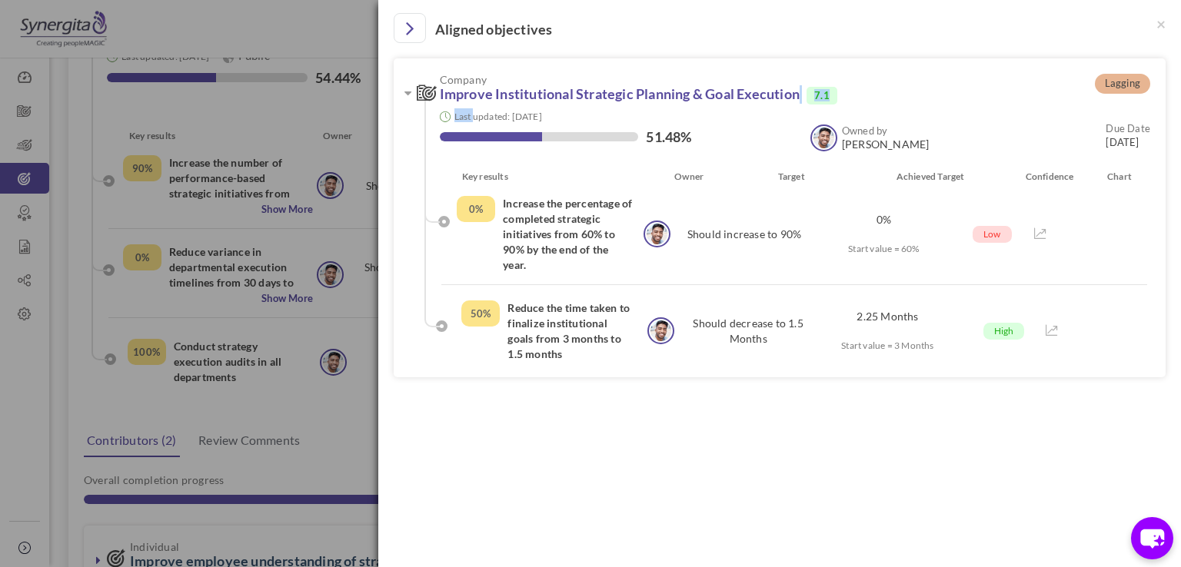
drag, startPoint x: 470, startPoint y: 110, endPoint x: 454, endPoint y: 98, distance: 20.3
click at [454, 98] on div "Company Improve Institutional Strategic Planning & Goal Execution 7.1 Last upda…" at bounding box center [783, 117] width 733 height 87
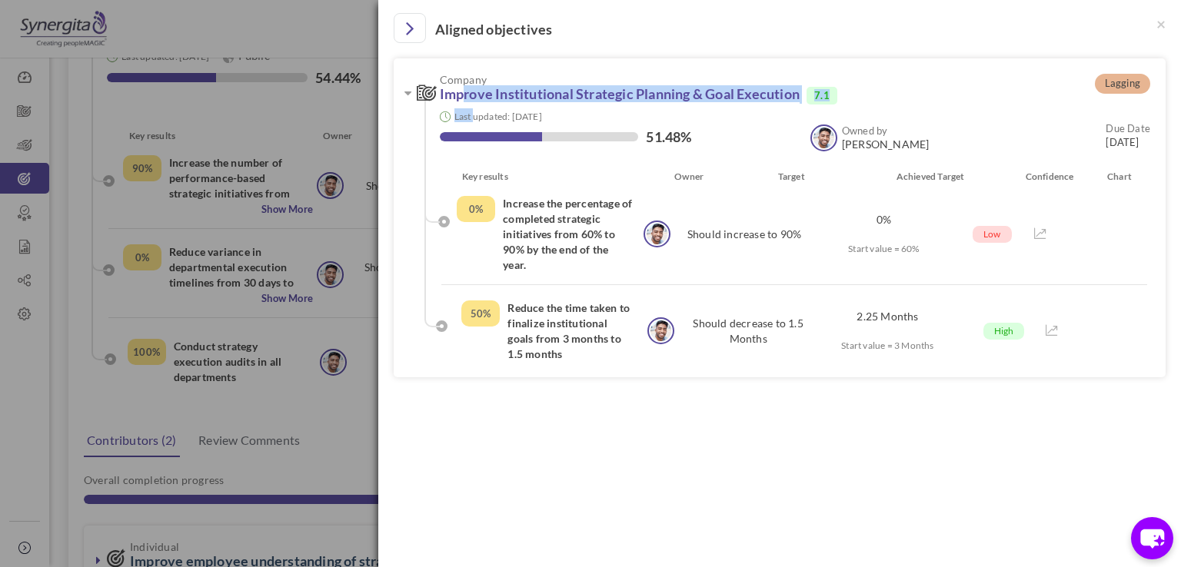
click at [450, 88] on link "Improve Institutional Strategic Planning & Goal Execution" at bounding box center [620, 93] width 360 height 17
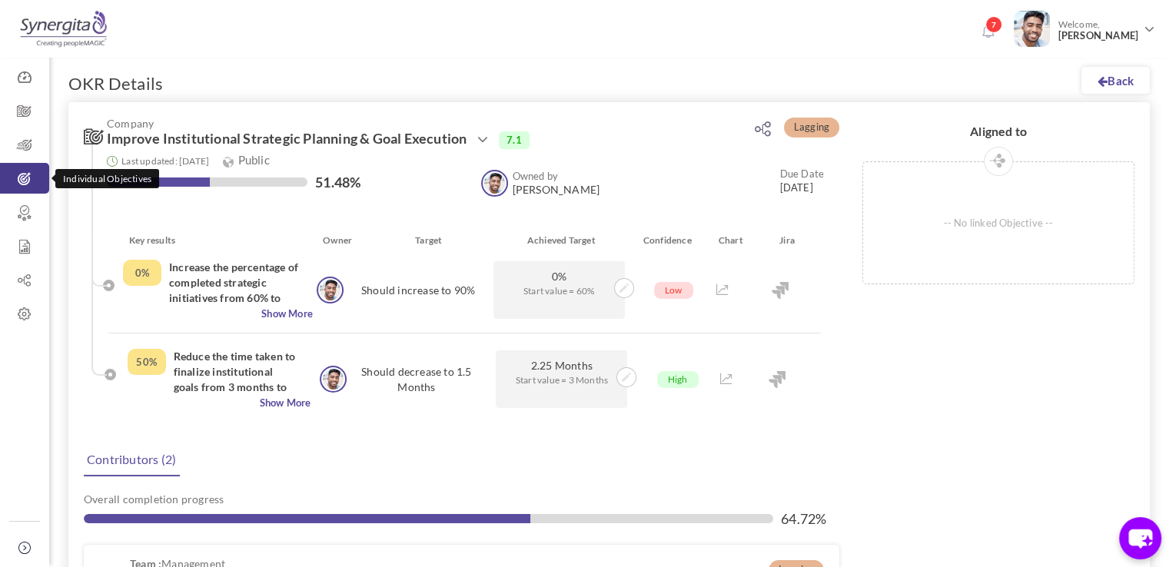
click at [23, 190] on link "Individual Objectives" at bounding box center [24, 178] width 49 height 31
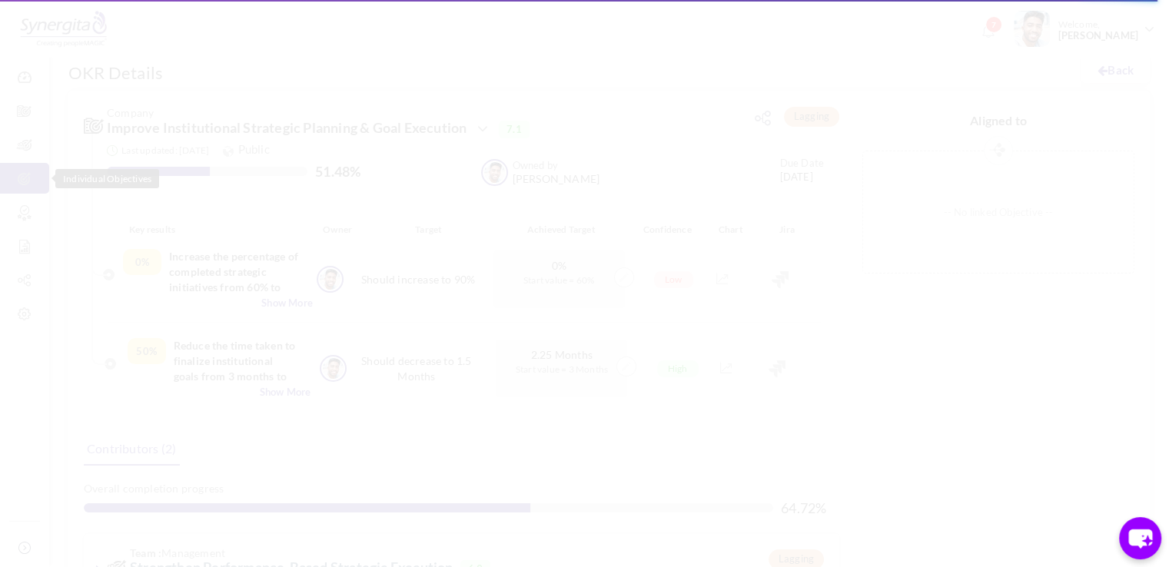
scroll to position [141, 0]
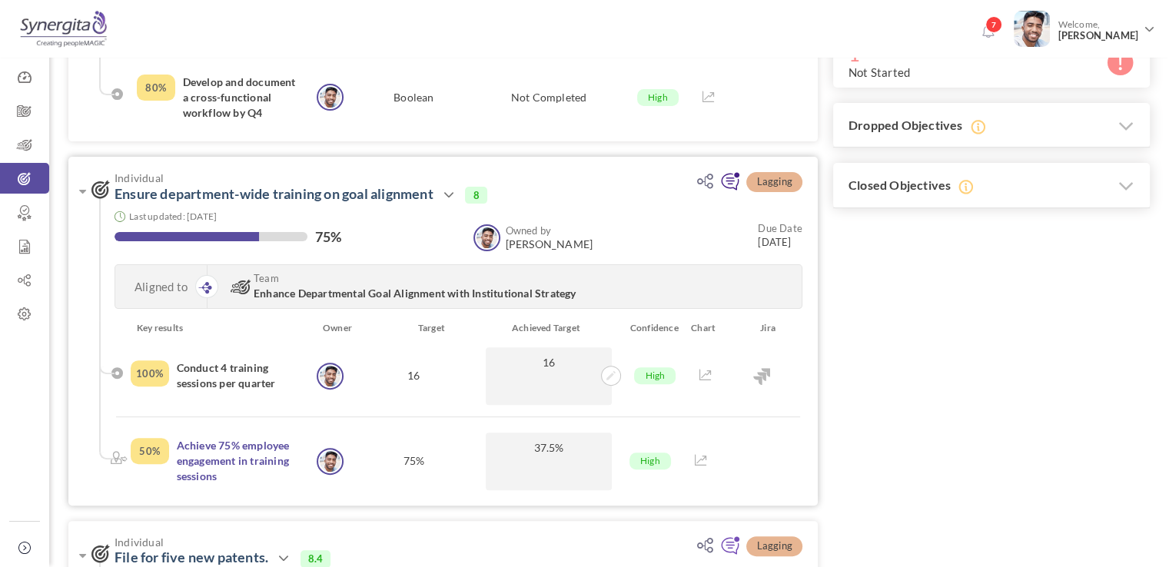
scroll to position [401, 0]
click at [723, 173] on icon at bounding box center [730, 182] width 20 height 20
click at [729, 174] on icon at bounding box center [730, 182] width 20 height 20
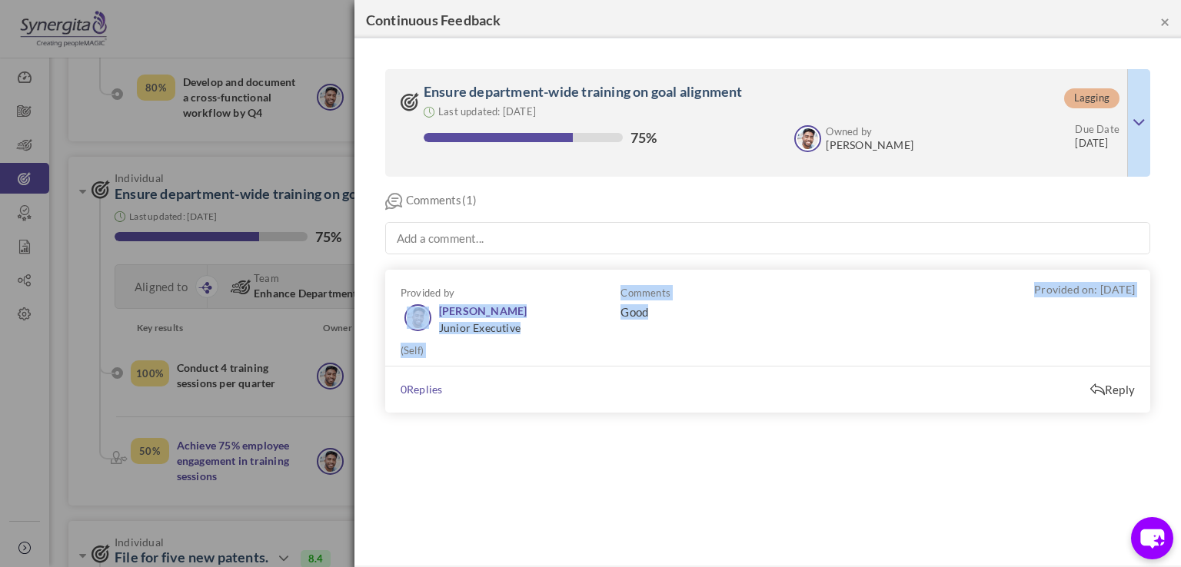
drag, startPoint x: 618, startPoint y: 308, endPoint x: 659, endPoint y: 311, distance: 40.9
click at [659, 311] on div "Provided by Frank Junior Executive (Self) Comments Provided on: 16-Sep-2025 Goo…" at bounding box center [767, 341] width 765 height 143
click at [659, 311] on p "Good" at bounding box center [877, 311] width 514 height 15
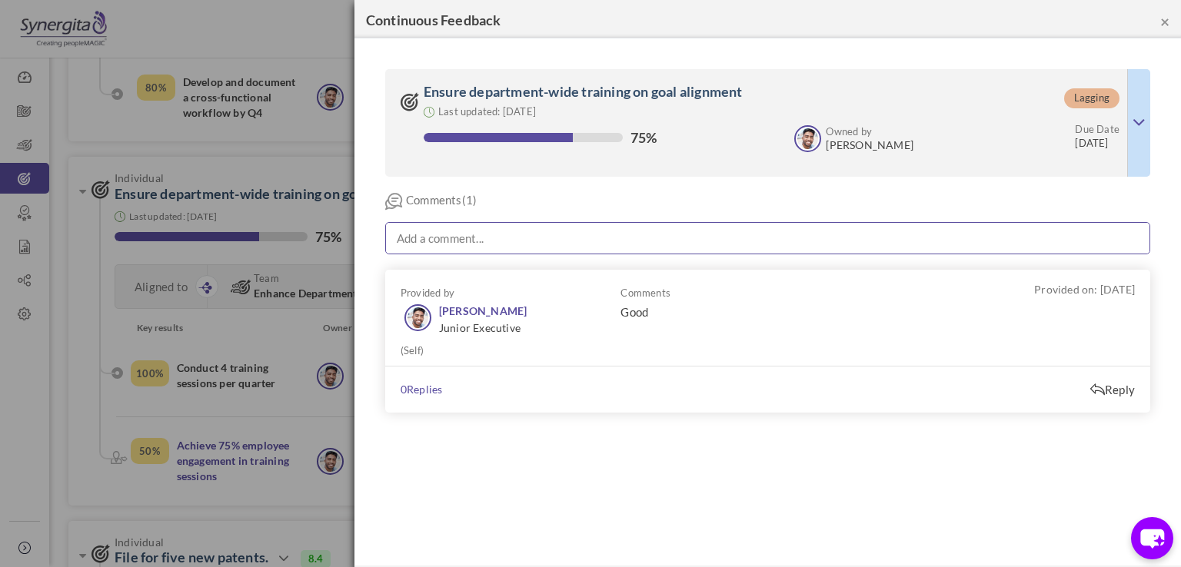
drag, startPoint x: 801, startPoint y: 221, endPoint x: 801, endPoint y: 234, distance: 13.1
click at [801, 234] on div "Comments(1) Add a comment... × Insert Link Text to display To what URL should t…" at bounding box center [767, 302] width 765 height 251
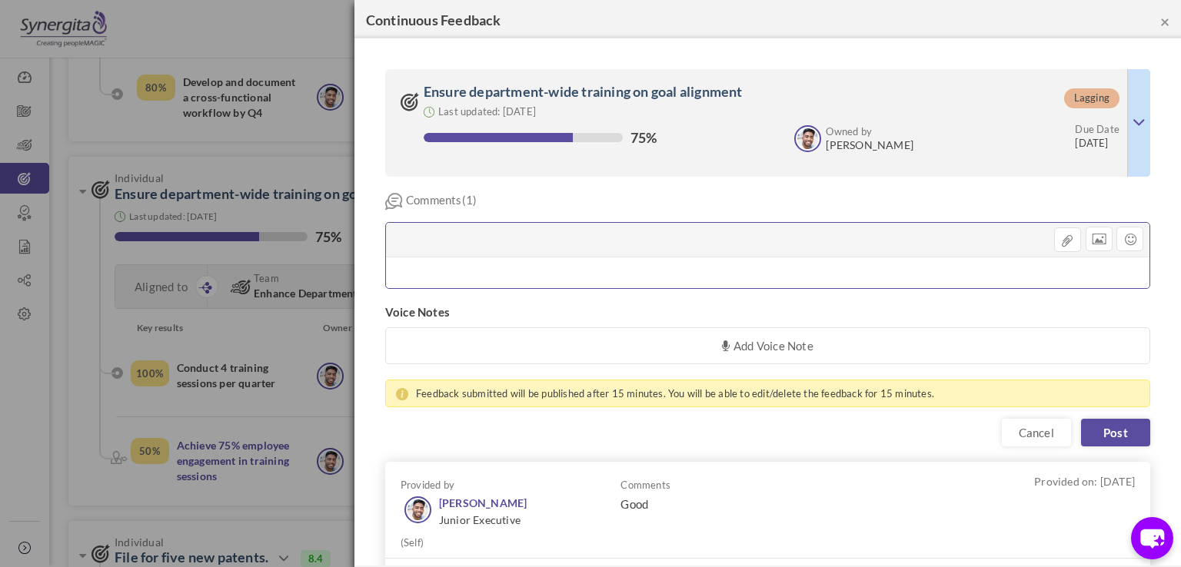
click at [801, 234] on div at bounding box center [767, 240] width 763 height 35
click at [1014, 274] on div at bounding box center [767, 272] width 763 height 31
click at [758, 352] on link "Add Voice Note" at bounding box center [767, 345] width 765 height 37
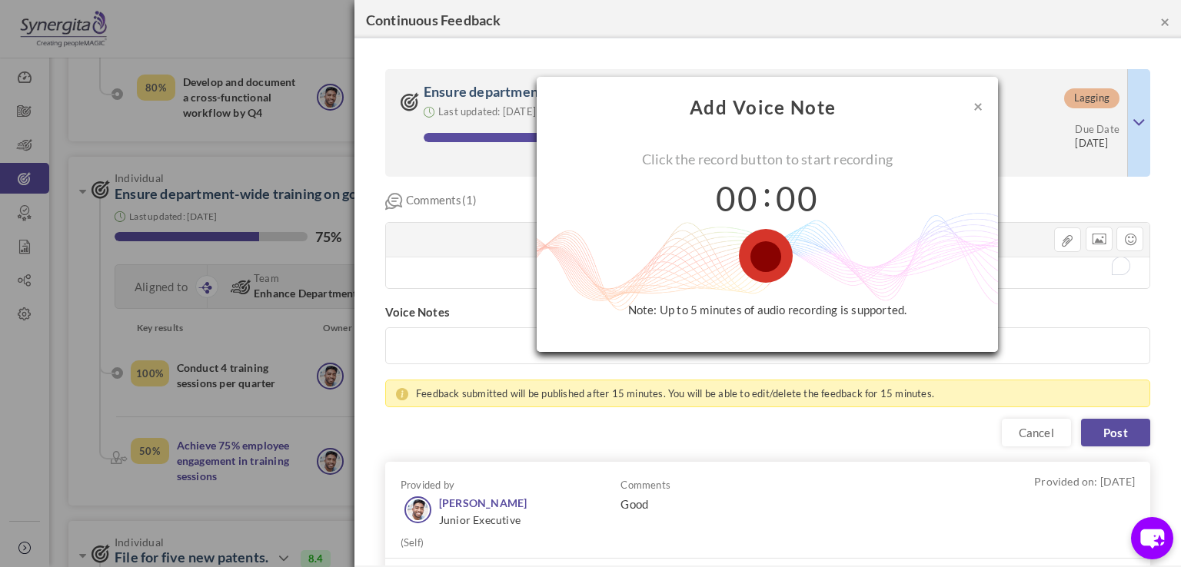
click at [973, 102] on button "×" at bounding box center [977, 106] width 9 height 16
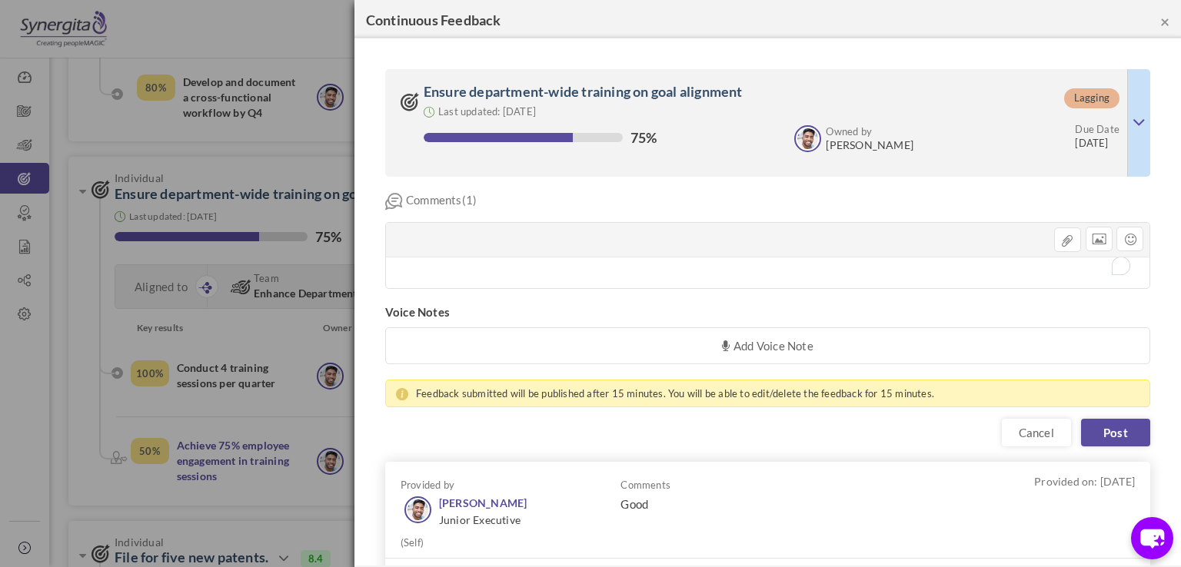
click at [1168, 19] on button "×" at bounding box center [1164, 21] width 9 height 16
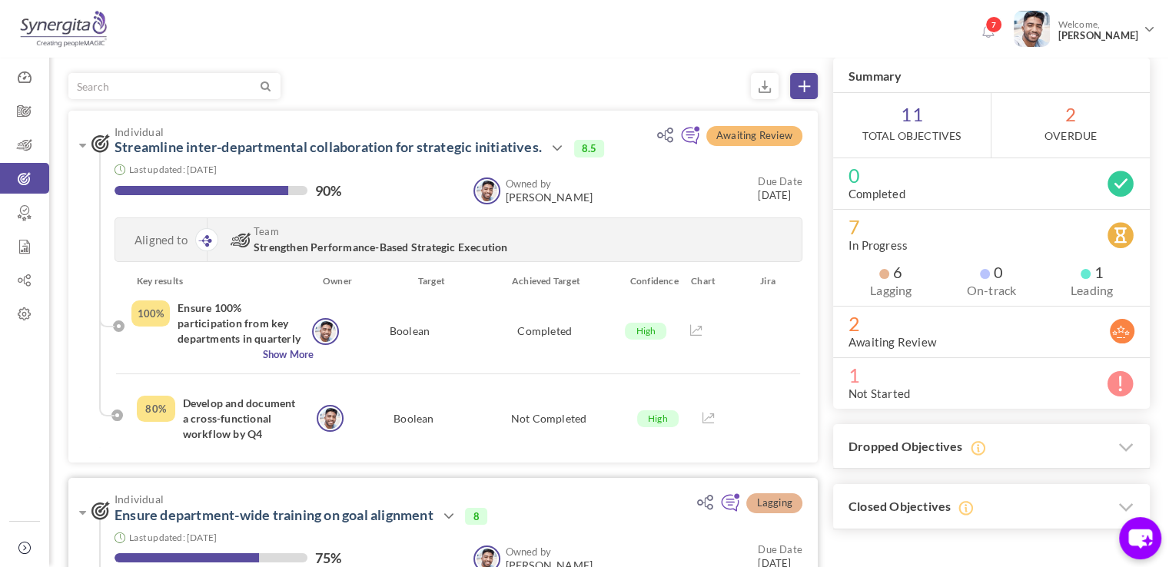
scroll to position [0, 0]
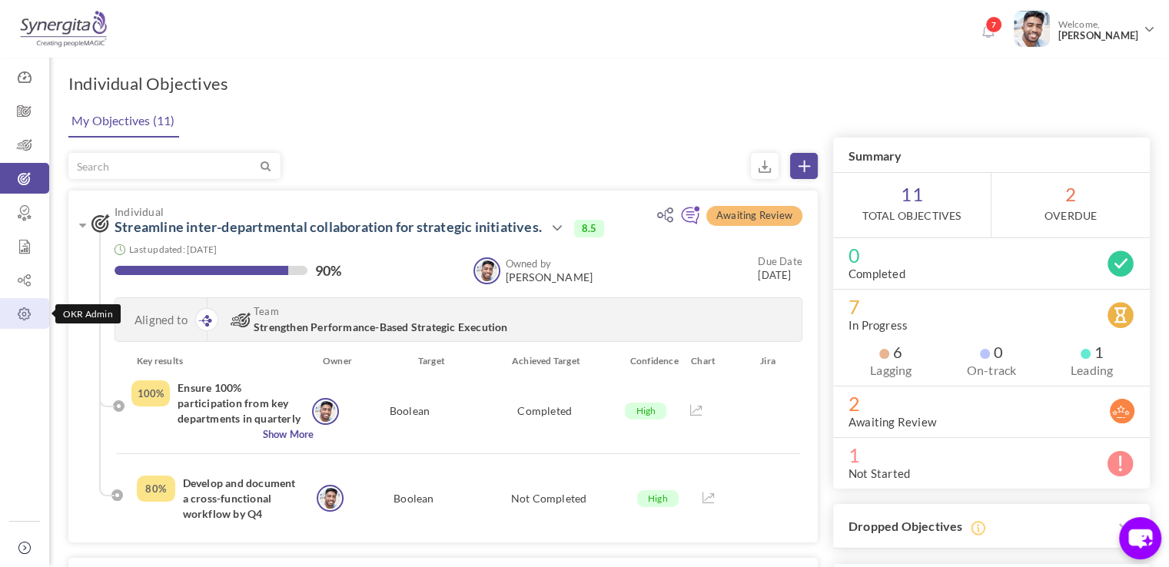
click at [28, 317] on icon at bounding box center [24, 314] width 49 height 15
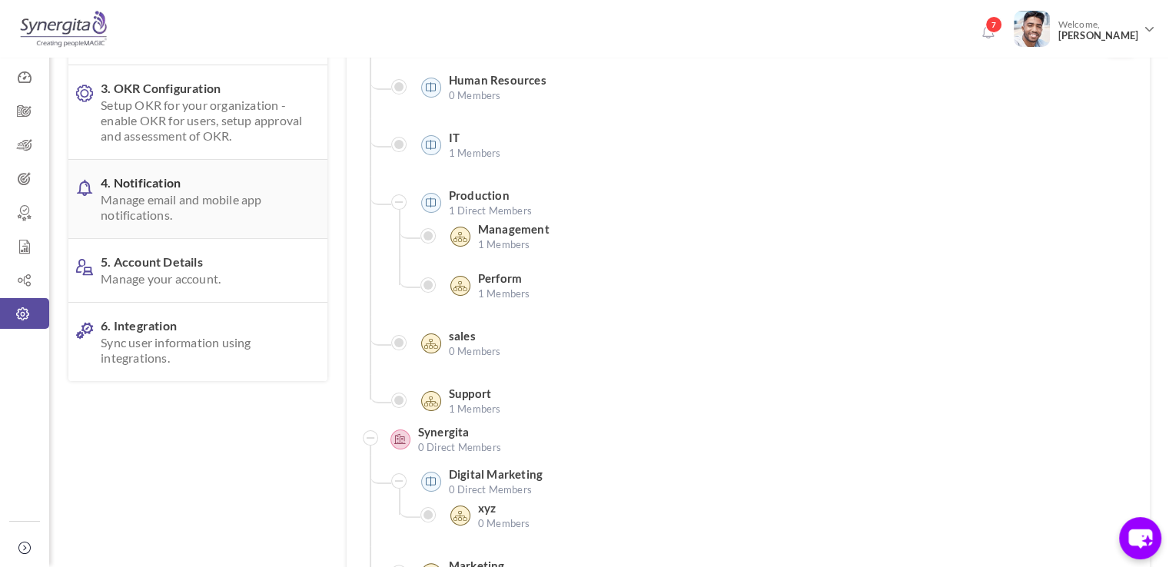
scroll to position [221, 0]
click at [195, 324] on span "6. Integration Sync user information using integrations." at bounding box center [202, 340] width 202 height 48
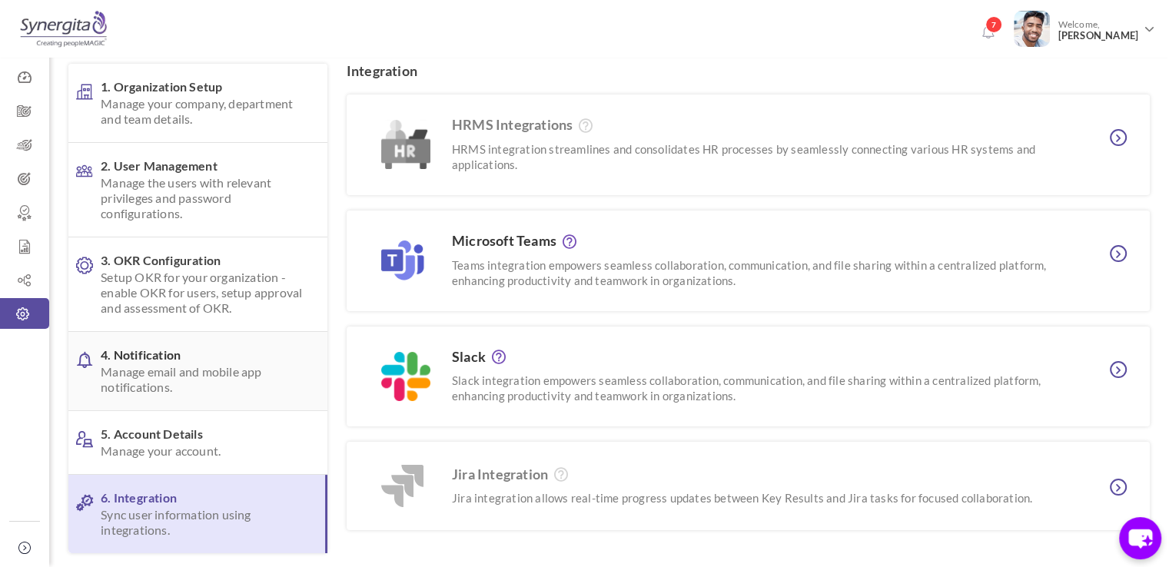
scroll to position [48, 0]
click at [206, 305] on span "Setup OKR for your organization - enable OKR for users, setup approval and asse…" at bounding box center [202, 291] width 202 height 46
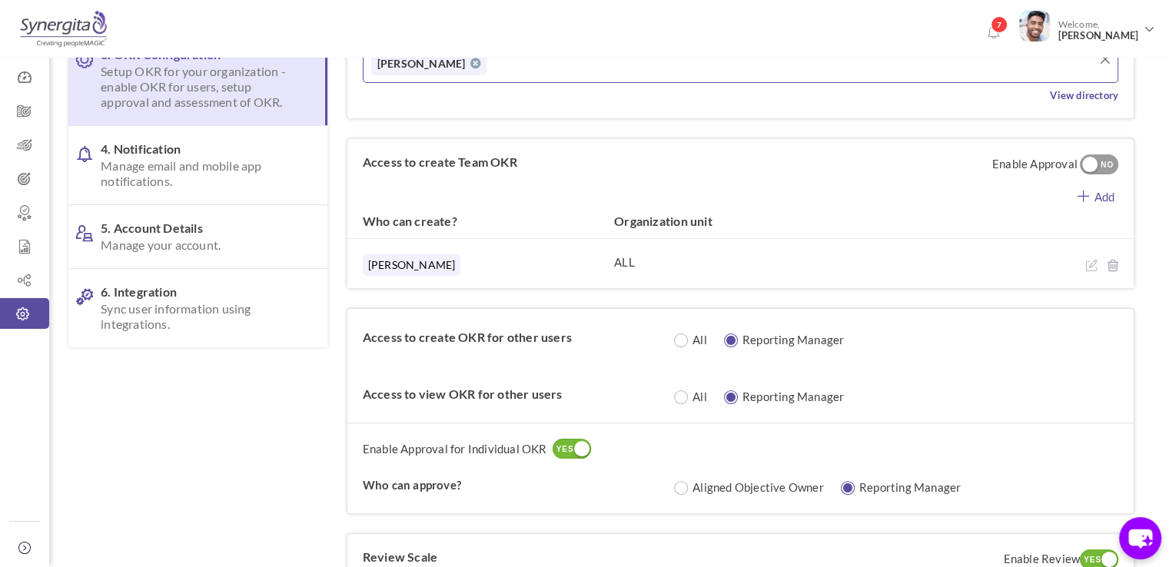
scroll to position [125, 0]
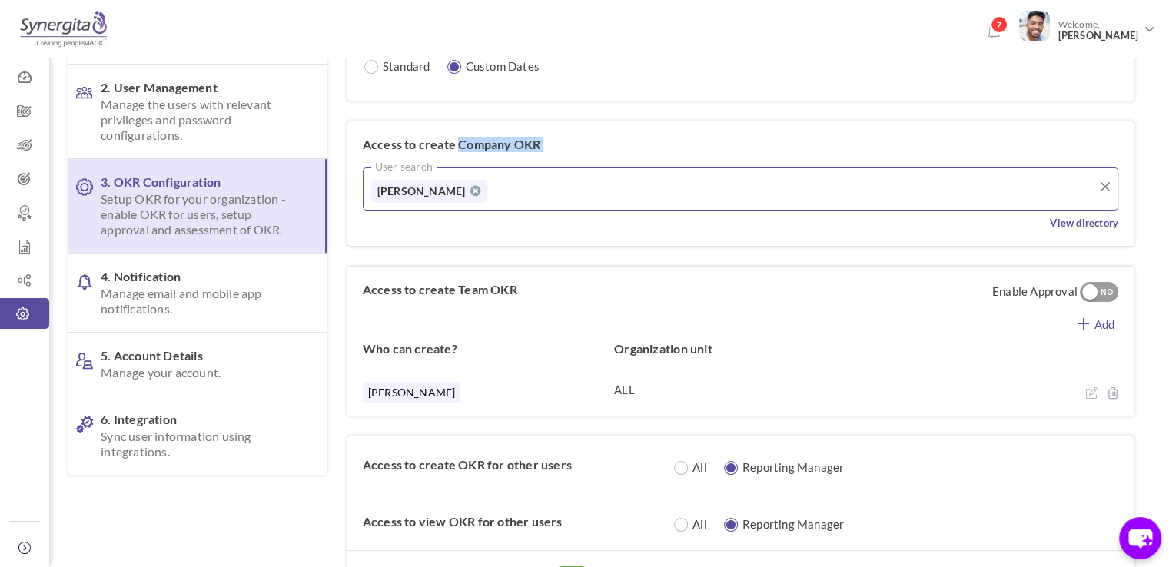
drag, startPoint x: 458, startPoint y: 140, endPoint x: 566, endPoint y: 145, distance: 107.7
click at [566, 145] on div "Access to create Company OKR User search Frank N View directory" at bounding box center [740, 183] width 786 height 125
drag, startPoint x: 409, startPoint y: 289, endPoint x: 519, endPoint y: 289, distance: 109.9
click at [519, 289] on label "Access to create Team OKR" at bounding box center [439, 290] width 185 height 46
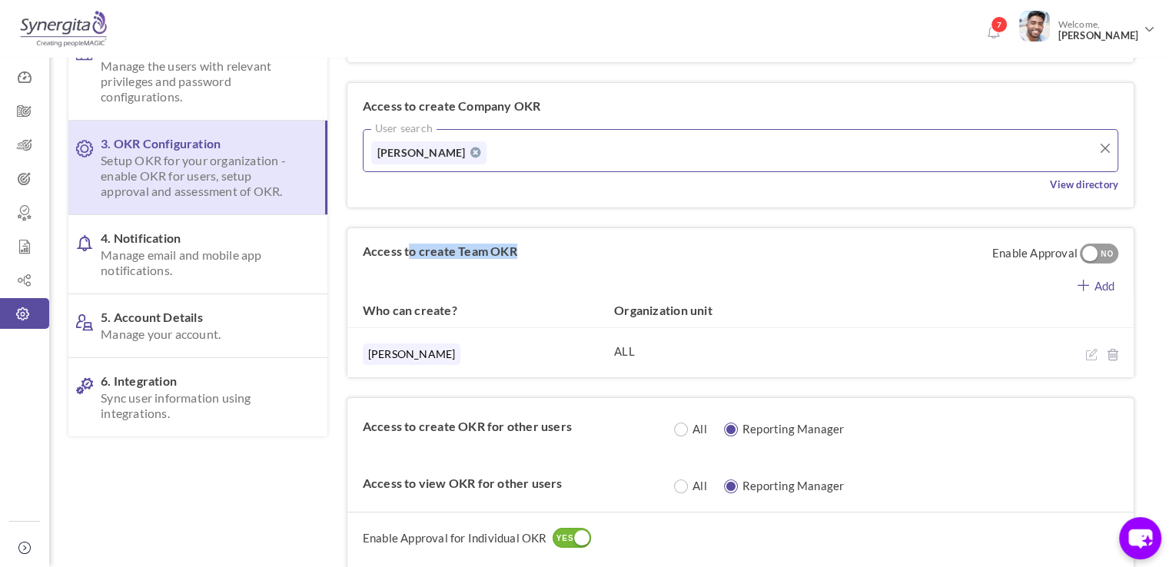
scroll to position [164, 0]
click at [750, 250] on div "Access to create Team OKR Enable Approval YES NO Add Approver is mandatory. Ple…" at bounding box center [740, 301] width 786 height 149
click at [1091, 287] on link "Add" at bounding box center [1095, 282] width 75 height 19
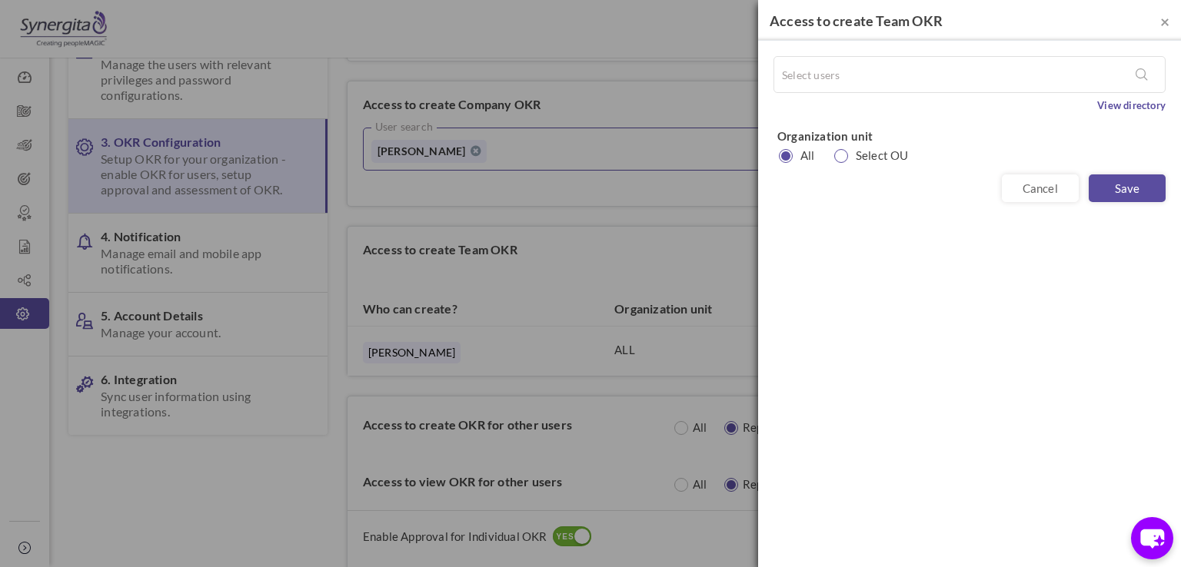
click at [836, 161] on input "radio" at bounding box center [836, 157] width 15 height 15
radio input "true"
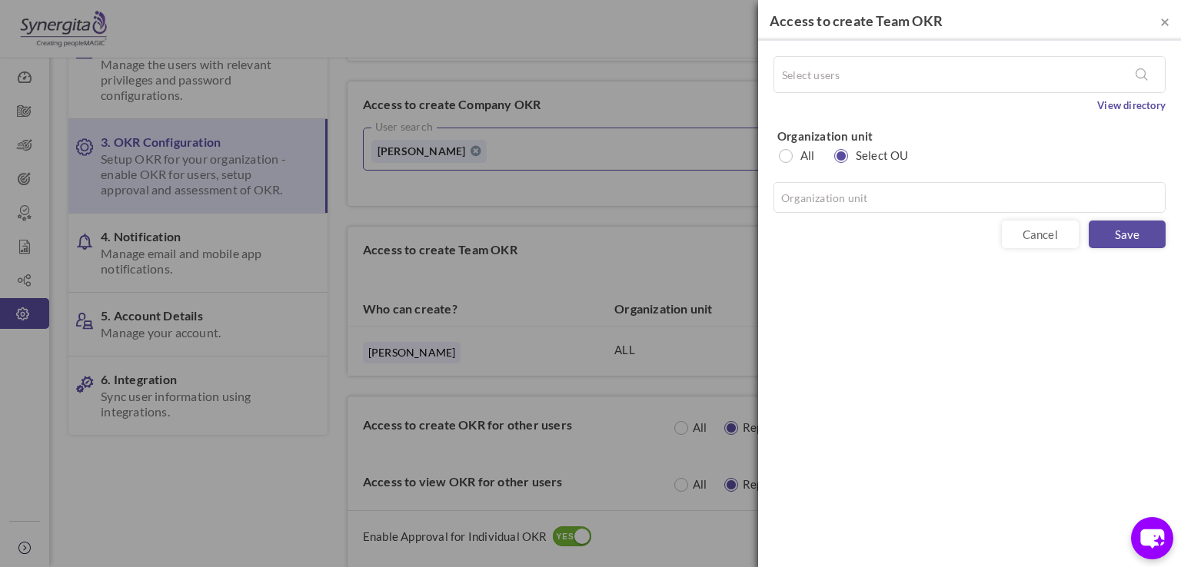
click at [849, 179] on div "Organization unit All Select OU Organization unit Please enter the above field" at bounding box center [969, 170] width 392 height 85
click at [858, 198] on input "text" at bounding box center [969, 197] width 392 height 31
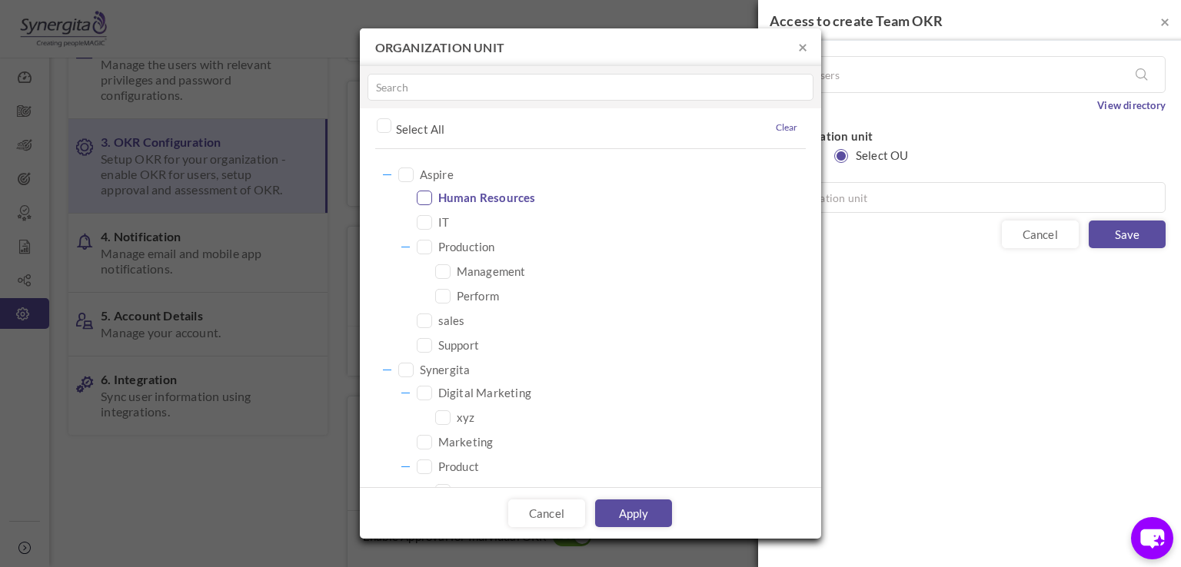
click at [430, 198] on icon at bounding box center [424, 198] width 21 height 21
click at [638, 517] on link "Apply" at bounding box center [633, 514] width 77 height 28
type input "Human Resources"
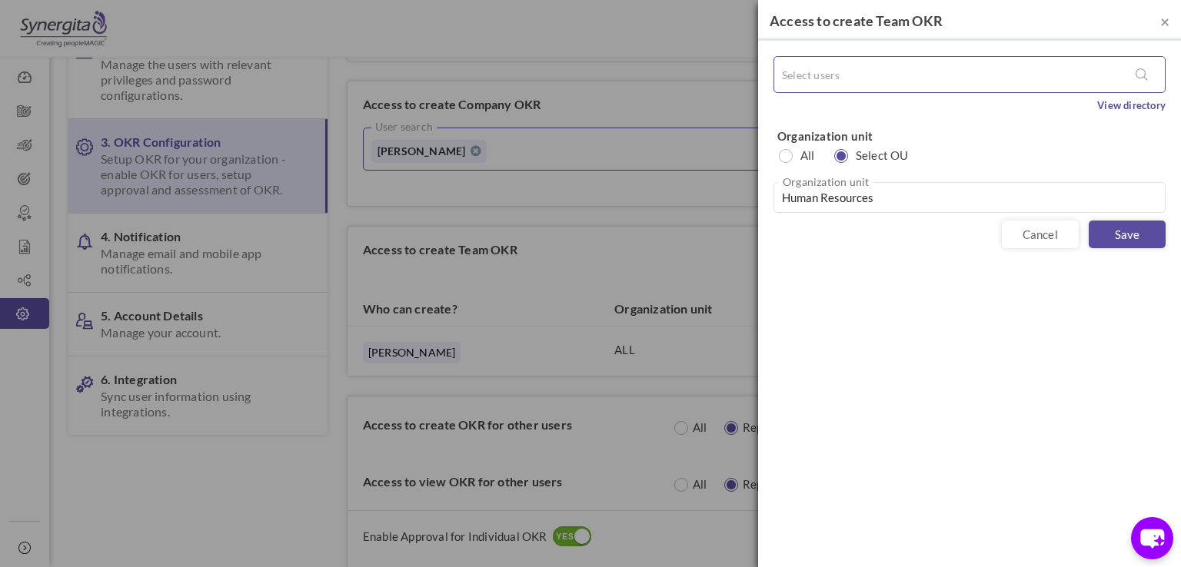
click at [823, 78] on input "text" at bounding box center [841, 74] width 123 height 23
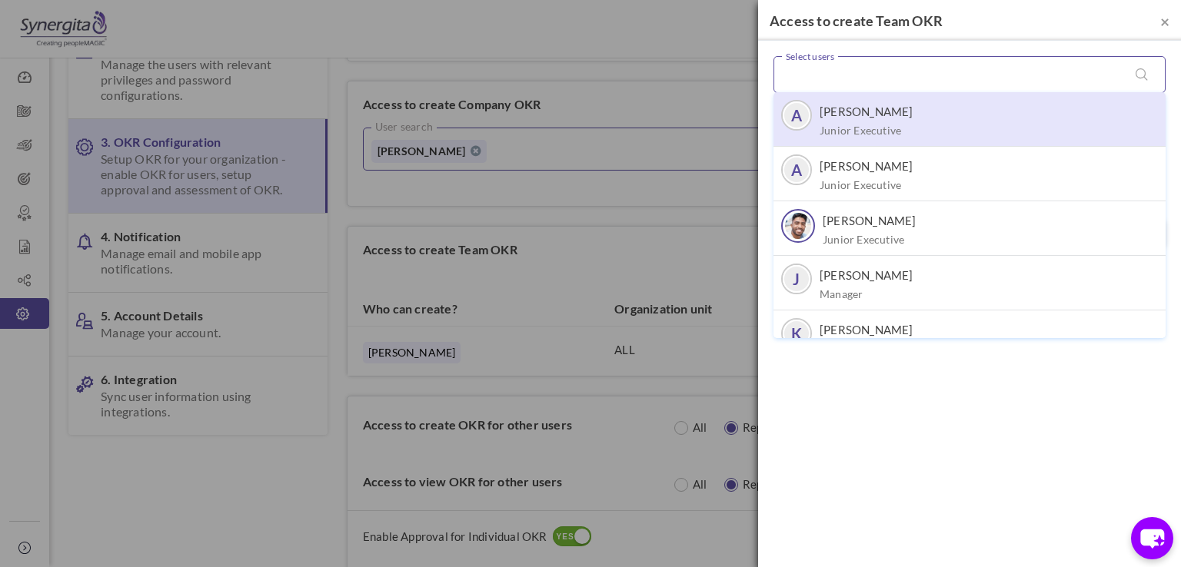
click at [874, 121] on span "Aakash M Junior Executive" at bounding box center [866, 121] width 94 height 35
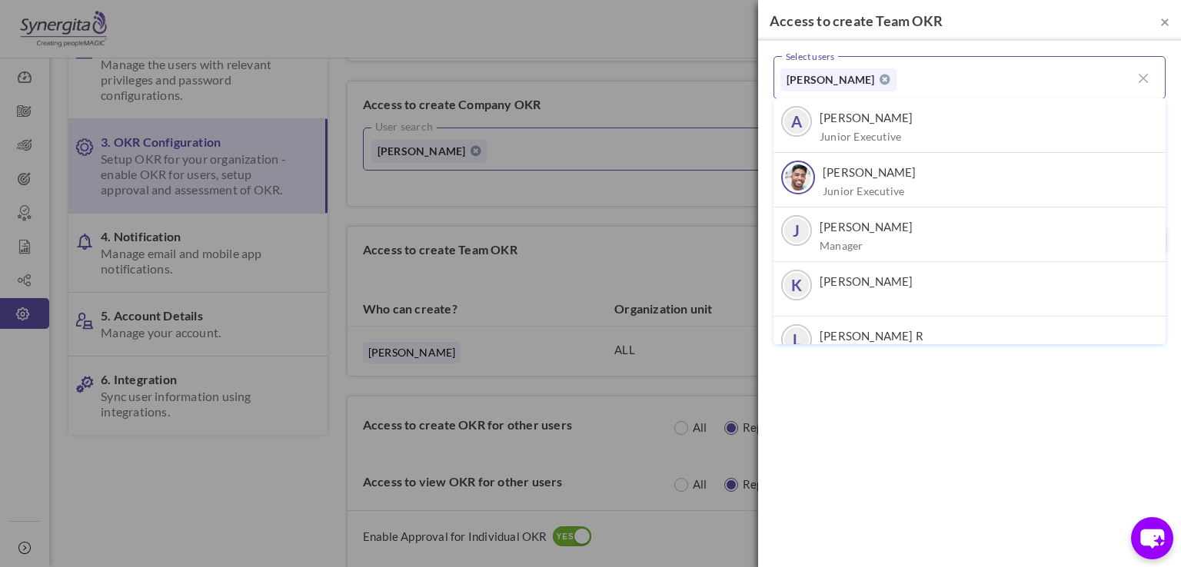
click at [992, 393] on div "× Access to create Team OKR Select users Aakash M A Aakash M Junior Executive A…" at bounding box center [969, 283] width 423 height 567
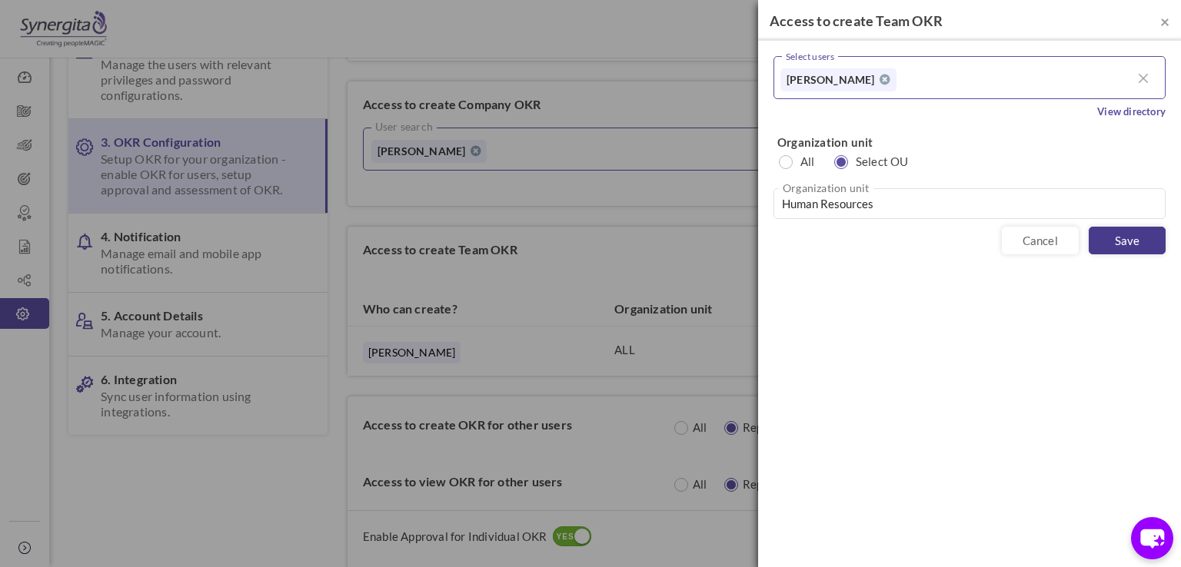
click at [1133, 232] on link "Save" at bounding box center [1126, 241] width 77 height 28
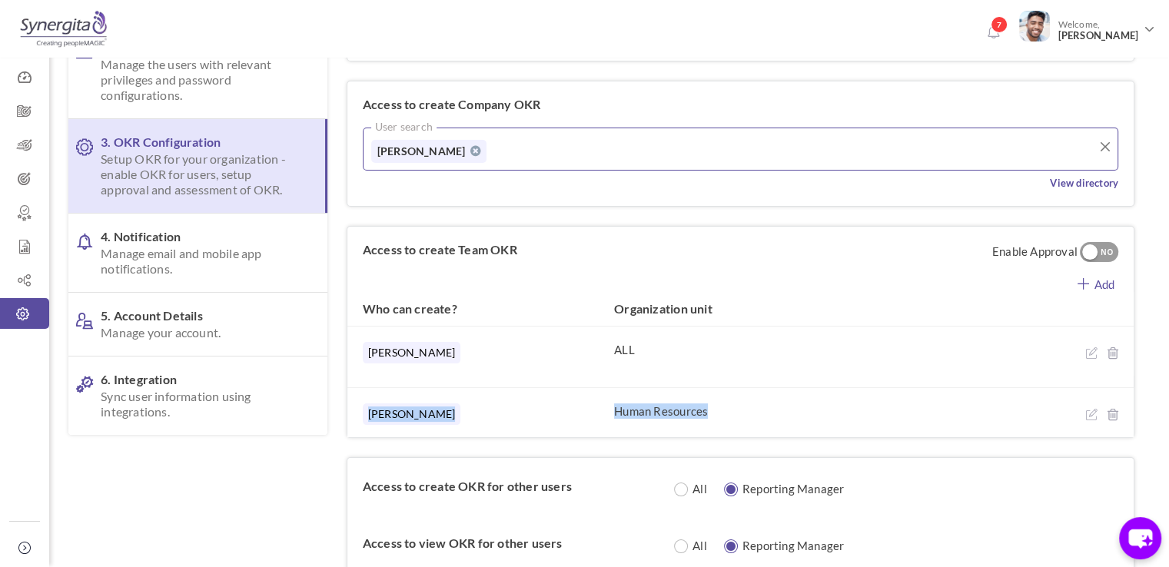
drag, startPoint x: 611, startPoint y: 412, endPoint x: 721, endPoint y: 416, distance: 110.0
click at [721, 416] on div "Aakash M Human Resources" at bounding box center [740, 412] width 786 height 50
click at [422, 358] on div "[PERSON_NAME]" at bounding box center [481, 356] width 236 height 29
drag, startPoint x: 603, startPoint y: 354, endPoint x: 664, endPoint y: 357, distance: 61.6
click at [664, 357] on div "Frank N ALL" at bounding box center [740, 351] width 786 height 50
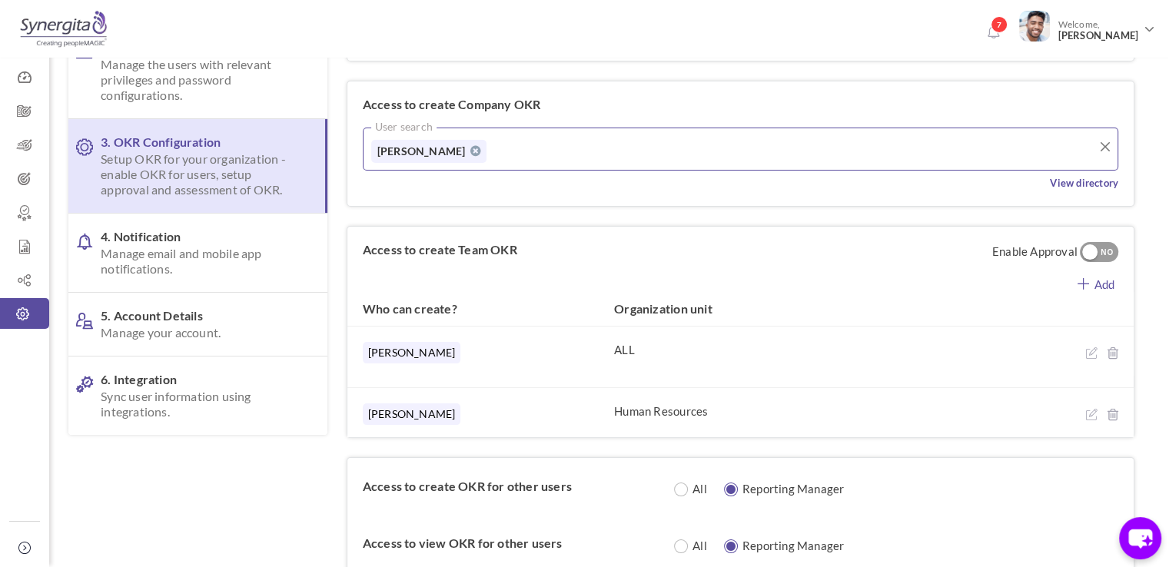
drag, startPoint x: 646, startPoint y: 345, endPoint x: 613, endPoint y: 346, distance: 33.1
click at [613, 346] on div "Frank N ALL" at bounding box center [740, 351] width 786 height 50
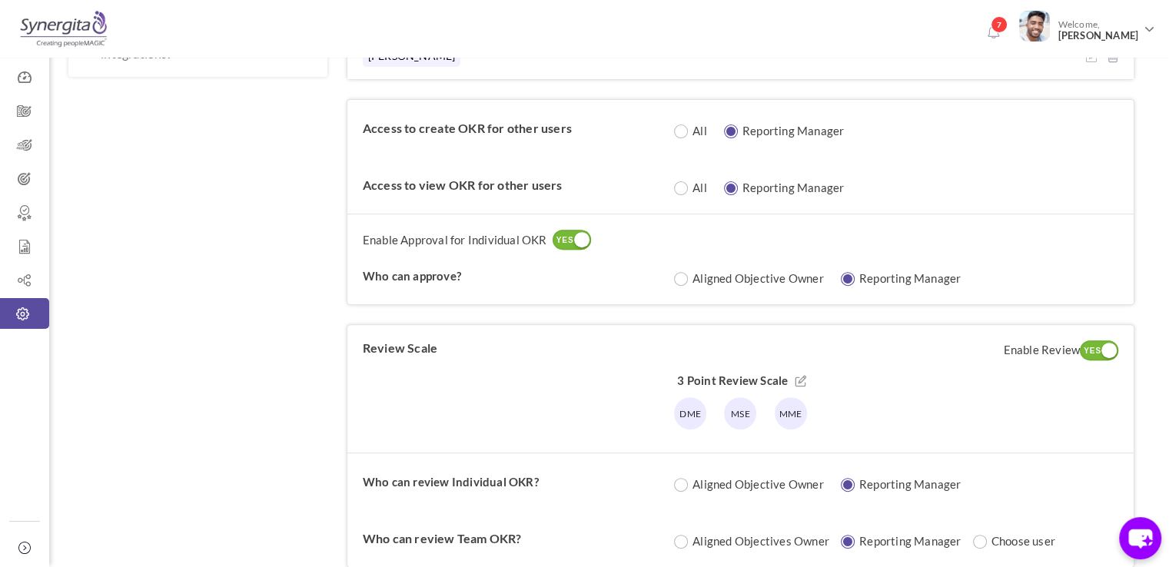
scroll to position [524, 0]
drag, startPoint x: 426, startPoint y: 127, endPoint x: 513, endPoint y: 118, distance: 87.3
click at [513, 119] on label "Access to create OKR for other users" at bounding box center [514, 126] width 302 height 15
click at [414, 181] on label "Access to view OKR for other users" at bounding box center [514, 183] width 302 height 15
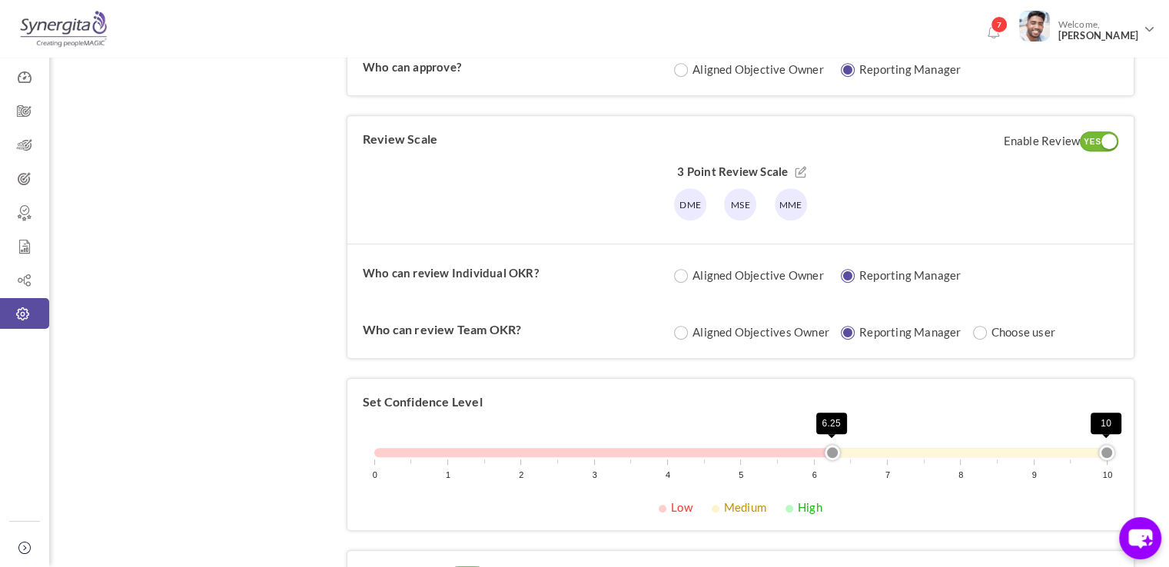
scroll to position [732, 0]
click at [803, 168] on icon at bounding box center [801, 173] width 11 height 12
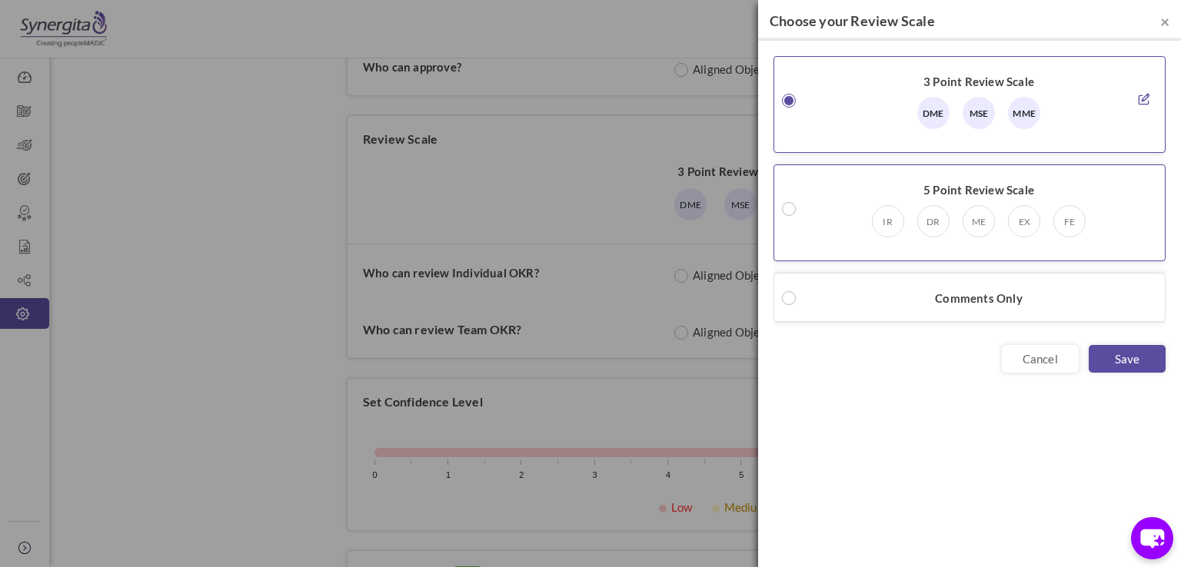
click at [785, 214] on small at bounding box center [789, 209] width 14 height 14
click at [1155, 207] on div "5 Point Review Scale IR DR ME" at bounding box center [969, 212] width 392 height 97
click at [1141, 202] on icon at bounding box center [1143, 208] width 11 height 12
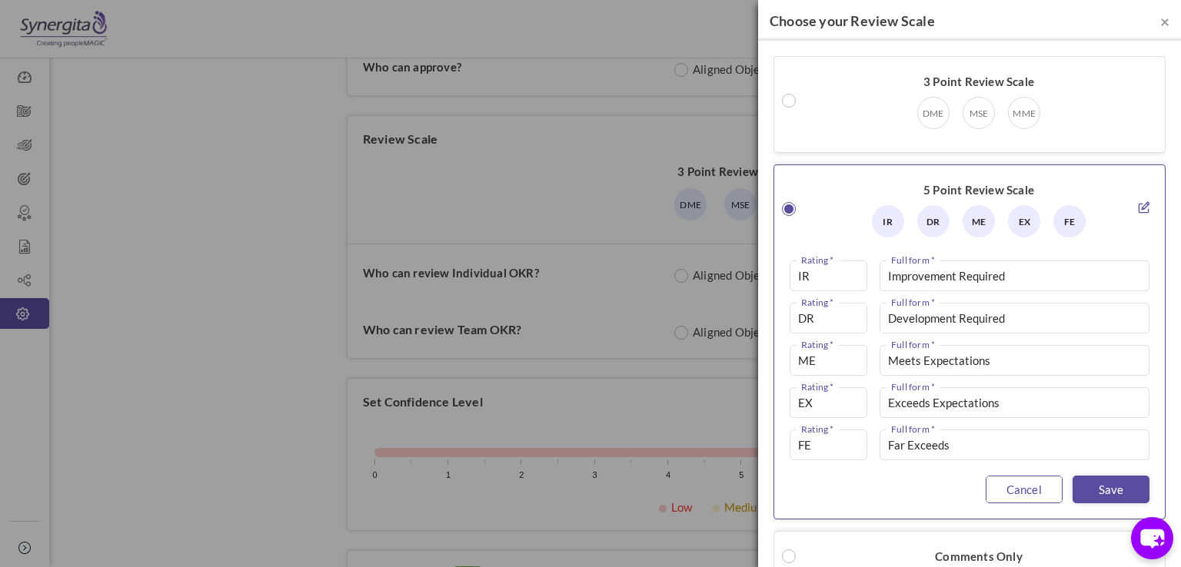
click at [1015, 497] on link "Cancel" at bounding box center [1023, 490] width 77 height 28
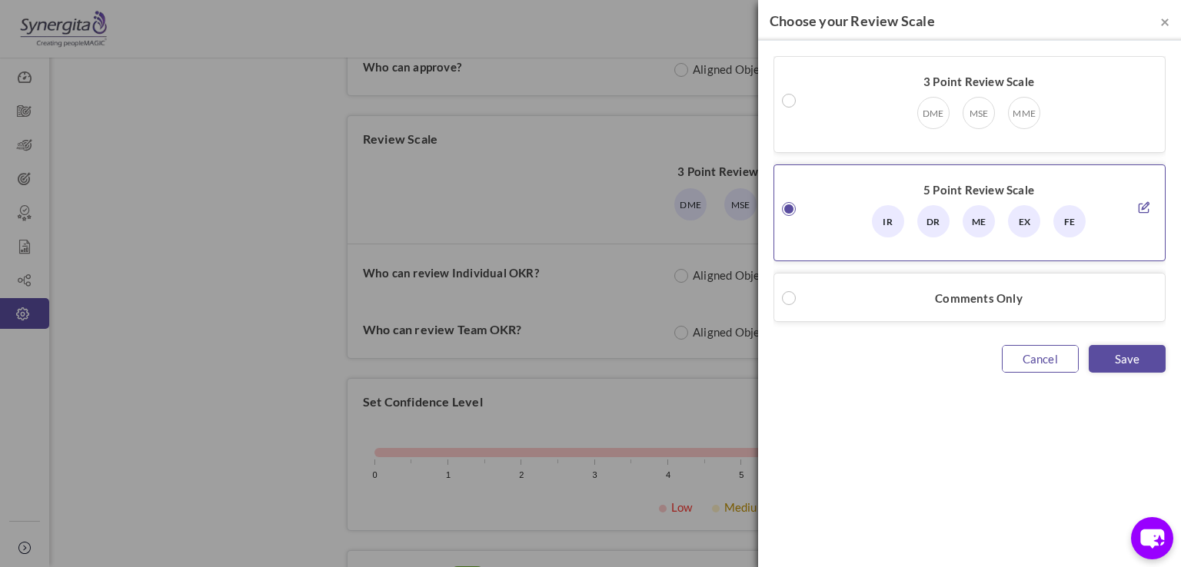
click at [1064, 347] on link "Cancel" at bounding box center [1040, 359] width 77 height 28
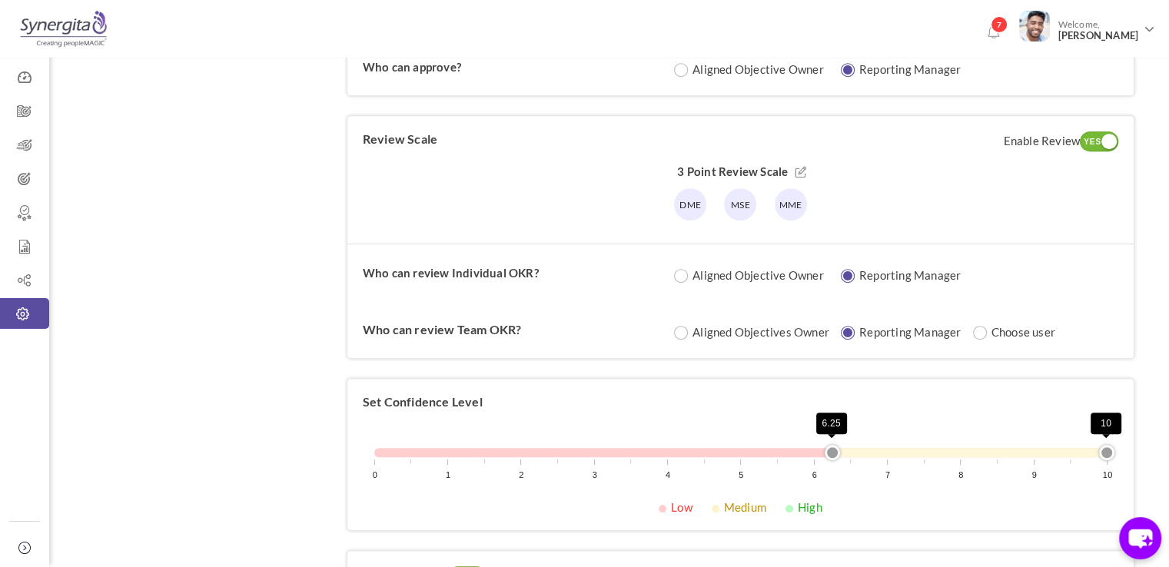
scroll to position [875, 0]
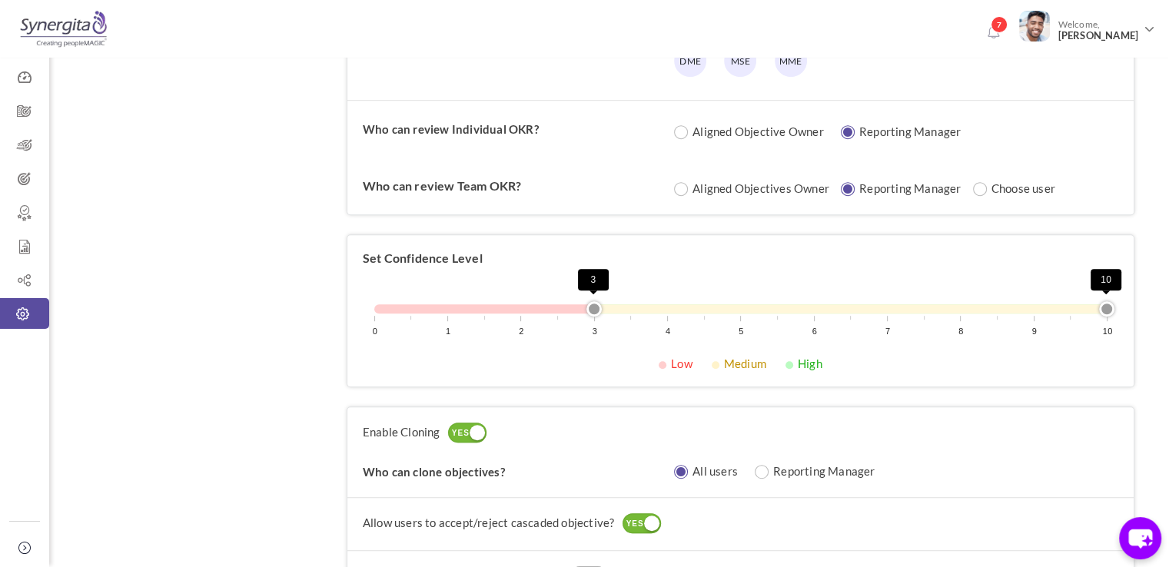
drag, startPoint x: 830, startPoint y: 305, endPoint x: 600, endPoint y: 319, distance: 230.2
click at [600, 319] on div "0 1 2 3 4 5 6 7 8 9 10 3 10" at bounding box center [741, 326] width 756 height 59
drag, startPoint x: 1111, startPoint y: 309, endPoint x: 891, endPoint y: 314, distance: 220.7
click at [891, 314] on div "0 1 2 3 4 5 6 7 8 9 10 3 7" at bounding box center [741, 326] width 756 height 59
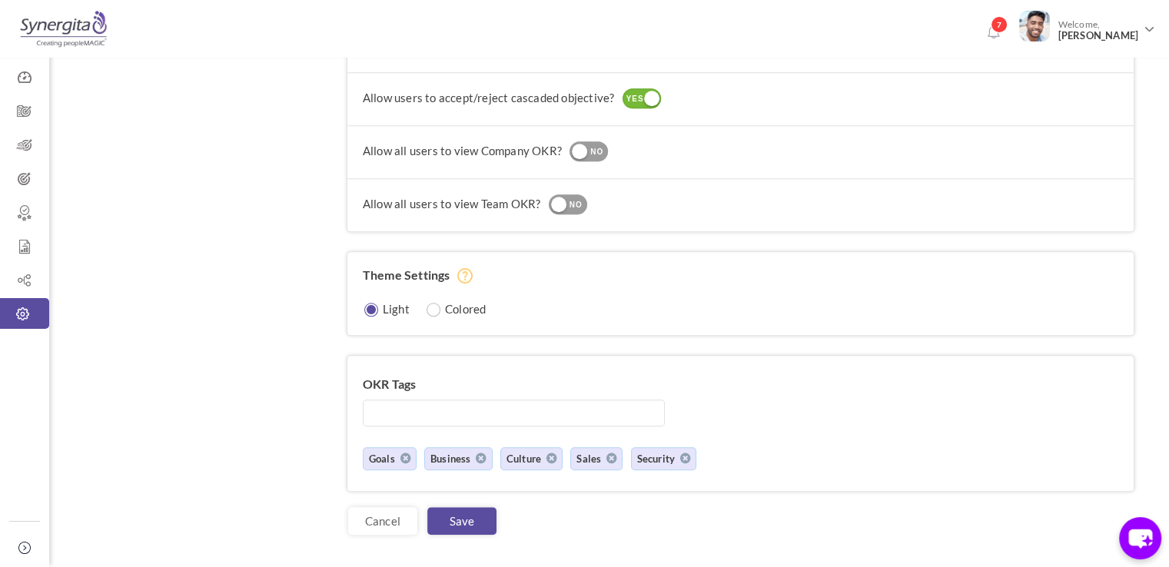
scroll to position [1308, 0]
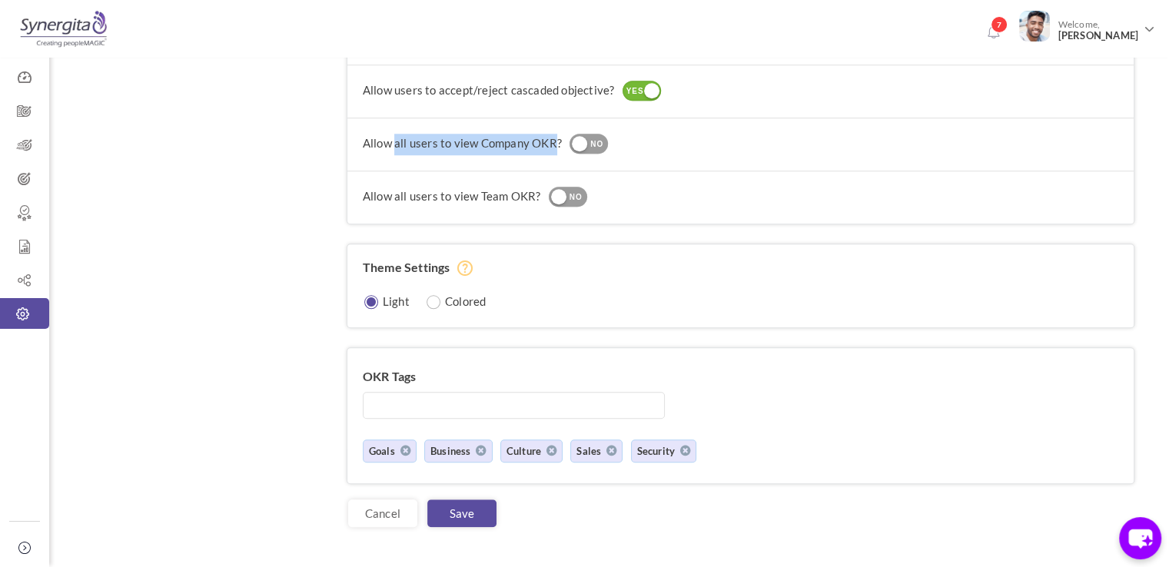
drag, startPoint x: 397, startPoint y: 138, endPoint x: 553, endPoint y: 141, distance: 156.8
click at [553, 141] on label "Allow all users to view Company OKR?" at bounding box center [462, 143] width 199 height 14
drag, startPoint x: 451, startPoint y: 189, endPoint x: 539, endPoint y: 190, distance: 87.6
click at [539, 190] on div "Allow all users to view Team OKR? YES NO" at bounding box center [741, 198] width 756 height 22
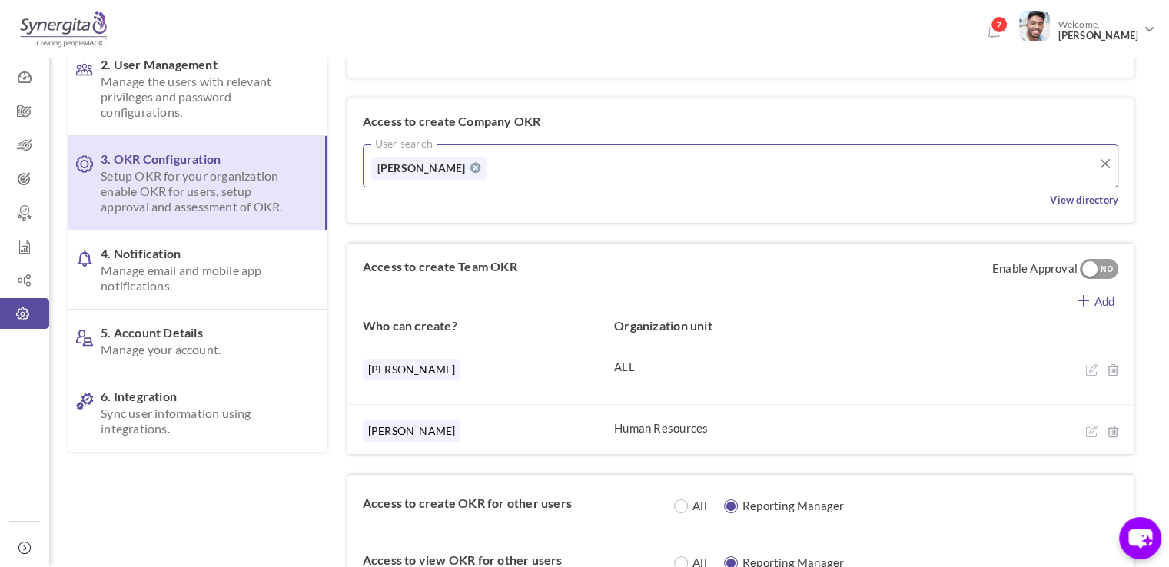
scroll to position [0, 0]
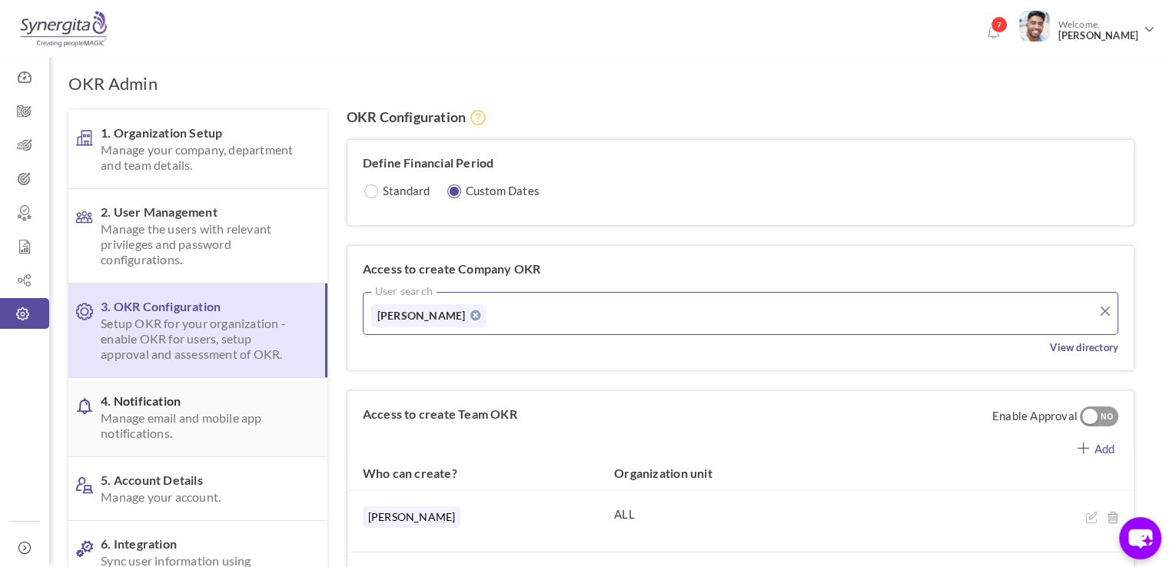
click at [269, 397] on span "4. Notification Manage email and mobile app notifications." at bounding box center [202, 418] width 202 height 48
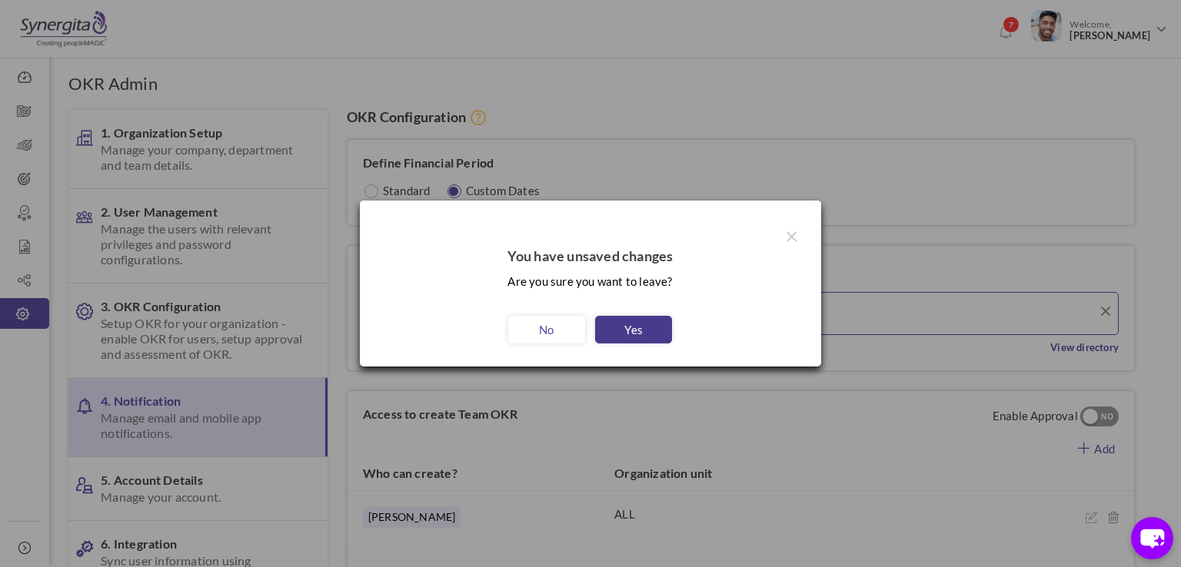
click at [623, 327] on link "Yes" at bounding box center [633, 330] width 77 height 28
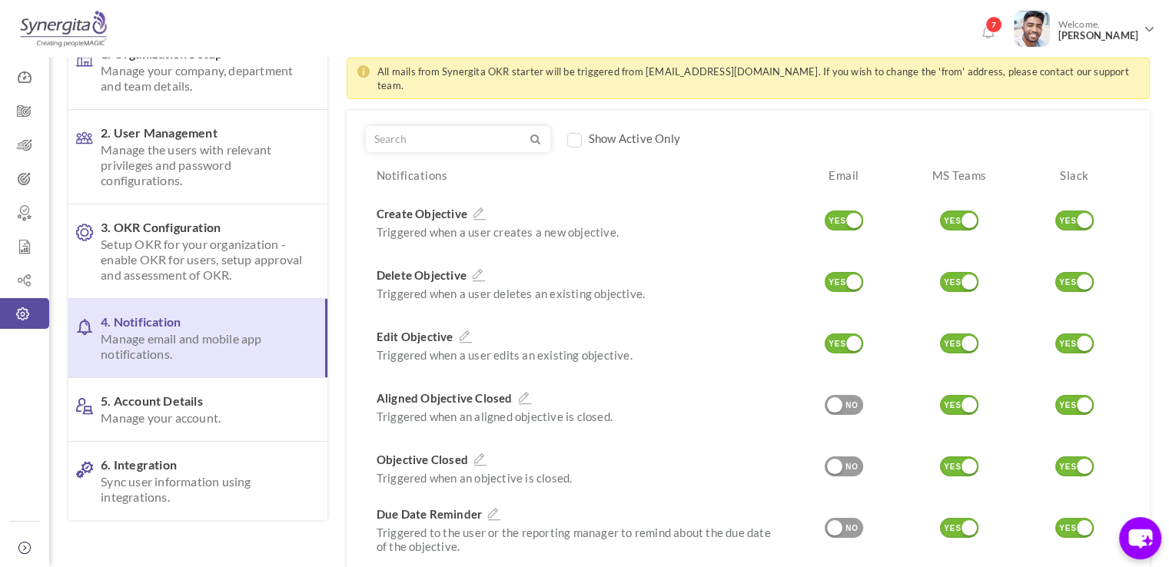
scroll to position [78, 0]
drag, startPoint x: 937, startPoint y: 161, endPoint x: 1091, endPoint y: 163, distance: 153.7
click at [1091, 168] on div "Notifications Email MS Teams Slack" at bounding box center [748, 179] width 765 height 23
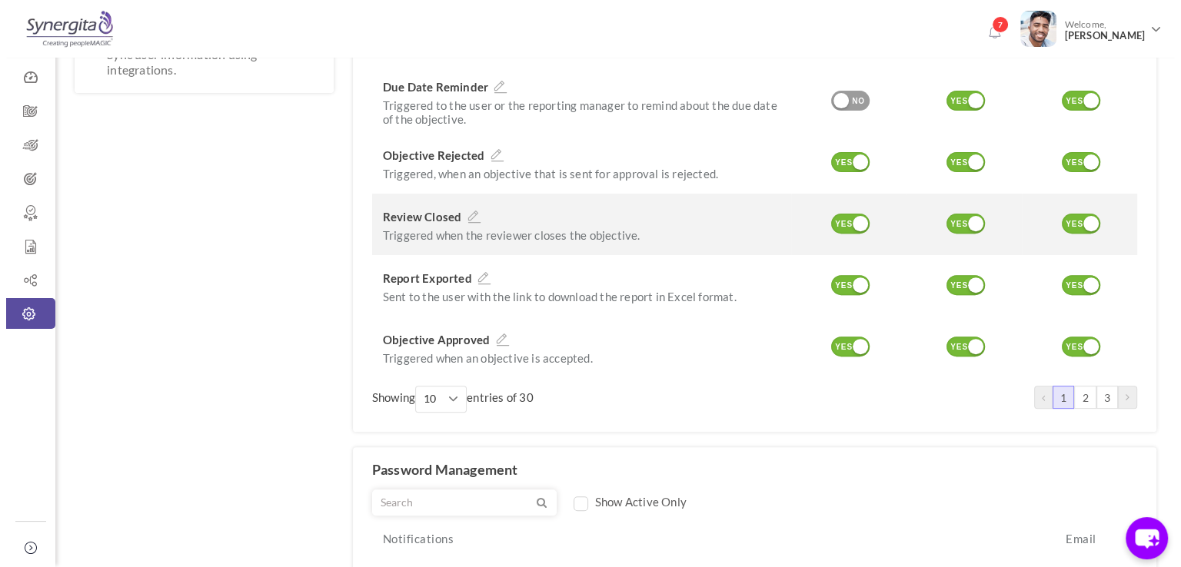
scroll to position [510, 0]
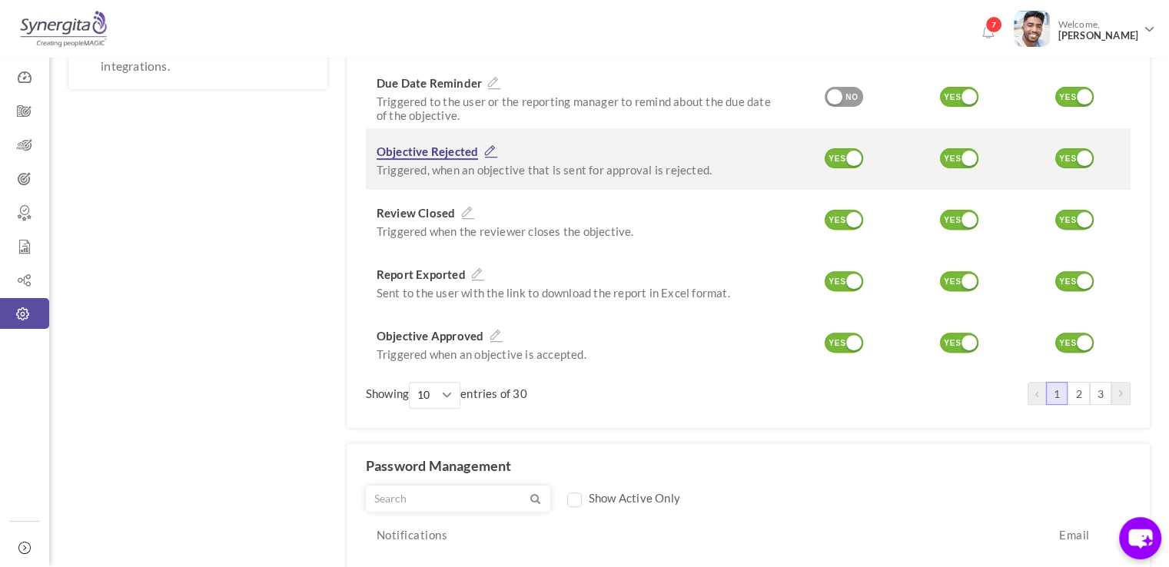
click at [493, 145] on icon at bounding box center [491, 152] width 20 height 14
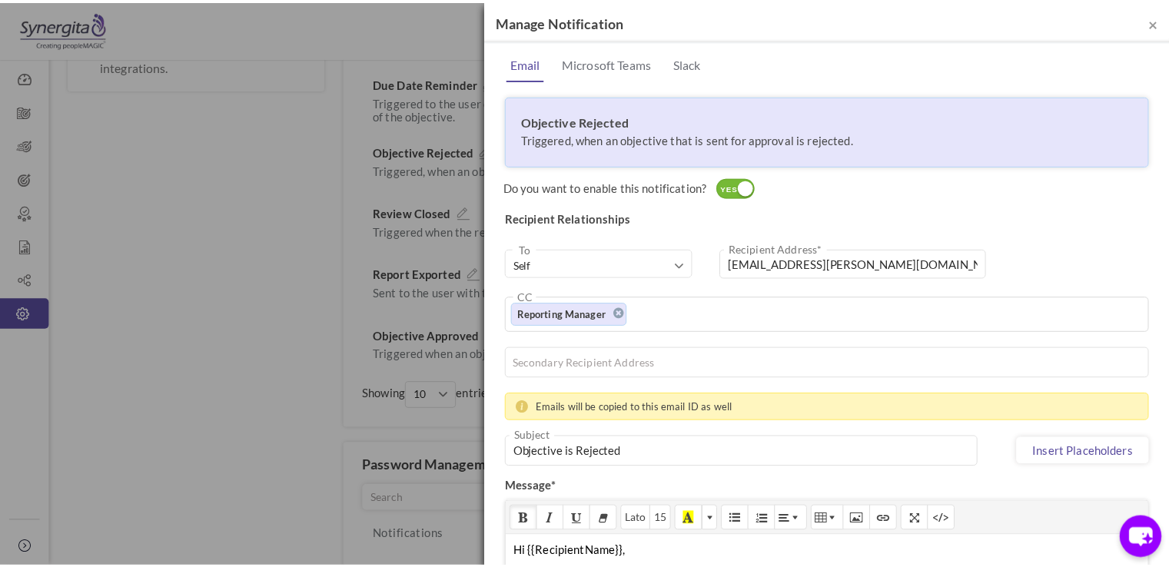
scroll to position [397, 0]
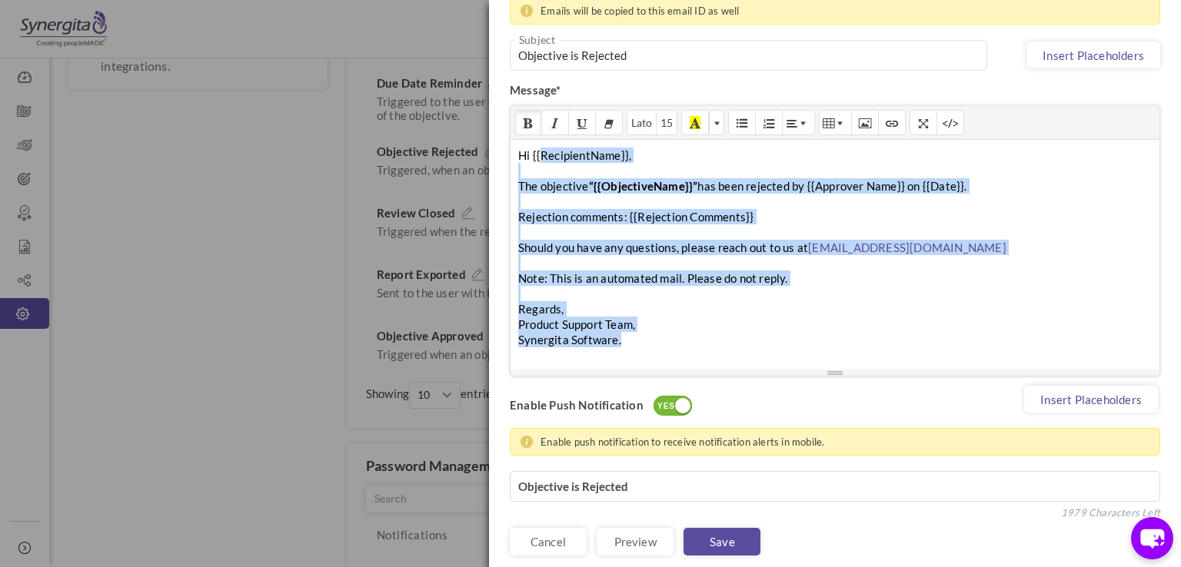
drag, startPoint x: 540, startPoint y: 152, endPoint x: 799, endPoint y: 332, distance: 315.4
click at [799, 332] on div "Hi {{RecipientName}}, The objective “{{ObjectiveName}}” has been rejected by {{…" at bounding box center [834, 254] width 649 height 231
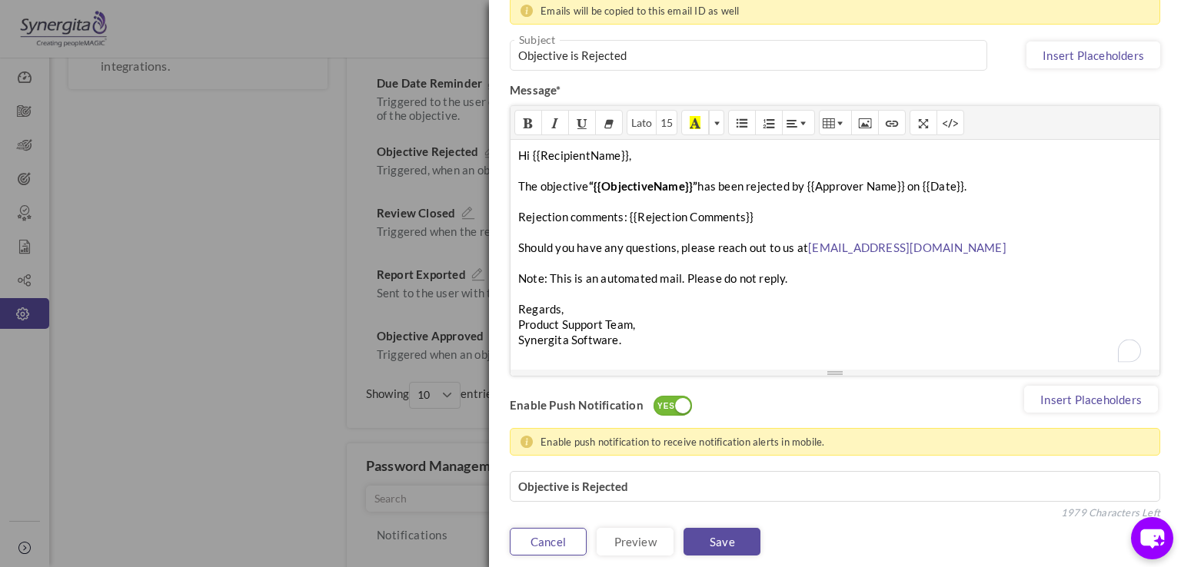
click at [570, 533] on link "Cancel" at bounding box center [548, 542] width 77 height 28
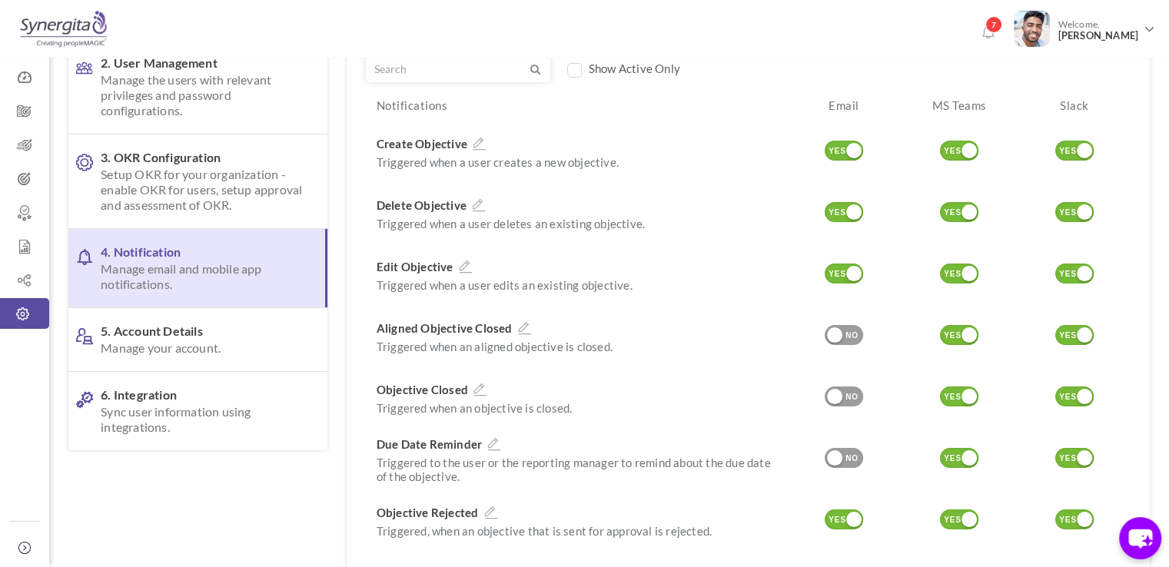
scroll to position [0, 0]
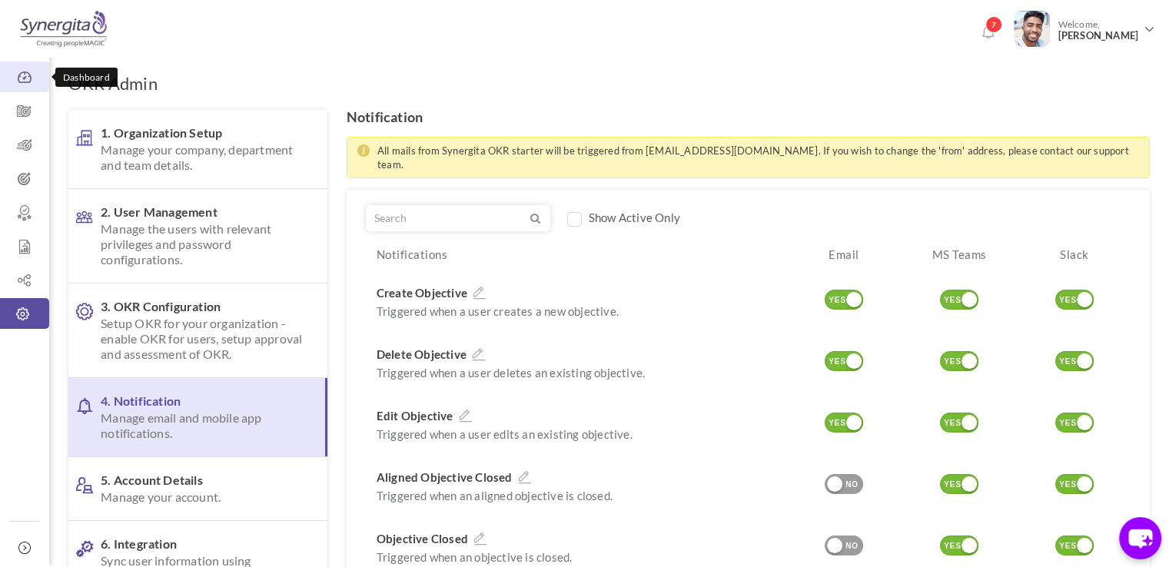
click at [17, 65] on link "Dashboard" at bounding box center [24, 76] width 49 height 31
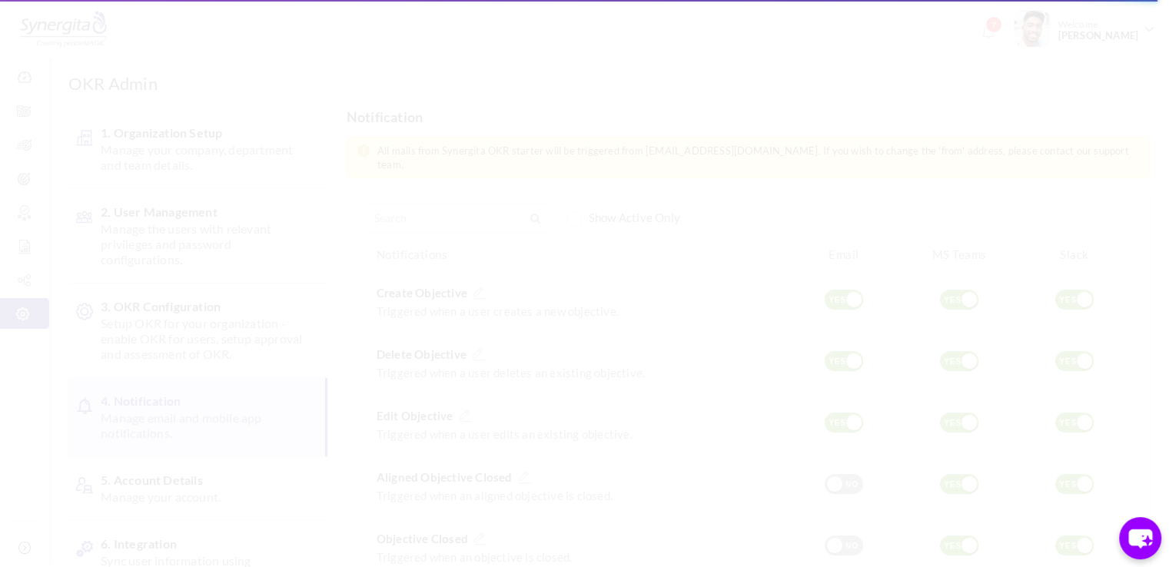
click at [237, 229] on body "Trial Extended! Subscribe to continue using all the features. 7 Welcome, Frank …" at bounding box center [584, 283] width 1169 height 567
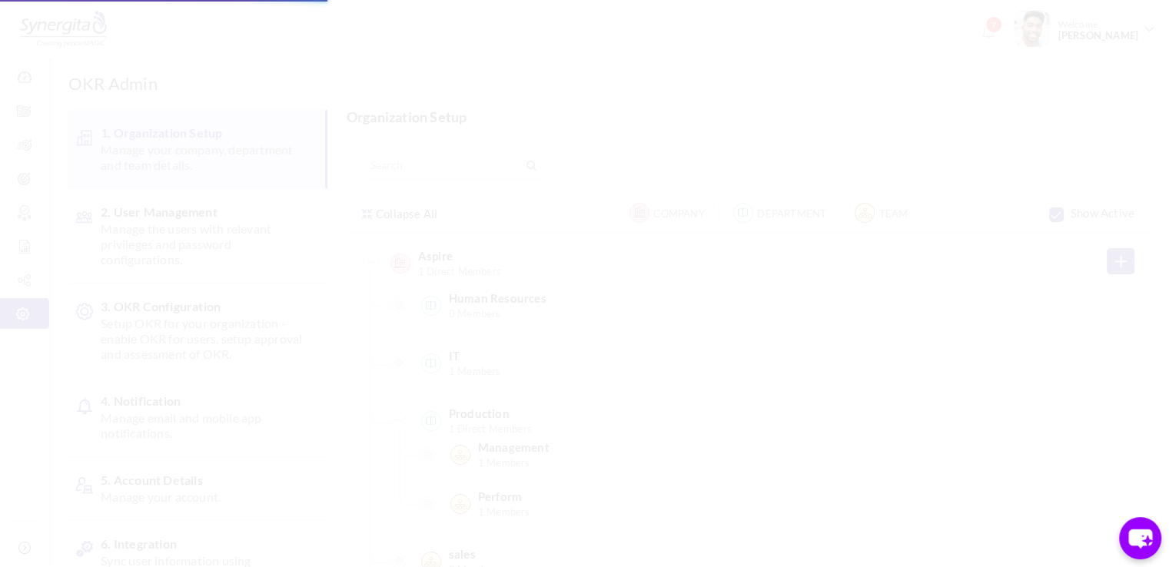
drag, startPoint x: 0, startPoint y: 0, endPoint x: 26, endPoint y: 81, distance: 85.6
click at [26, 81] on body "Trial Extended! Subscribe to continue using all the features. 7 Welcome, [PERSO…" at bounding box center [584, 283] width 1169 height 567
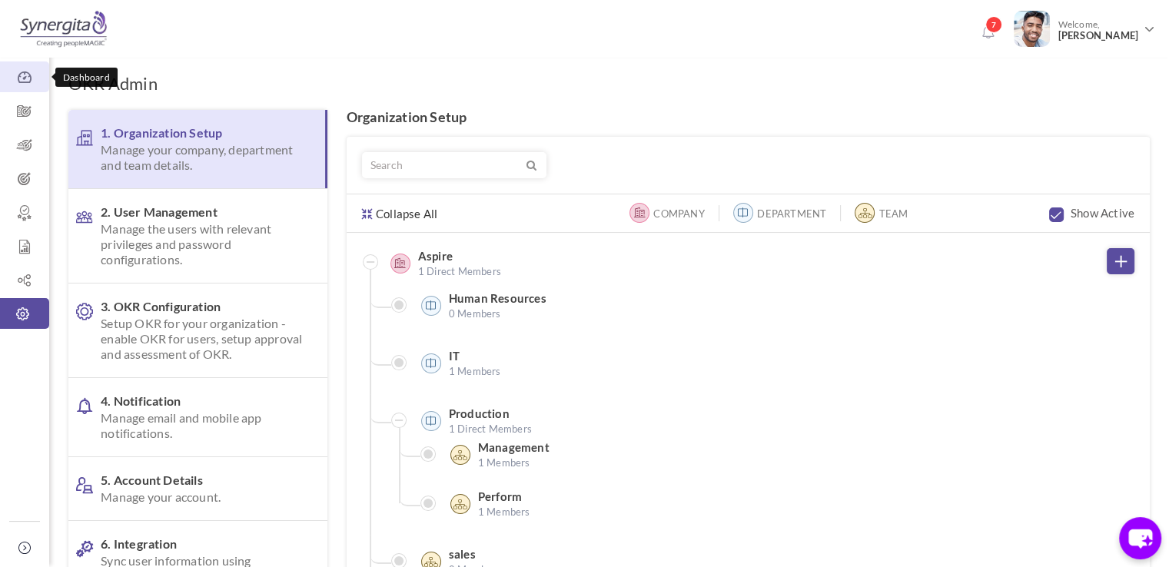
click at [25, 72] on icon at bounding box center [24, 77] width 49 height 15
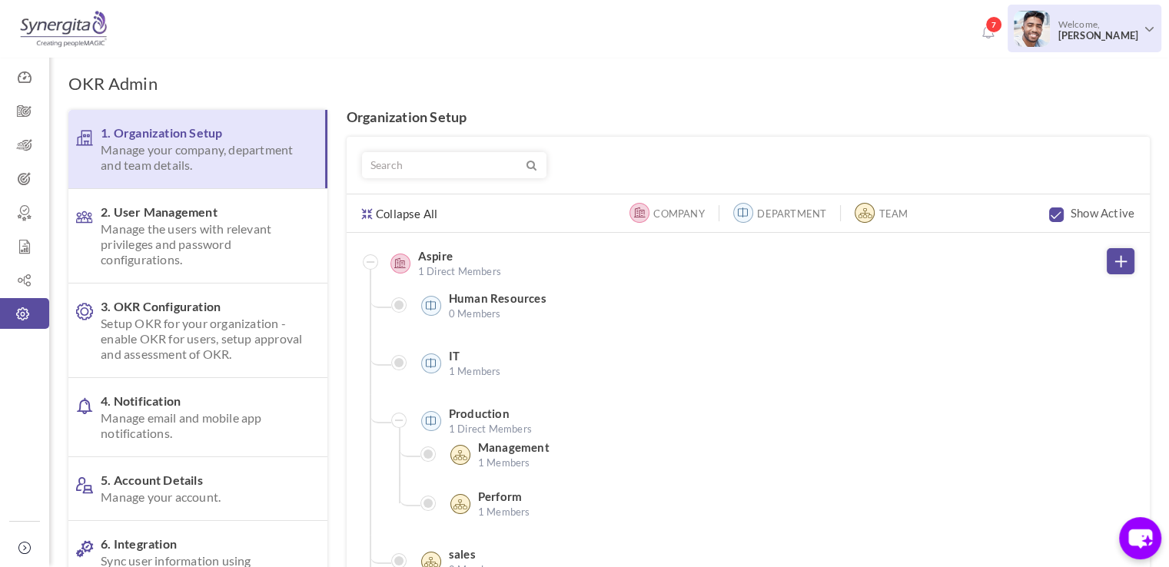
click at [1148, 39] on link "Welcome, [PERSON_NAME]" at bounding box center [1085, 27] width 154 height 45
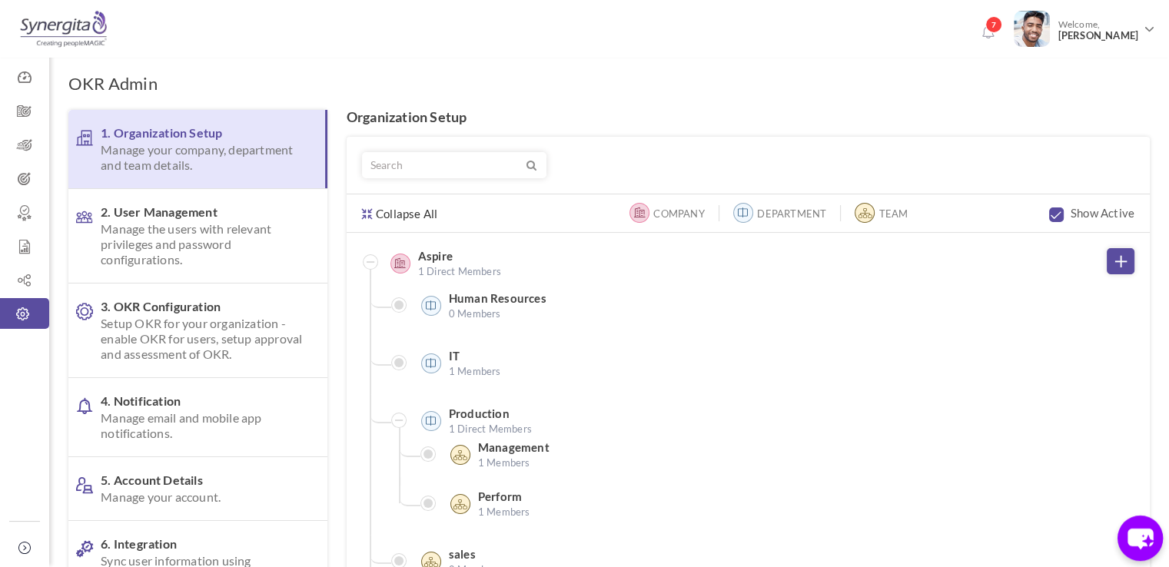
click at [1143, 553] on icon "chat-button" at bounding box center [1140, 538] width 45 height 45
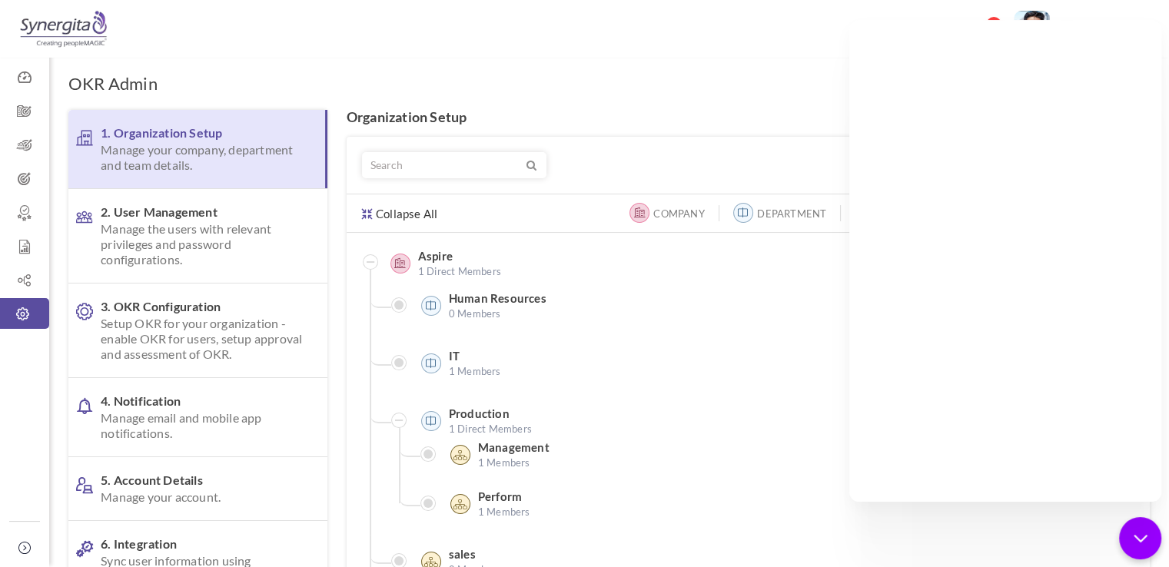
click at [1146, 542] on icon "chat-button" at bounding box center [1141, 539] width 20 height 20
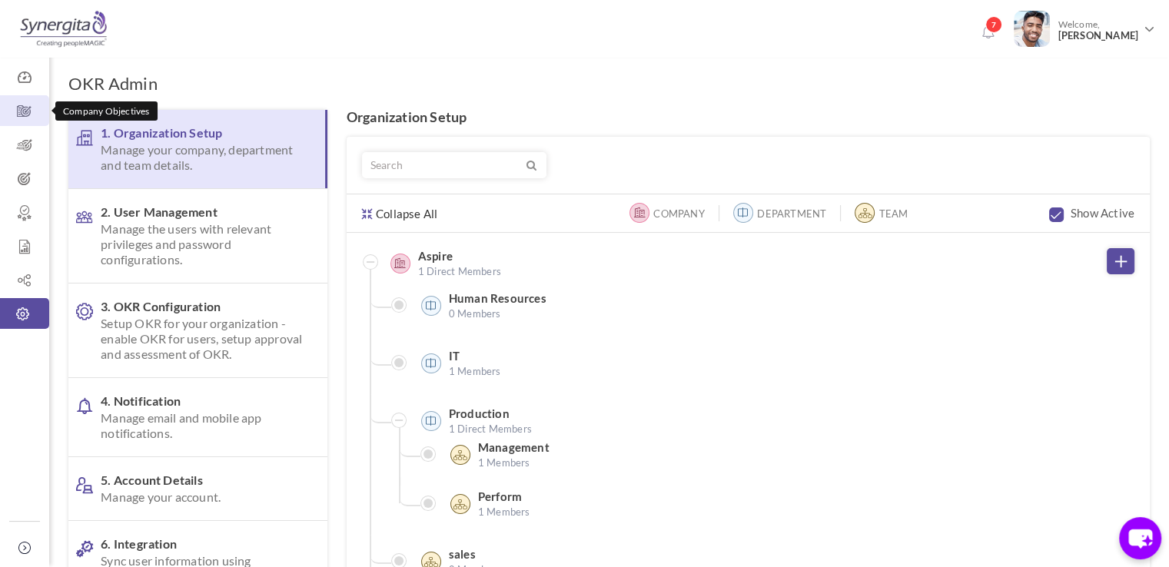
click at [37, 108] on icon at bounding box center [24, 111] width 49 height 15
